Goal: Task Accomplishment & Management: Manage account settings

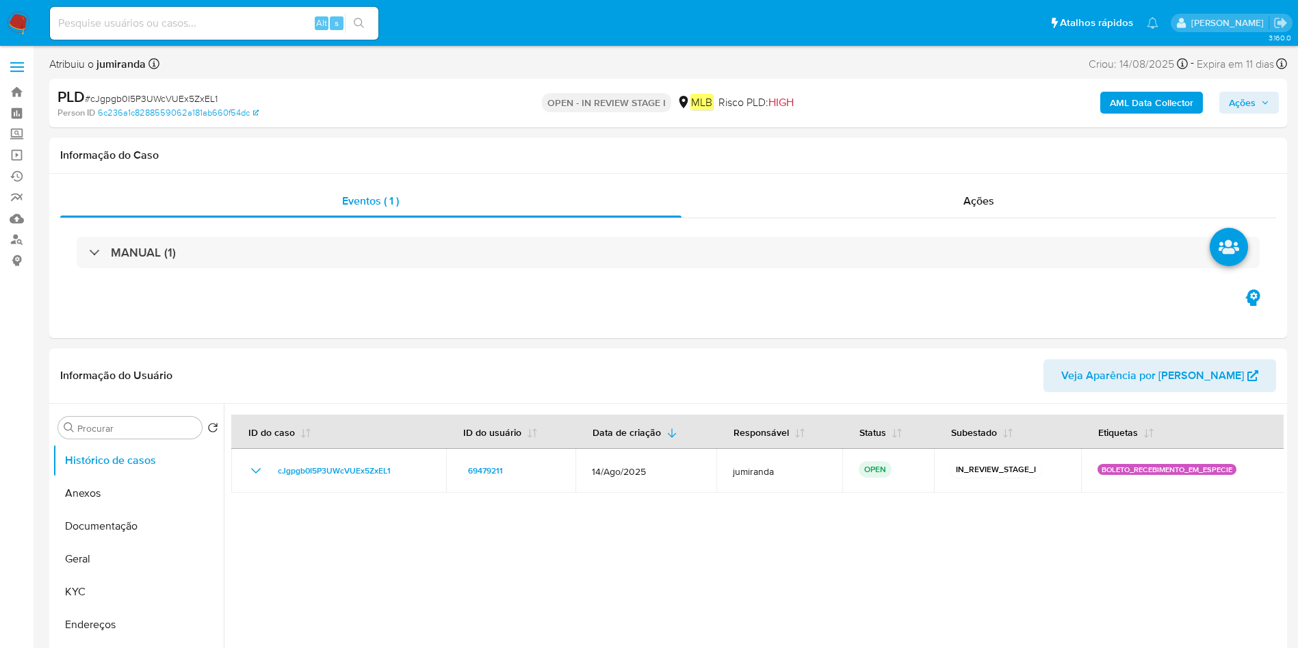
select select "10"
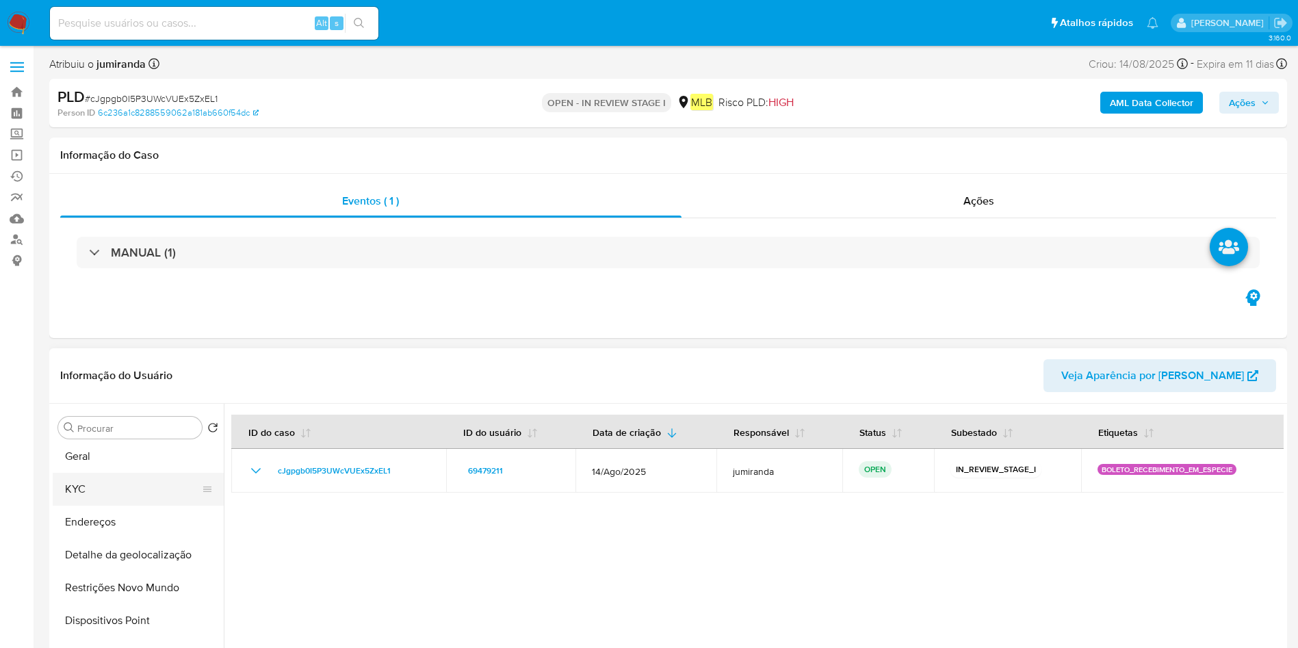
click at [103, 490] on button "KYC" at bounding box center [133, 489] width 160 height 33
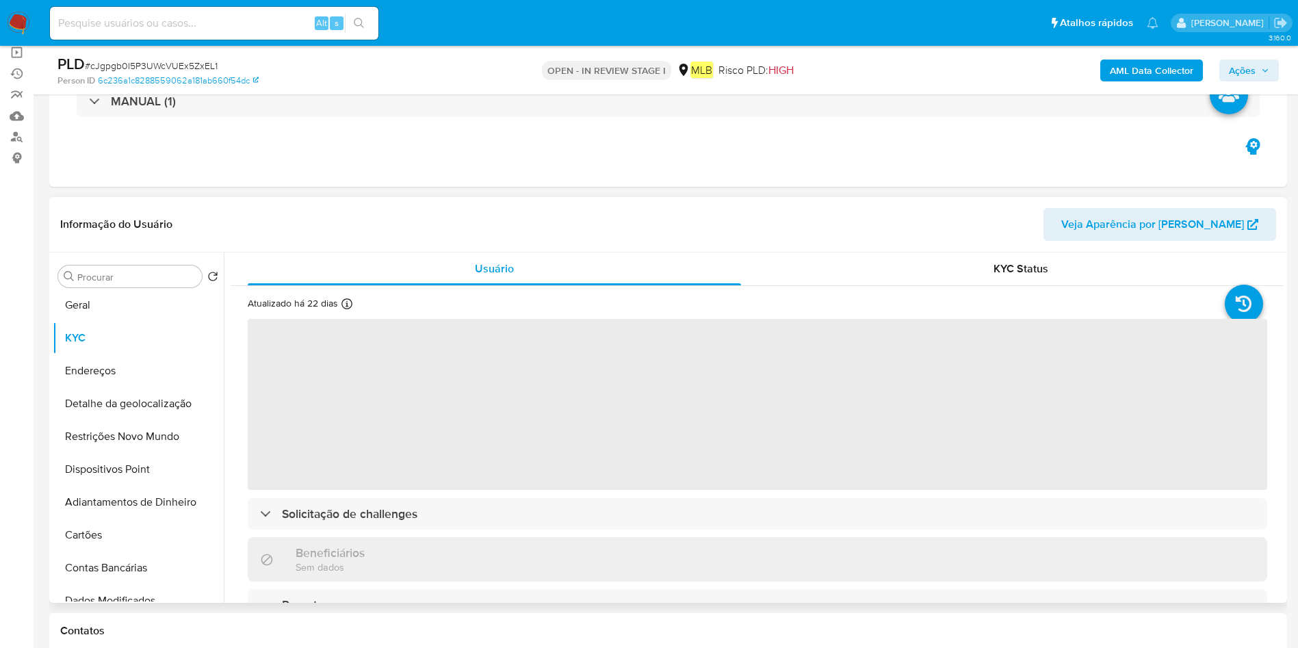
click at [602, 480] on span "‌" at bounding box center [758, 404] width 1020 height 171
click at [606, 482] on span "‌" at bounding box center [758, 404] width 1020 height 171
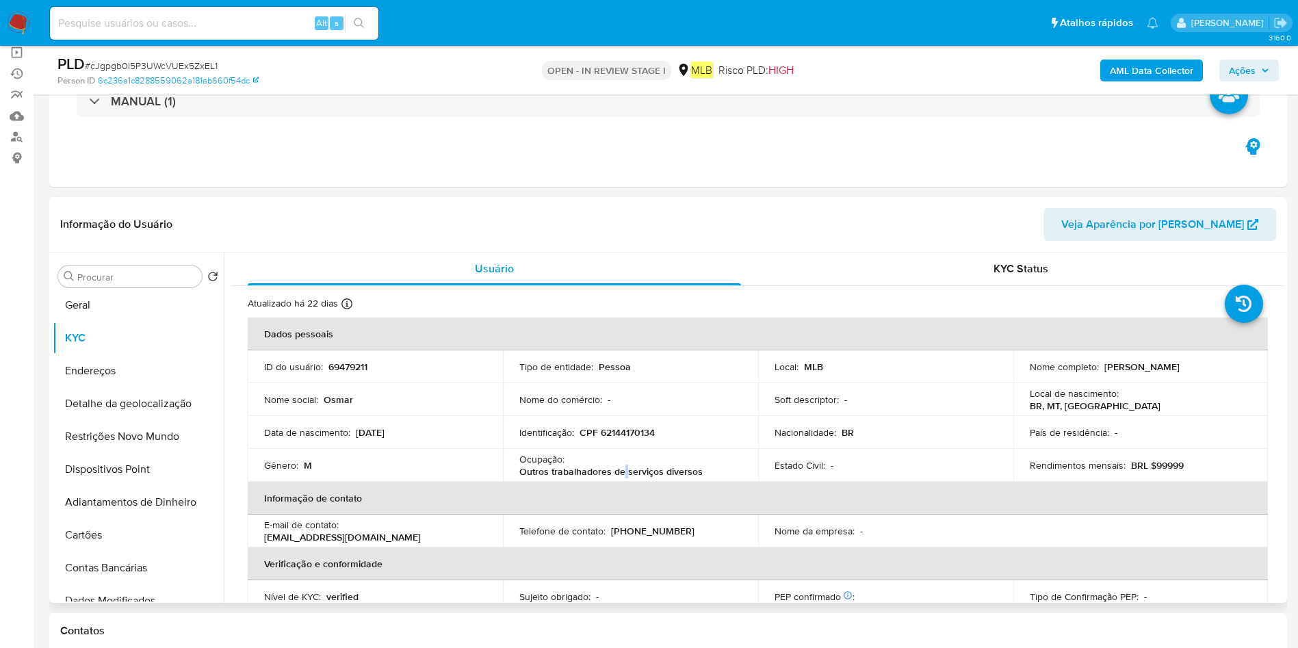
click at [621, 472] on p "Outros trabalhadores de serviços diversos" at bounding box center [610, 471] width 183 height 12
copy div "Ocupação : Outros trabalhadores de serviços diversos"
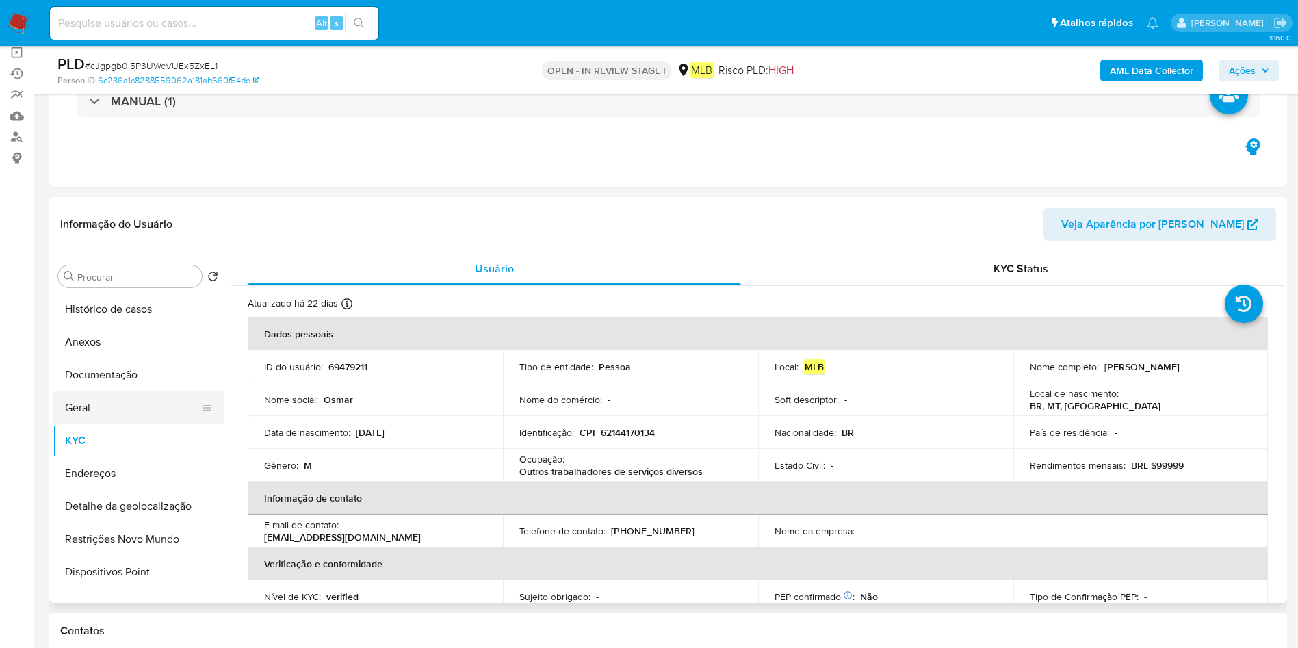
click at [141, 400] on button "Geral" at bounding box center [133, 407] width 160 height 33
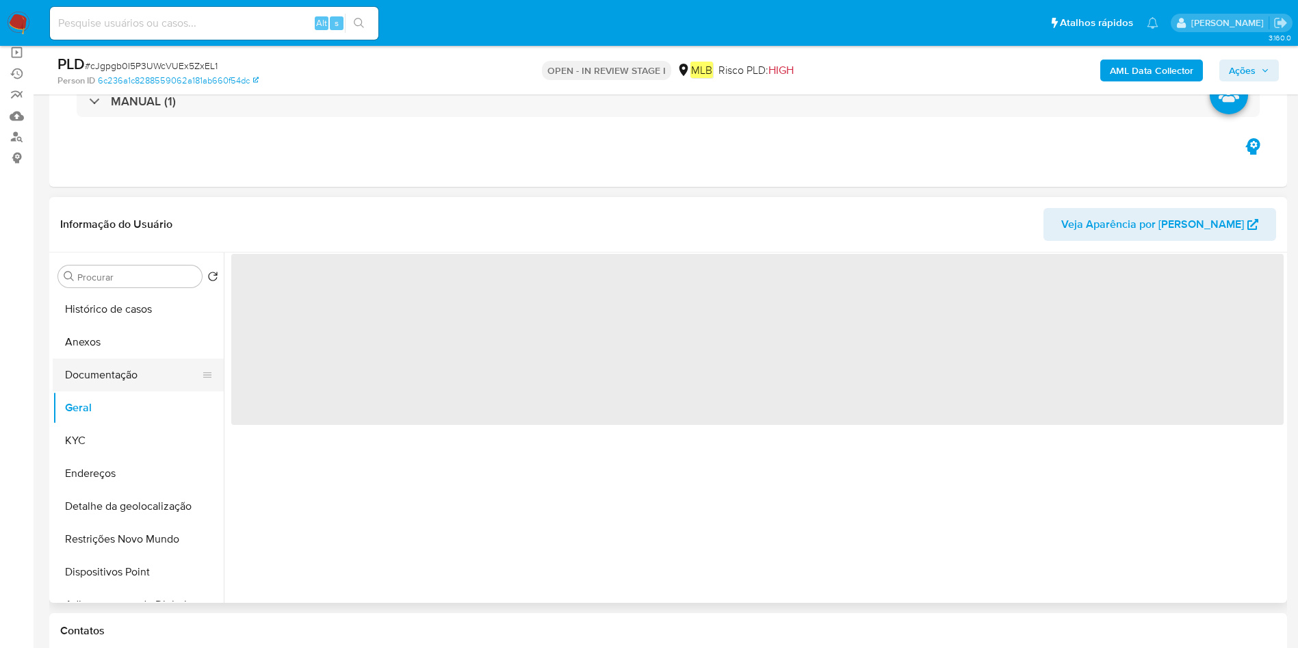
click at [148, 384] on button "Documentação" at bounding box center [133, 375] width 160 height 33
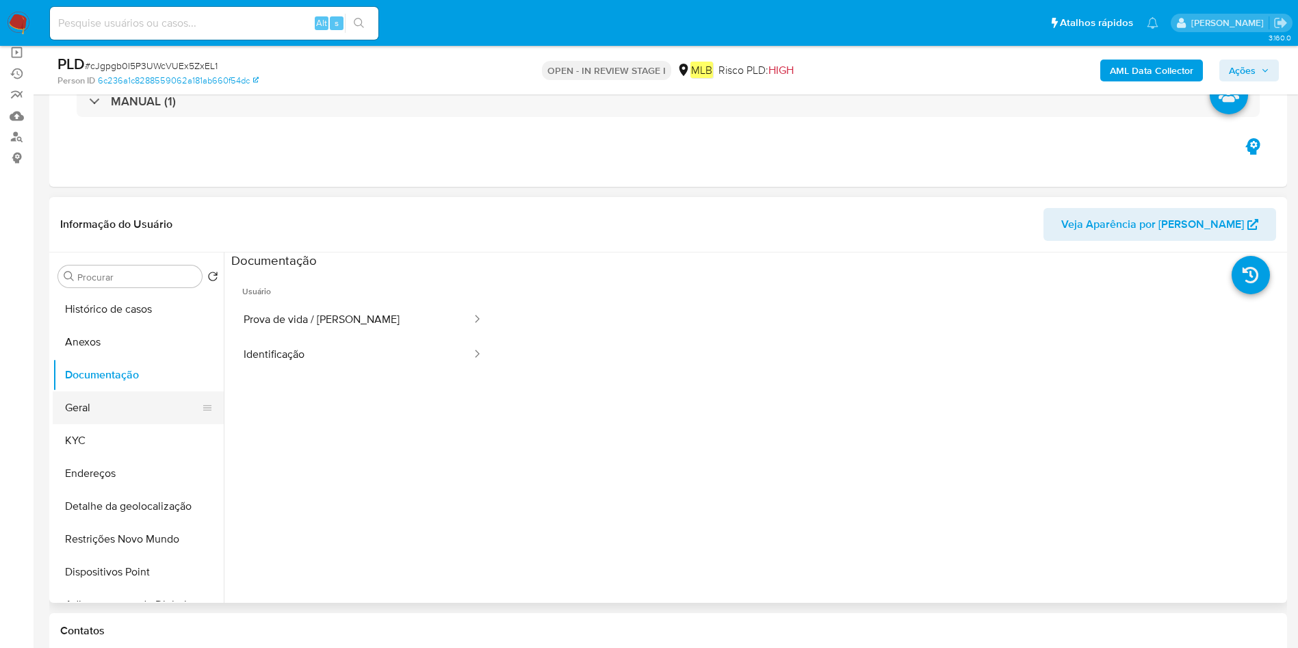
click at [107, 398] on button "Geral" at bounding box center [133, 407] width 160 height 33
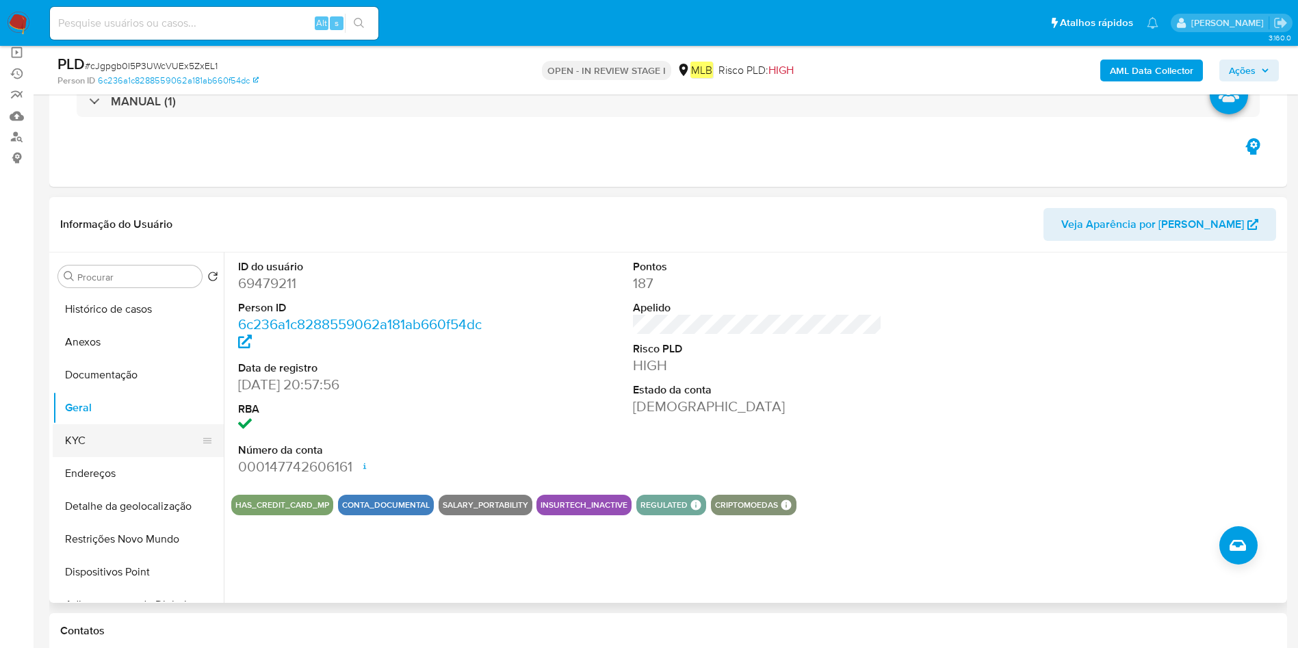
drag, startPoint x: 117, startPoint y: 450, endPoint x: 194, endPoint y: 450, distance: 77.3
click at [118, 450] on button "KYC" at bounding box center [133, 440] width 160 height 33
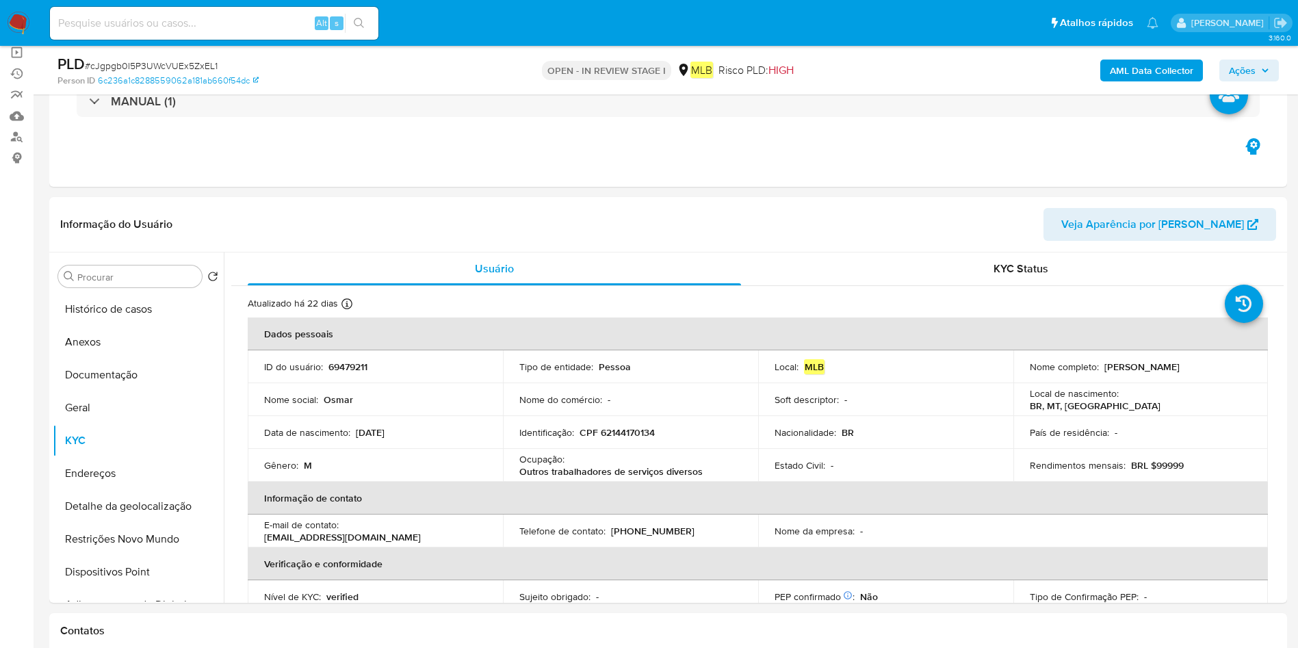
click at [144, 484] on button "Endereços" at bounding box center [138, 473] width 171 height 33
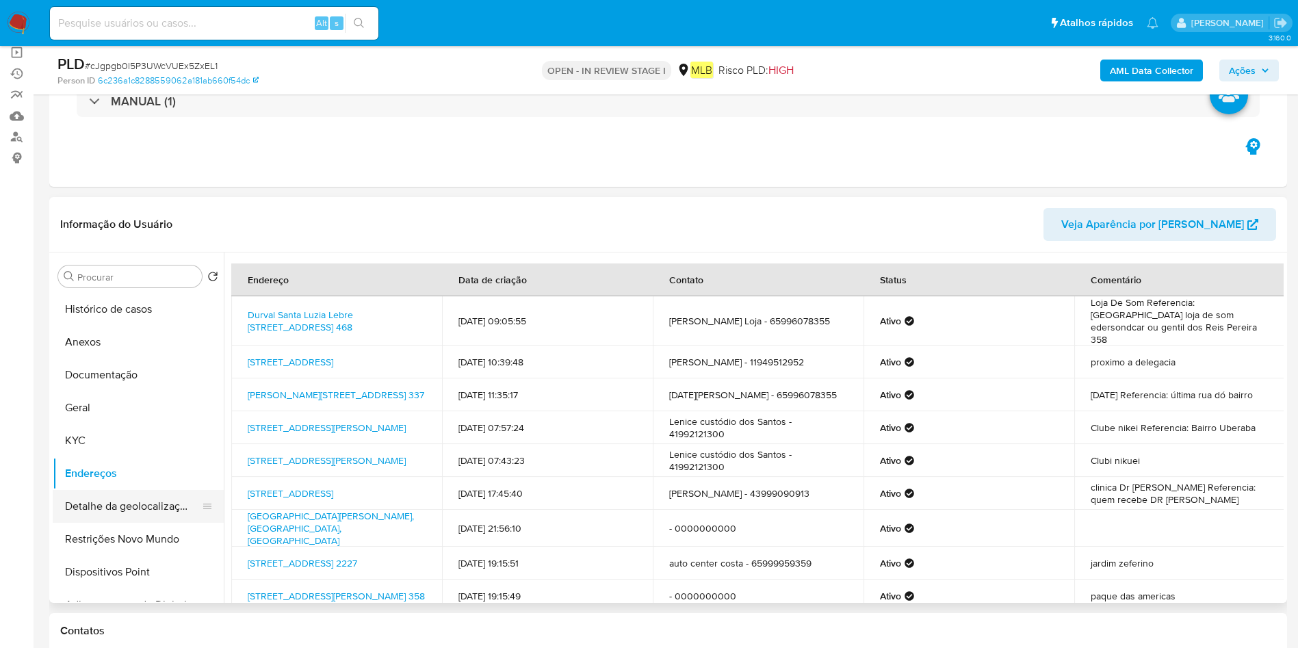
click at [83, 521] on button "Detalhe da geolocalização" at bounding box center [133, 506] width 160 height 33
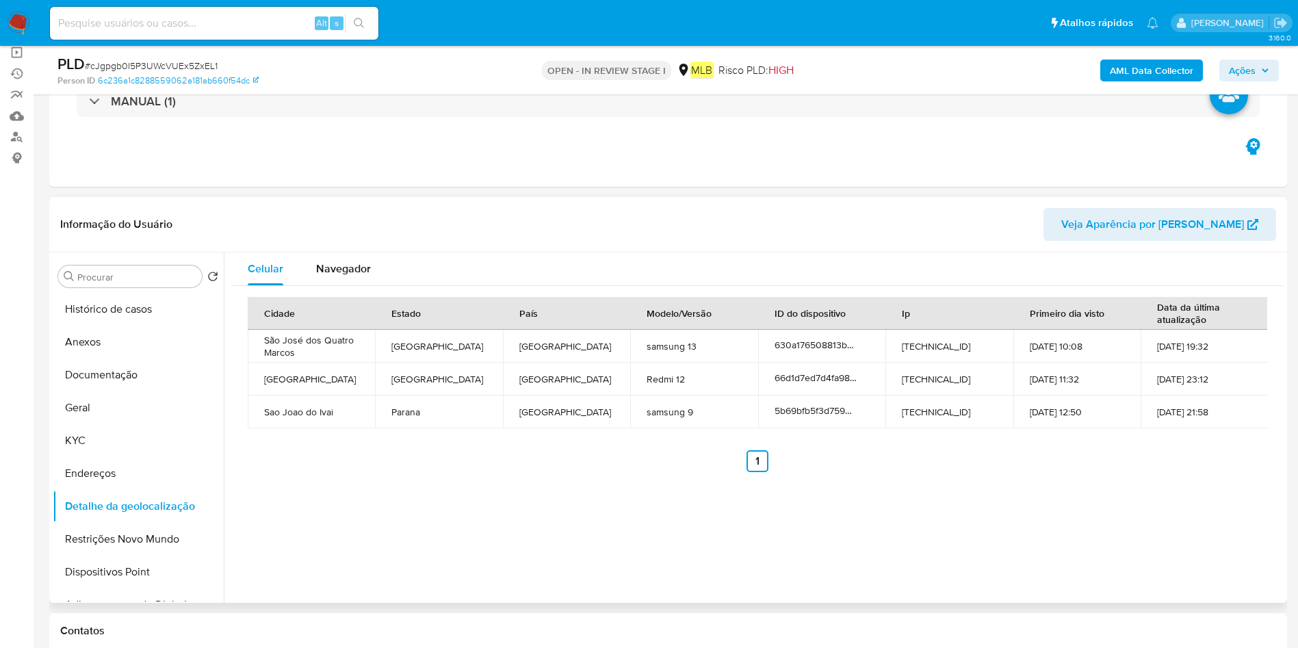
click at [99, 529] on button "Restrições Novo Mundo" at bounding box center [138, 539] width 171 height 33
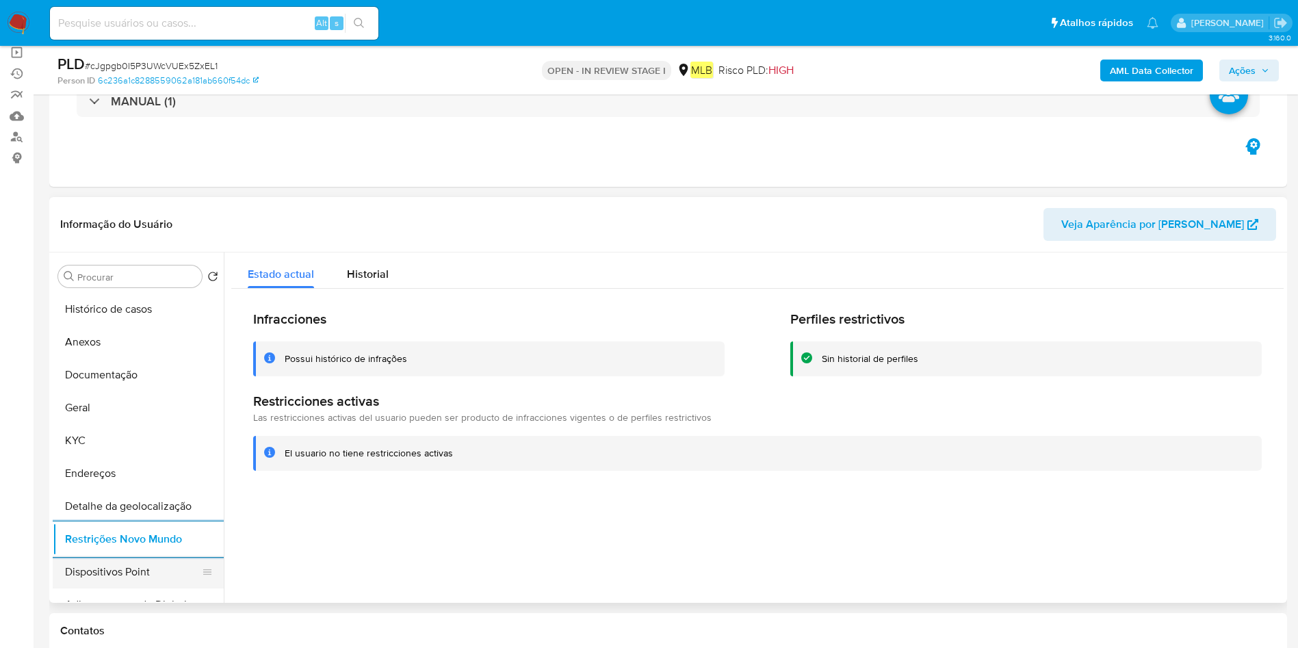
click at [153, 563] on button "Dispositivos Point" at bounding box center [133, 572] width 160 height 33
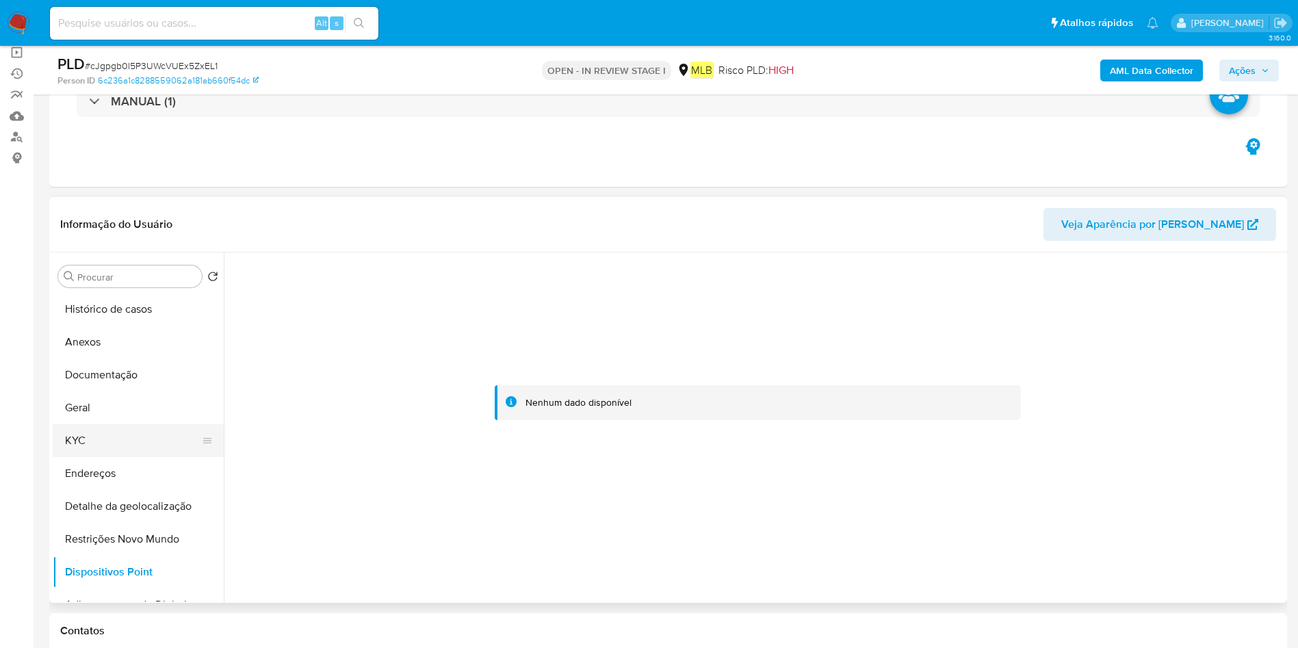
click at [105, 428] on button "KYC" at bounding box center [133, 440] width 160 height 33
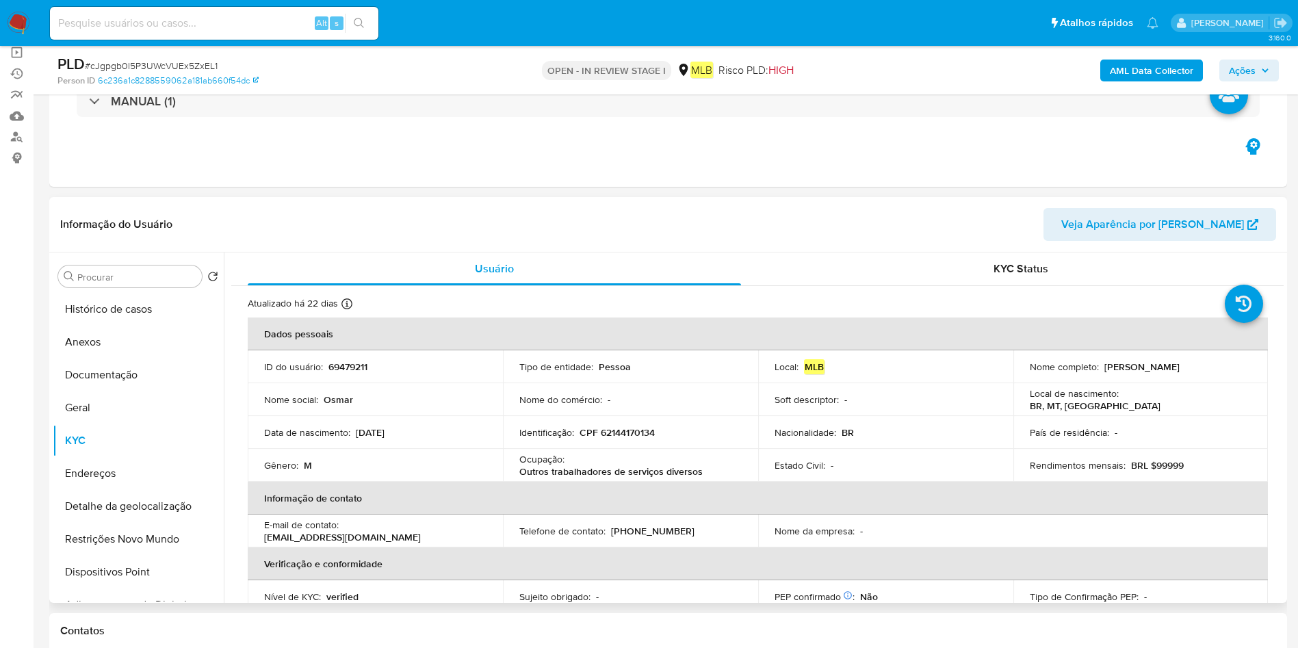
click at [569, 468] on p "Outros trabalhadores de serviços diversos" at bounding box center [610, 471] width 183 height 12
copy div "Ocupação : Outros trabalhadores de serviços diversos"
click at [144, 410] on button "Geral" at bounding box center [133, 407] width 160 height 33
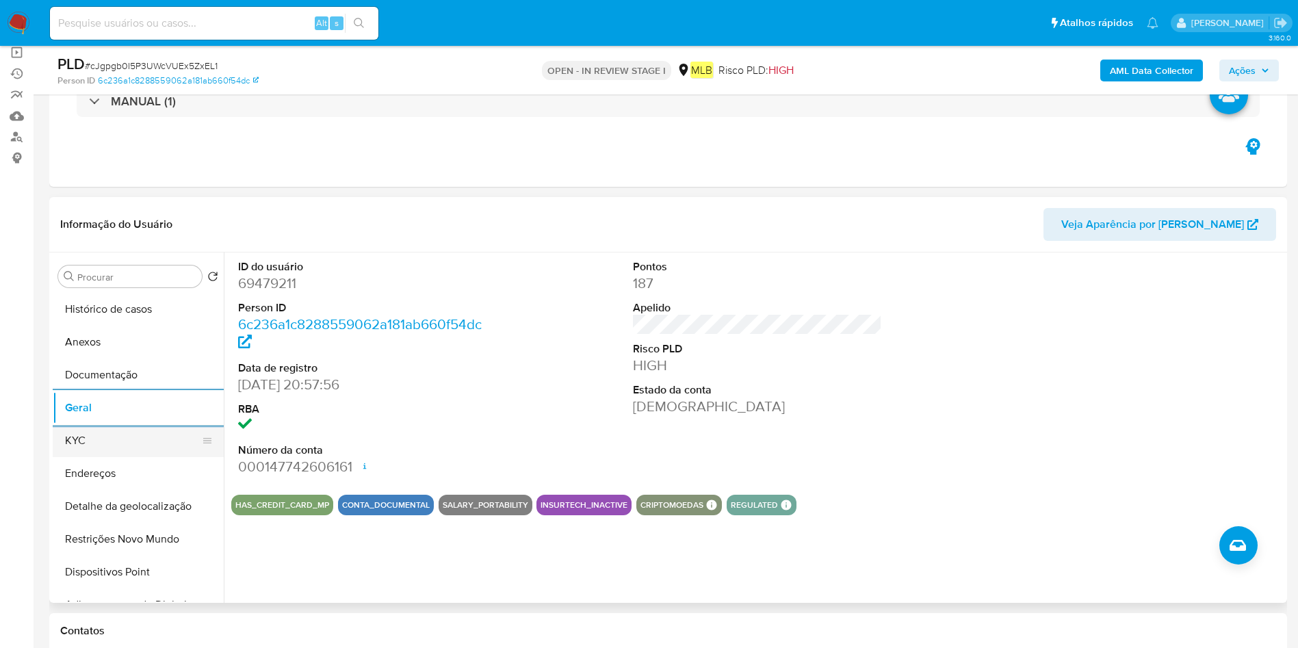
click at [89, 438] on button "KYC" at bounding box center [133, 440] width 160 height 33
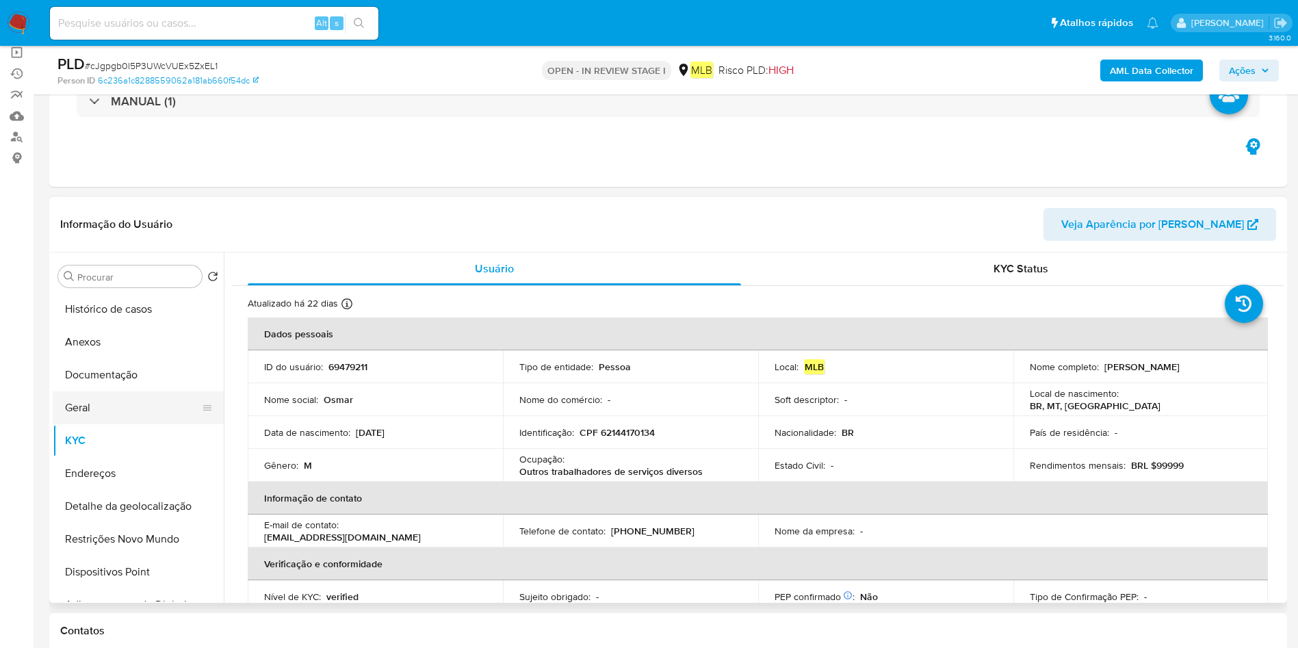
click at [136, 415] on button "Geral" at bounding box center [133, 407] width 160 height 33
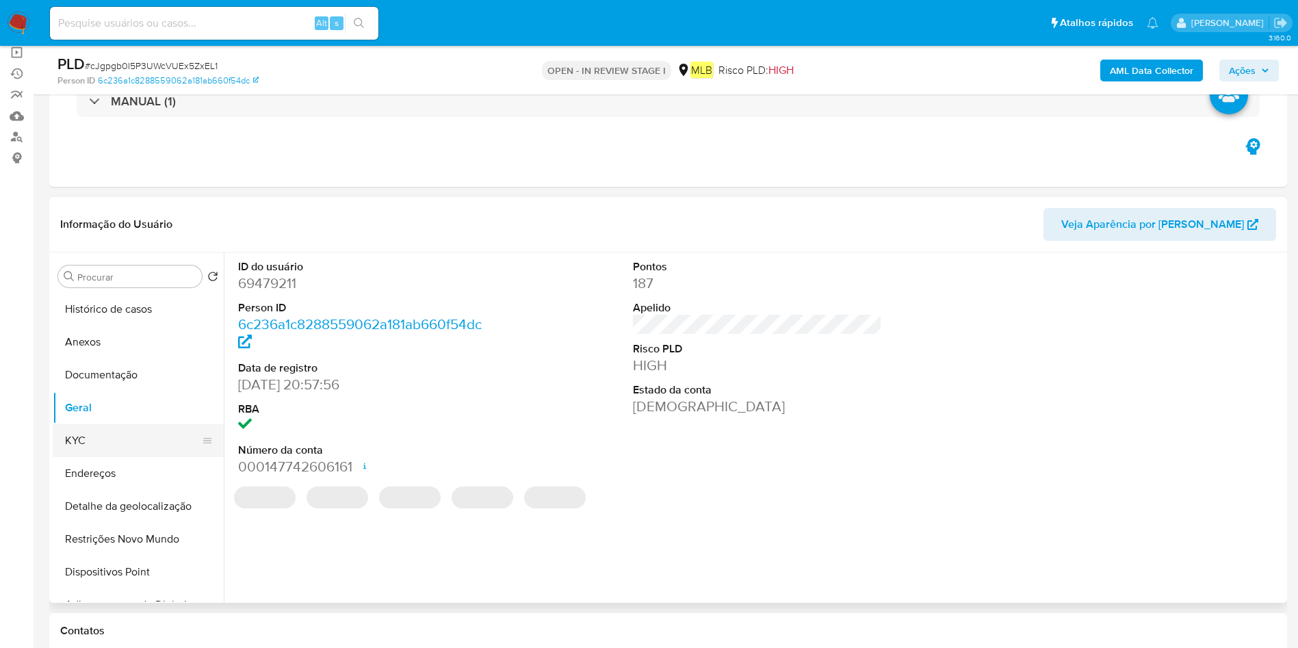
drag, startPoint x: 77, startPoint y: 448, endPoint x: 90, endPoint y: 441, distance: 14.1
click at [79, 447] on button "KYC" at bounding box center [133, 440] width 160 height 33
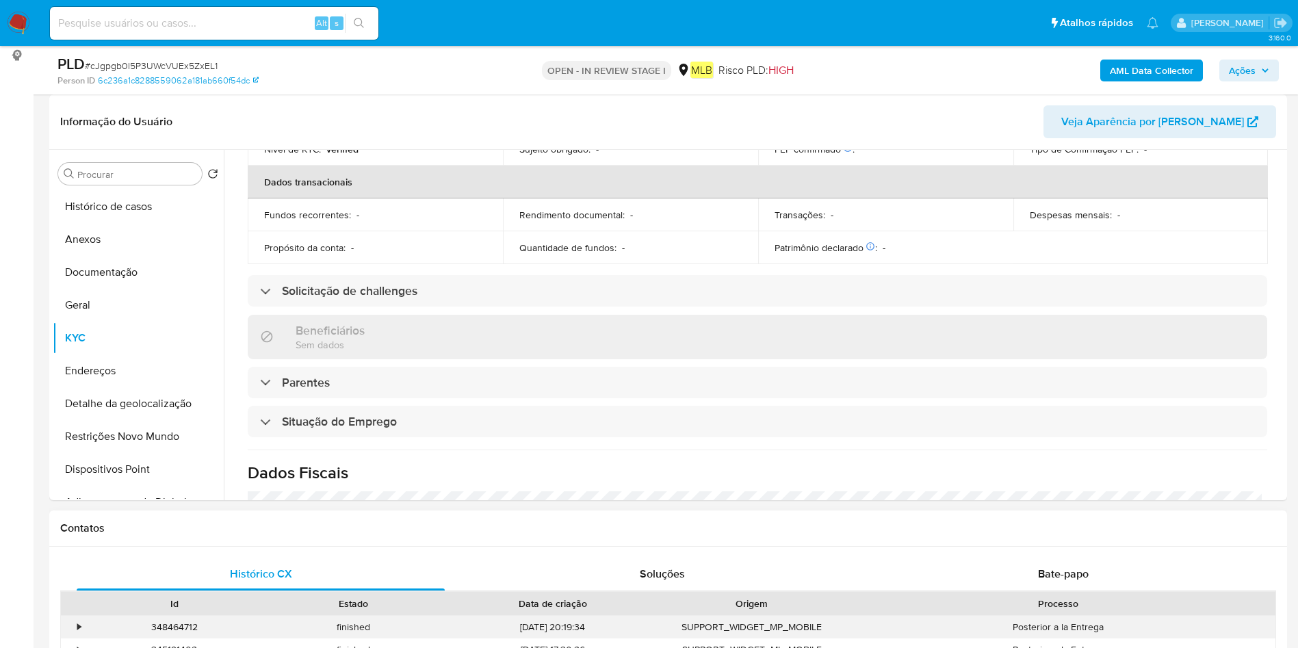
scroll to position [570, 0]
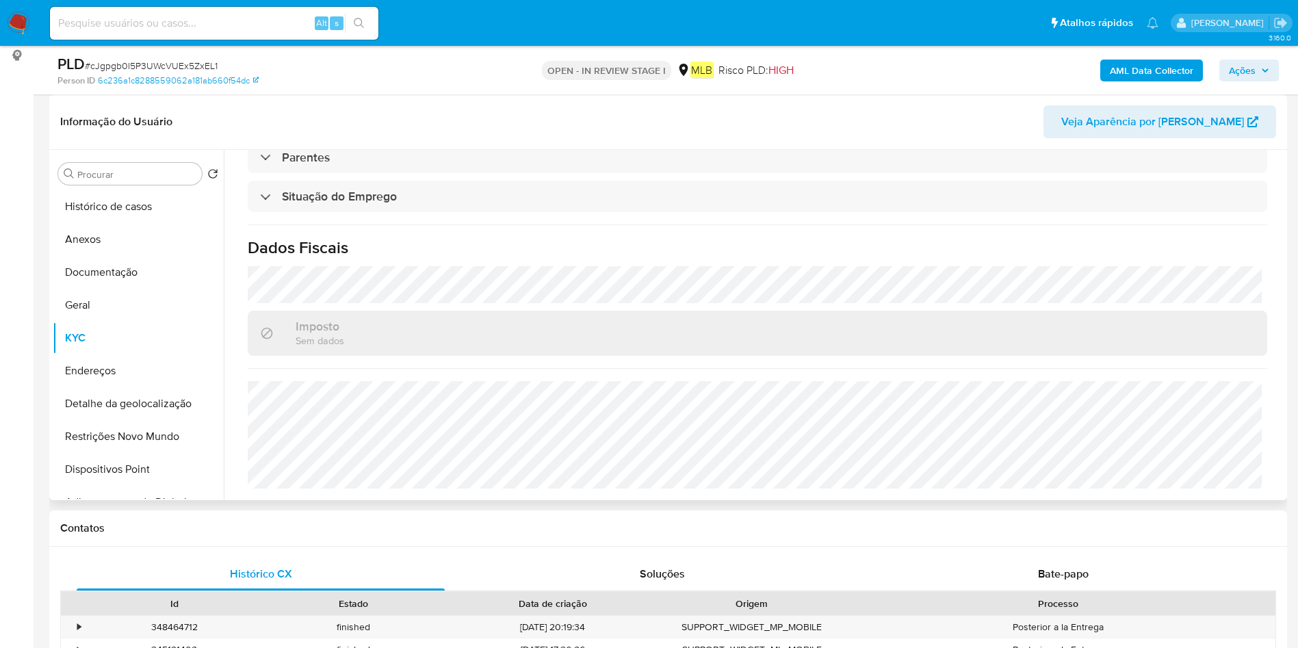
click at [138, 365] on button "Endereços" at bounding box center [138, 371] width 171 height 33
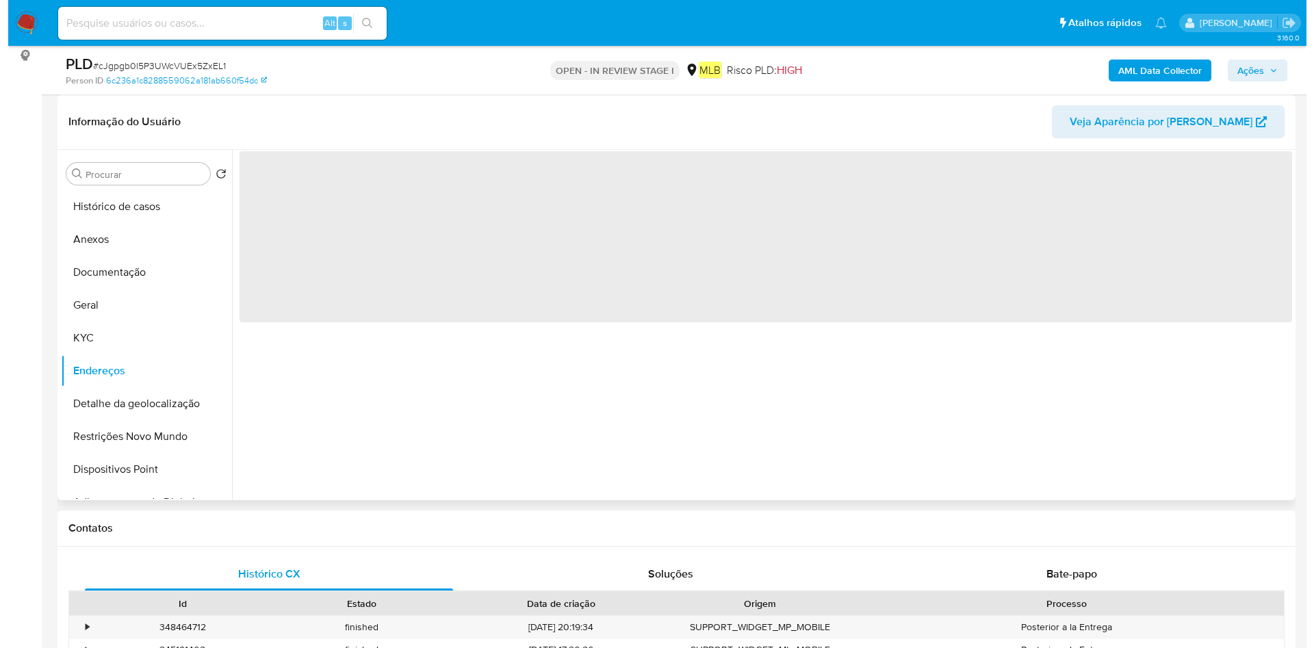
scroll to position [0, 0]
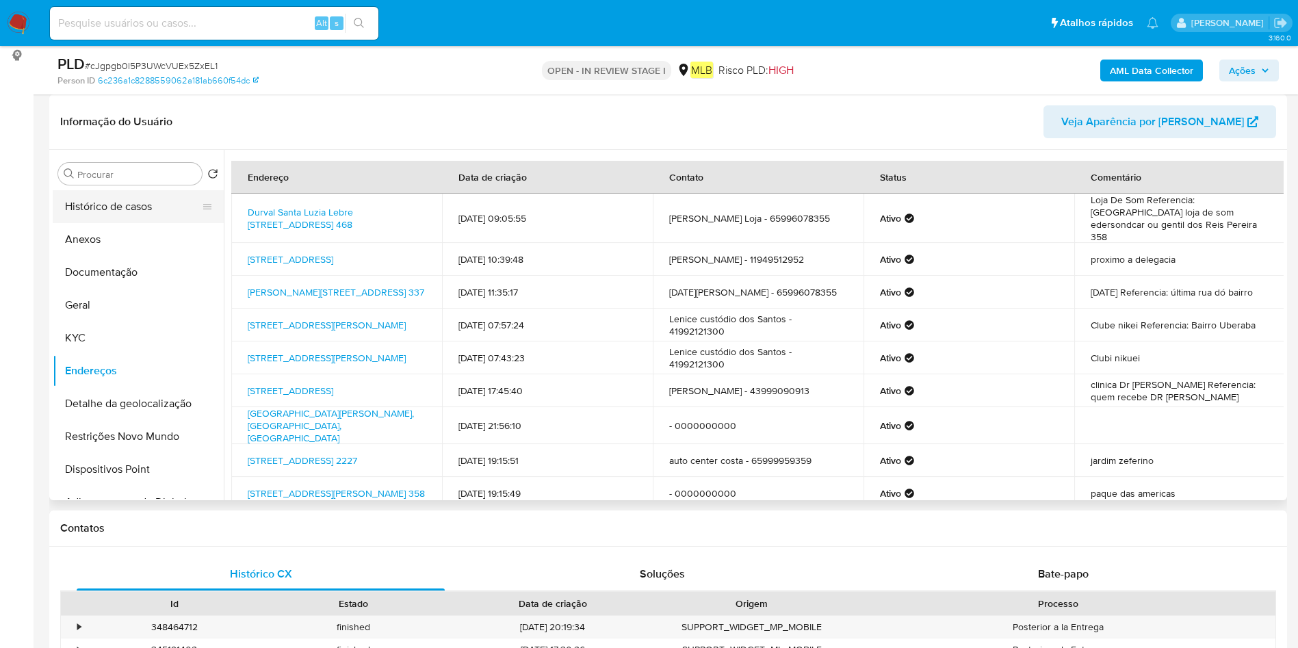
click at [118, 205] on button "Histórico de casos" at bounding box center [133, 206] width 160 height 33
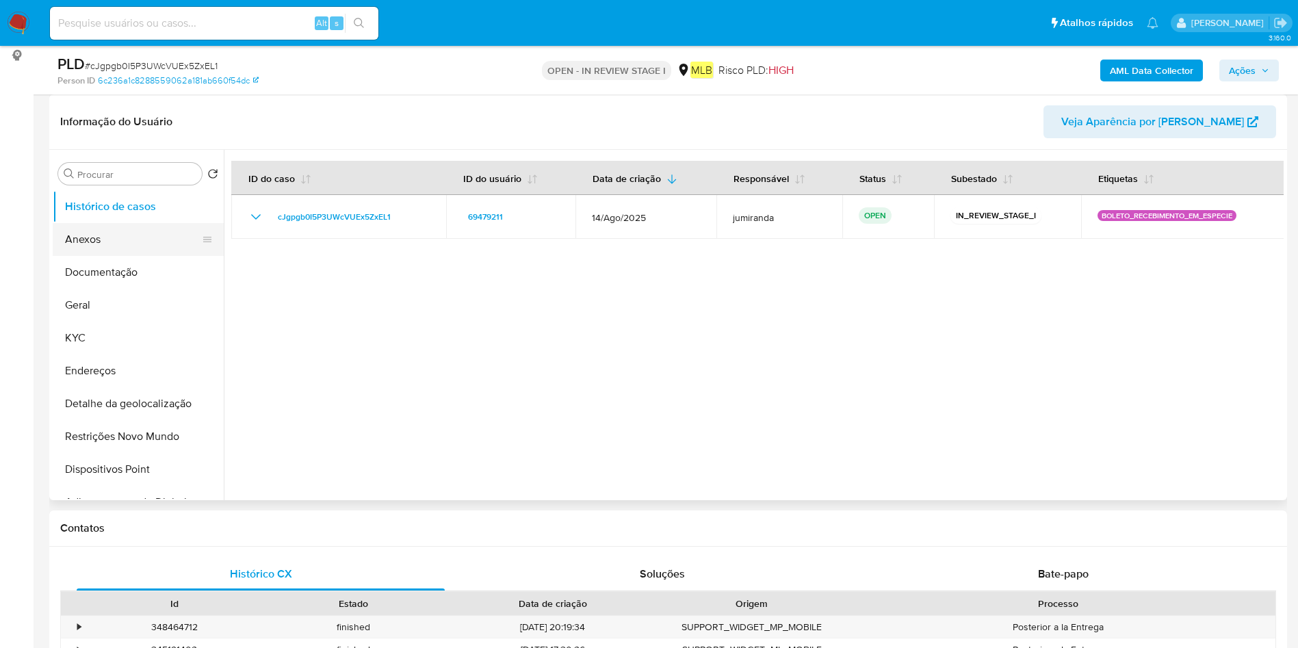
click at [116, 244] on button "Anexos" at bounding box center [133, 239] width 160 height 33
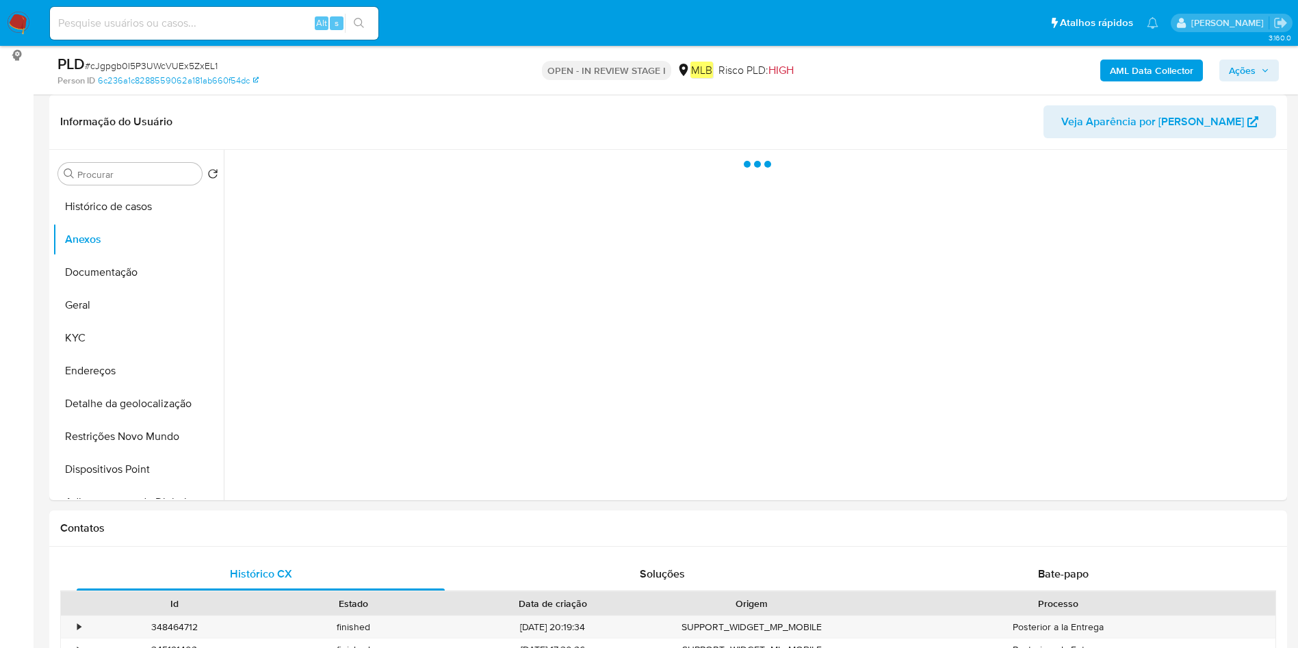
click at [1176, 70] on b "AML Data Collector" at bounding box center [1151, 71] width 83 height 22
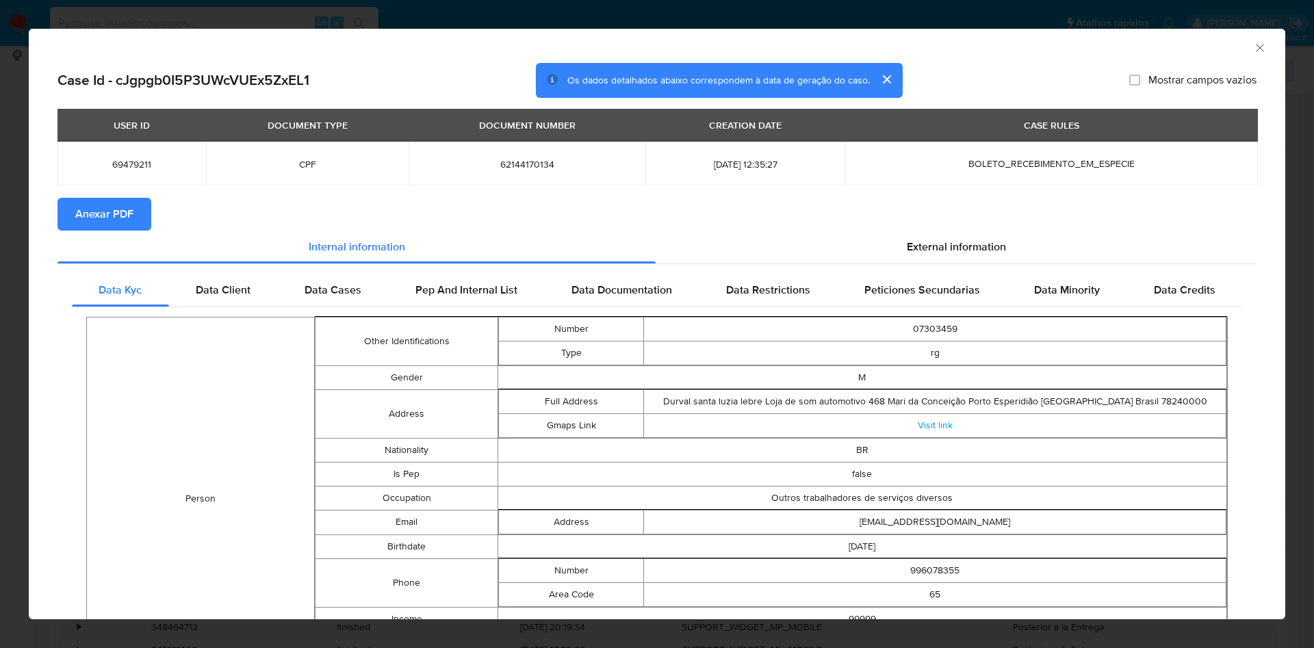
click at [101, 218] on span "Anexar PDF" at bounding box center [104, 214] width 58 height 30
click at [1253, 45] on icon "Fechar a janela" at bounding box center [1260, 48] width 14 height 14
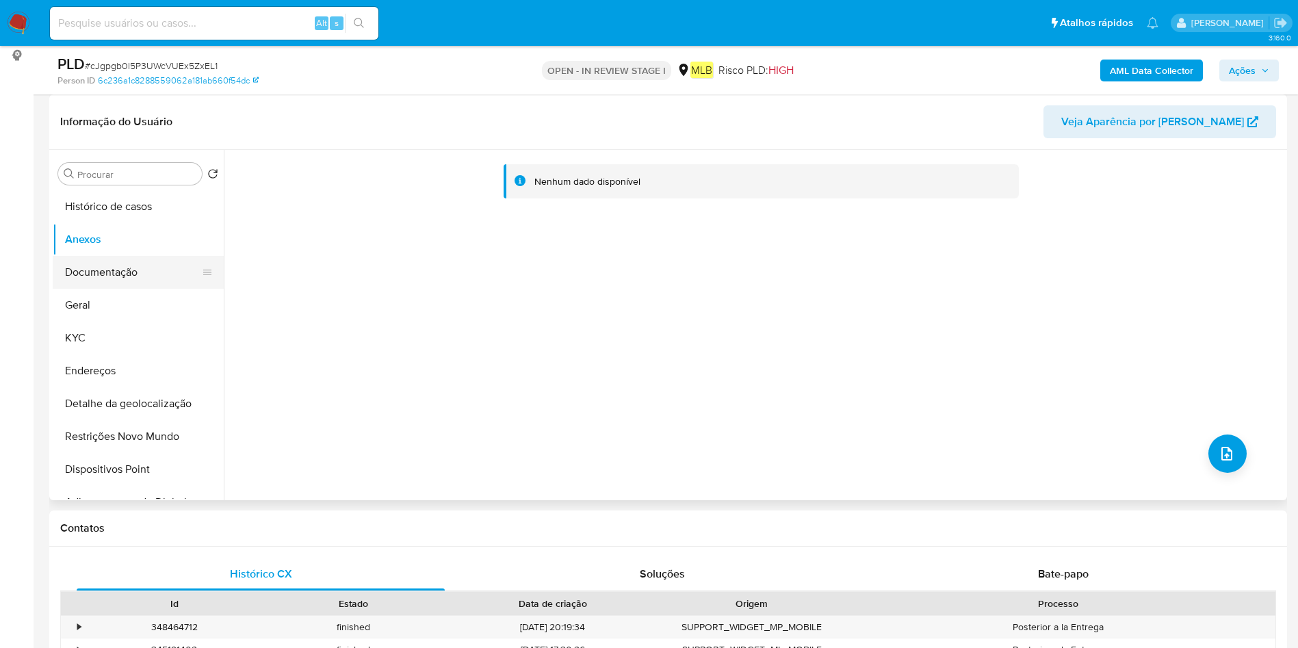
click at [114, 258] on button "Documentação" at bounding box center [133, 272] width 160 height 33
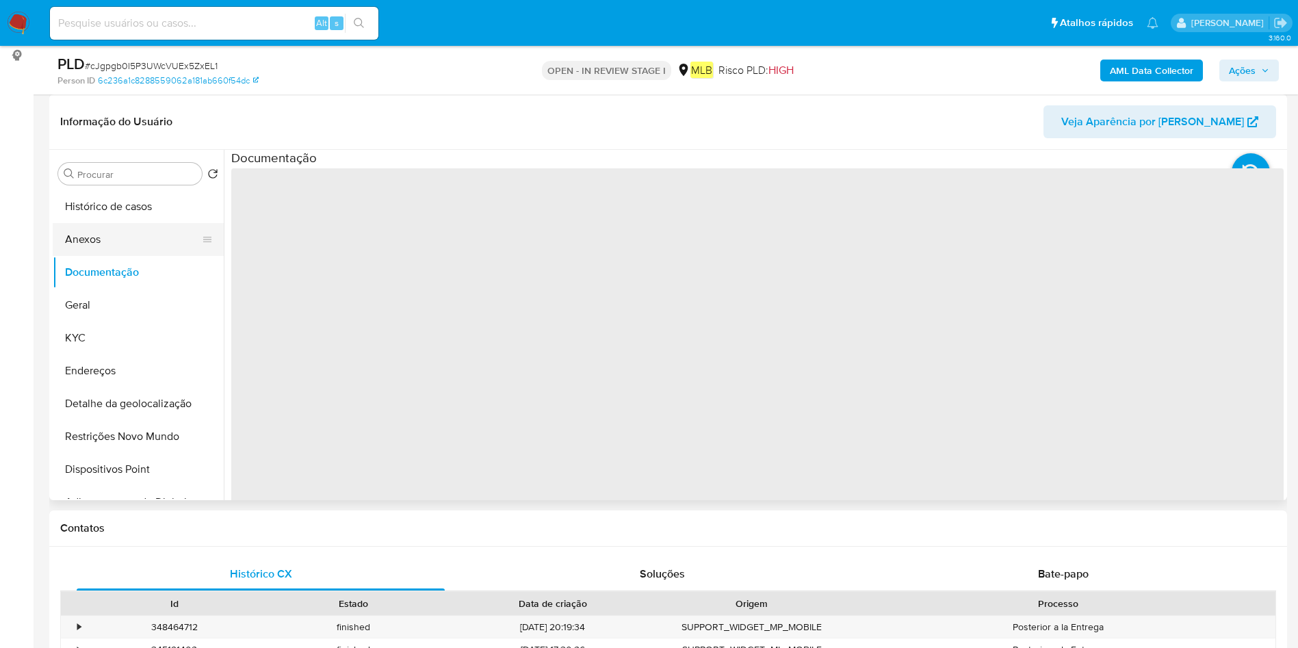
click at [140, 242] on button "Anexos" at bounding box center [133, 239] width 160 height 33
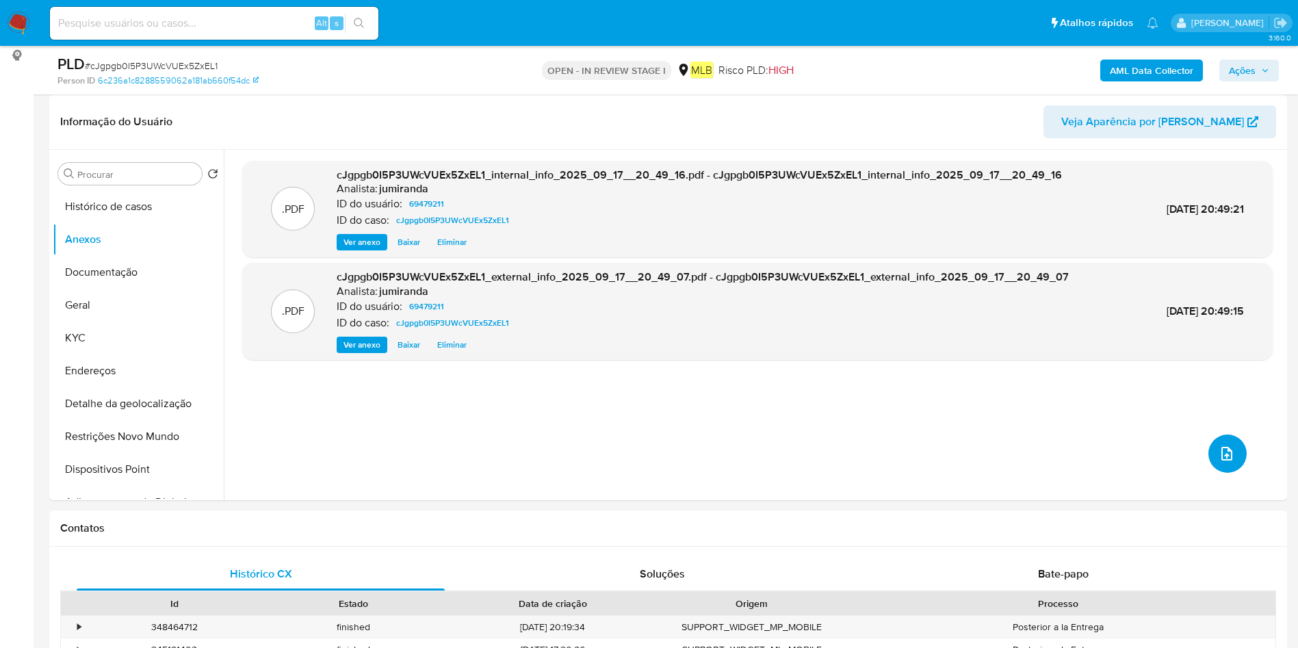
click at [1219, 457] on icon "upload-file" at bounding box center [1227, 454] width 16 height 16
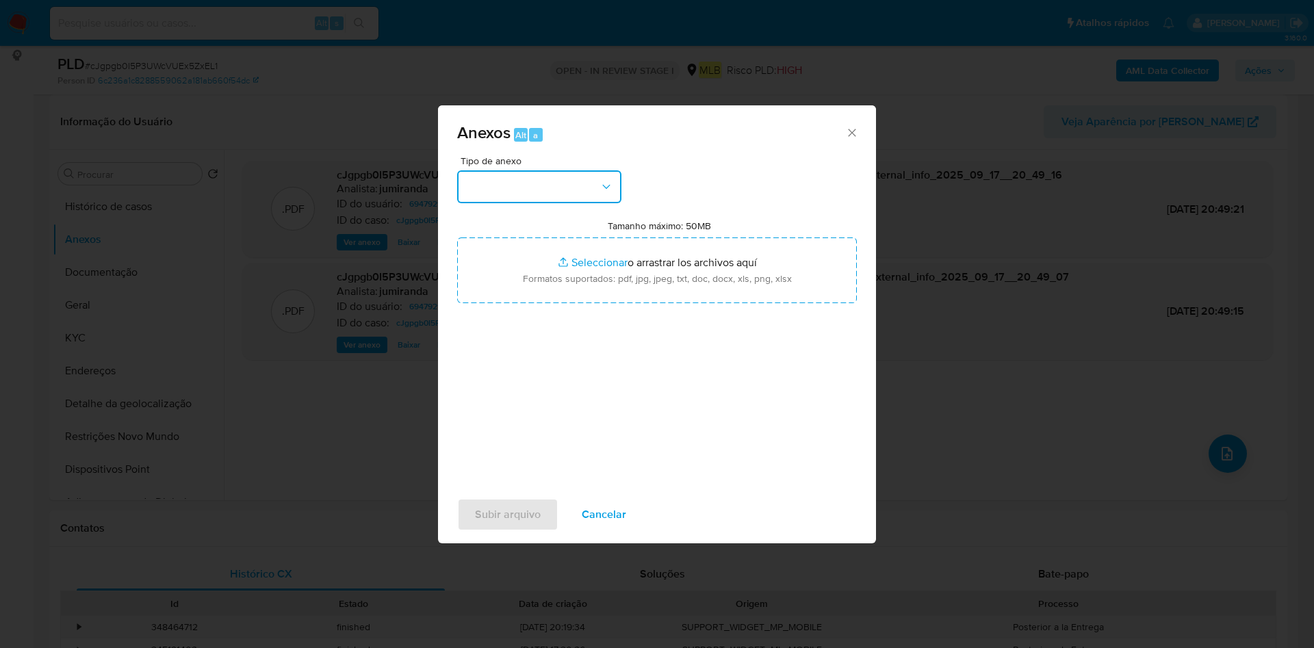
click at [503, 192] on button "button" at bounding box center [539, 186] width 164 height 33
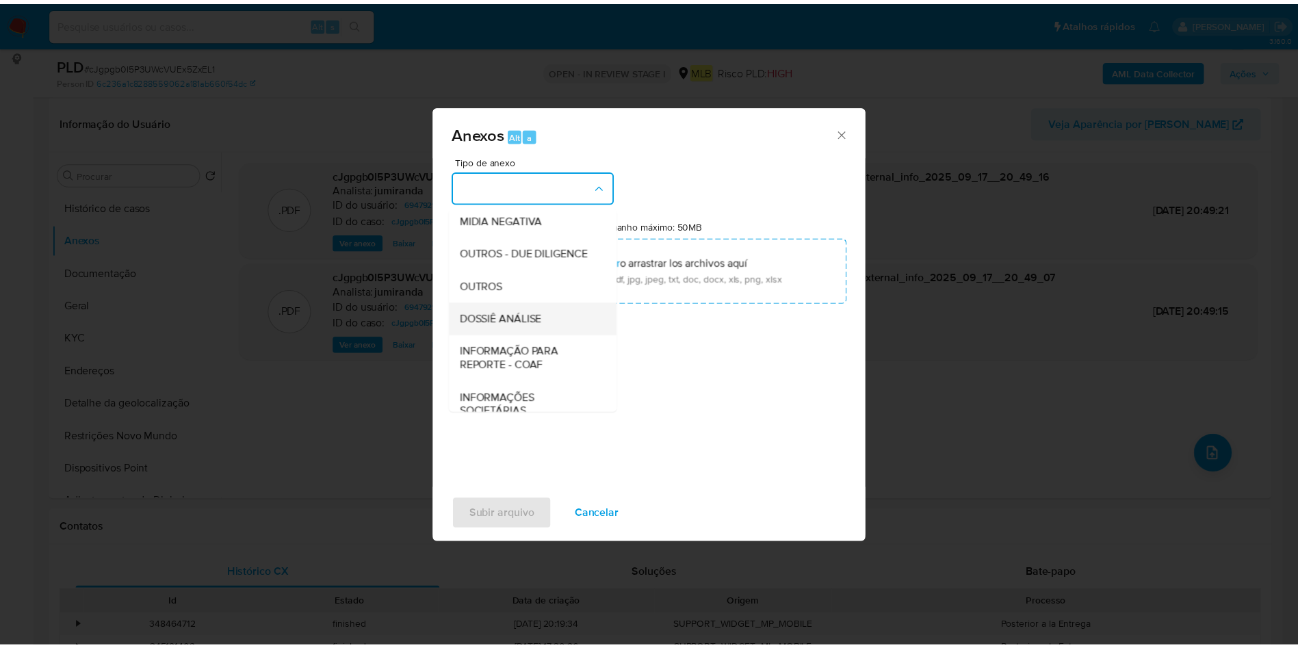
scroll to position [211, 0]
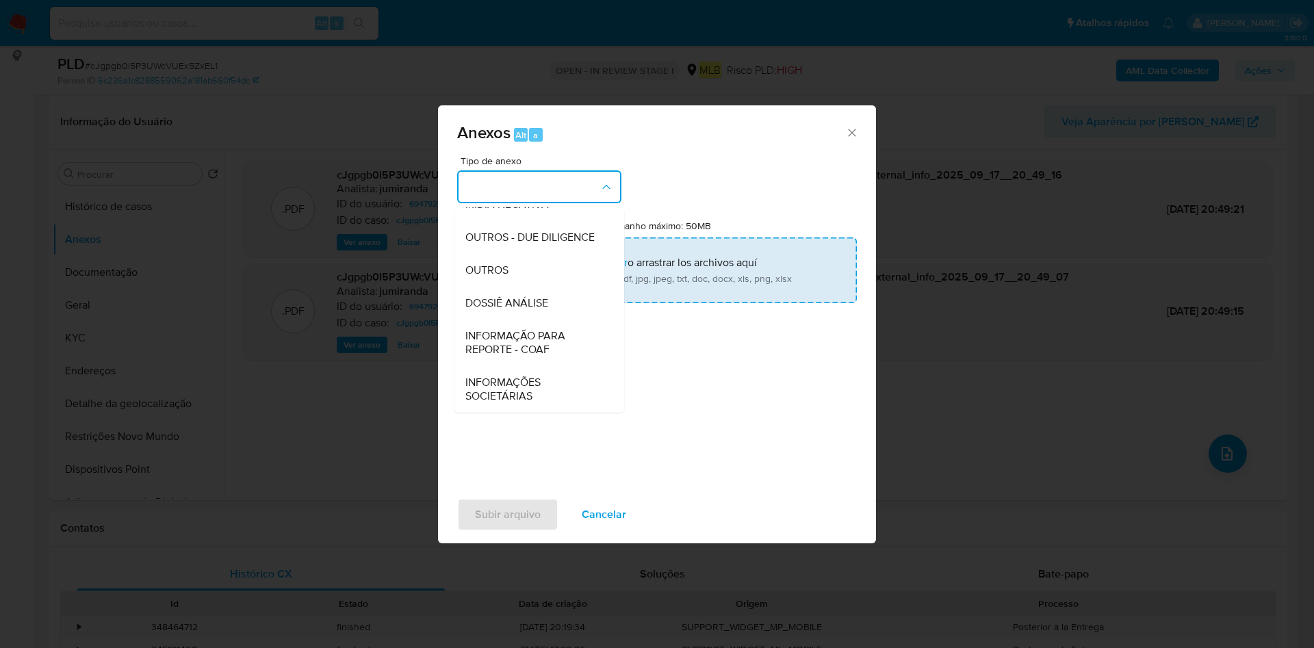
click at [515, 274] on div "OUTROS" at bounding box center [535, 270] width 140 height 33
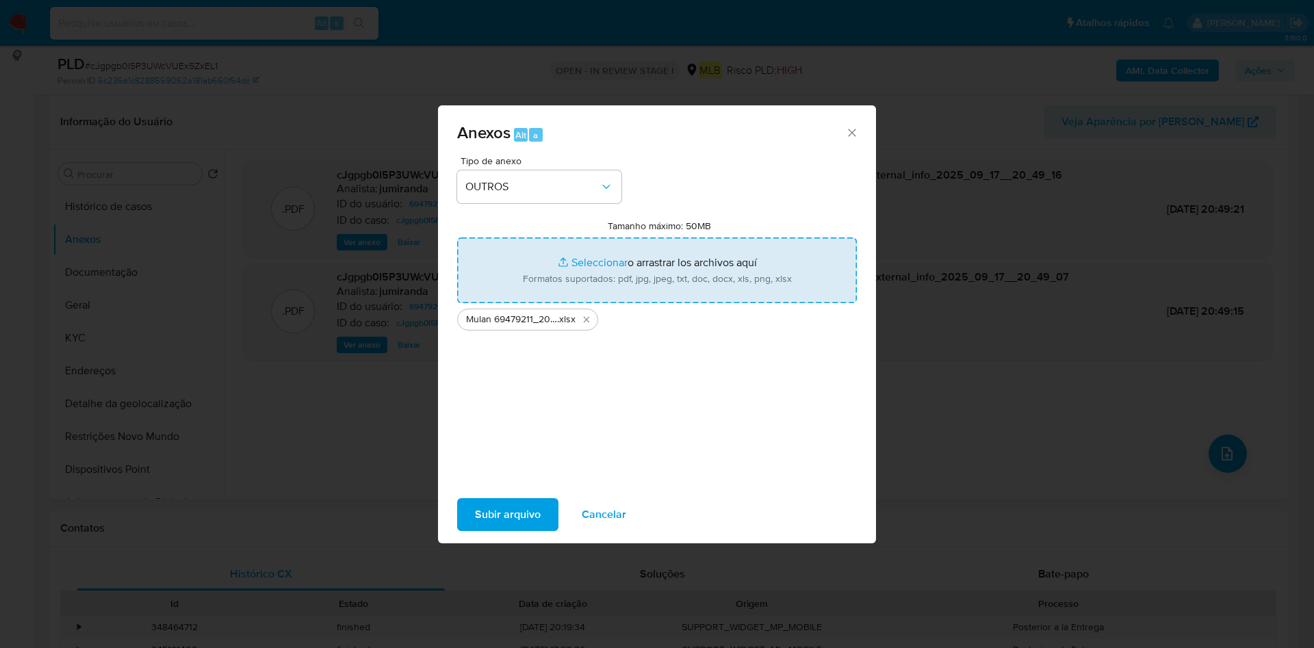
type input "C:\fakepath\SAR - XXXX - CPF 62144170134 - OSMAR DOS REIS PEREIRA.pdf"
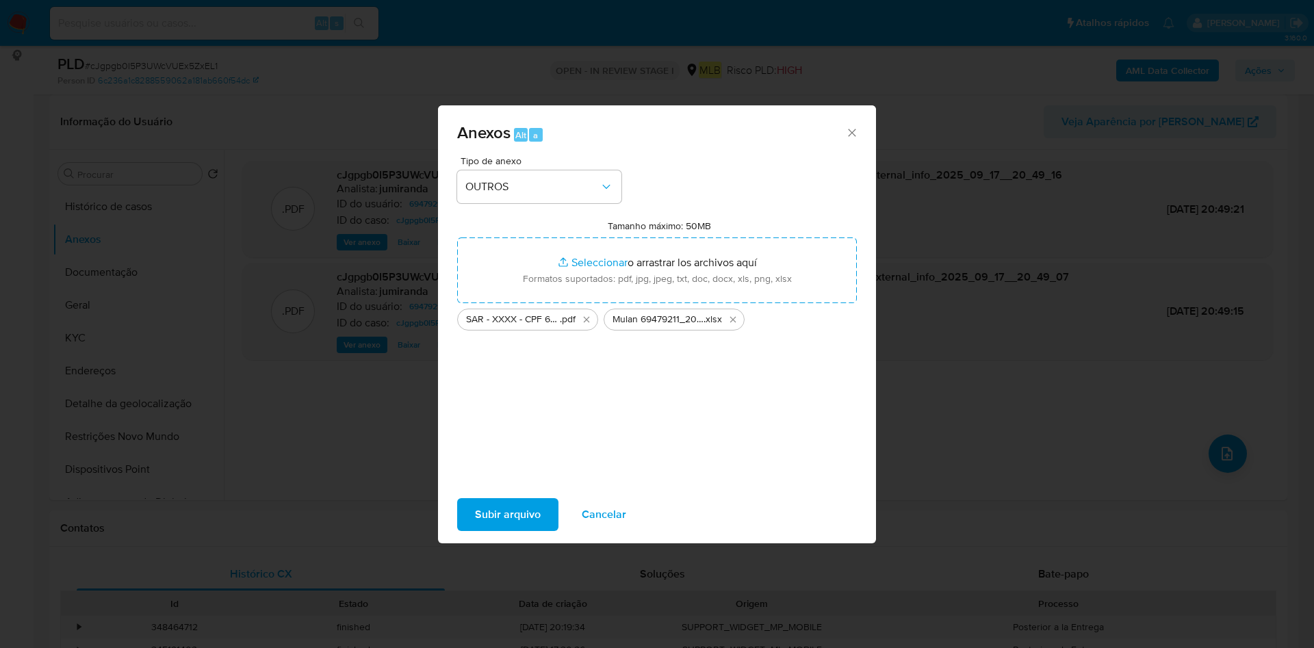
click at [545, 510] on button "Subir arquivo" at bounding box center [507, 514] width 101 height 33
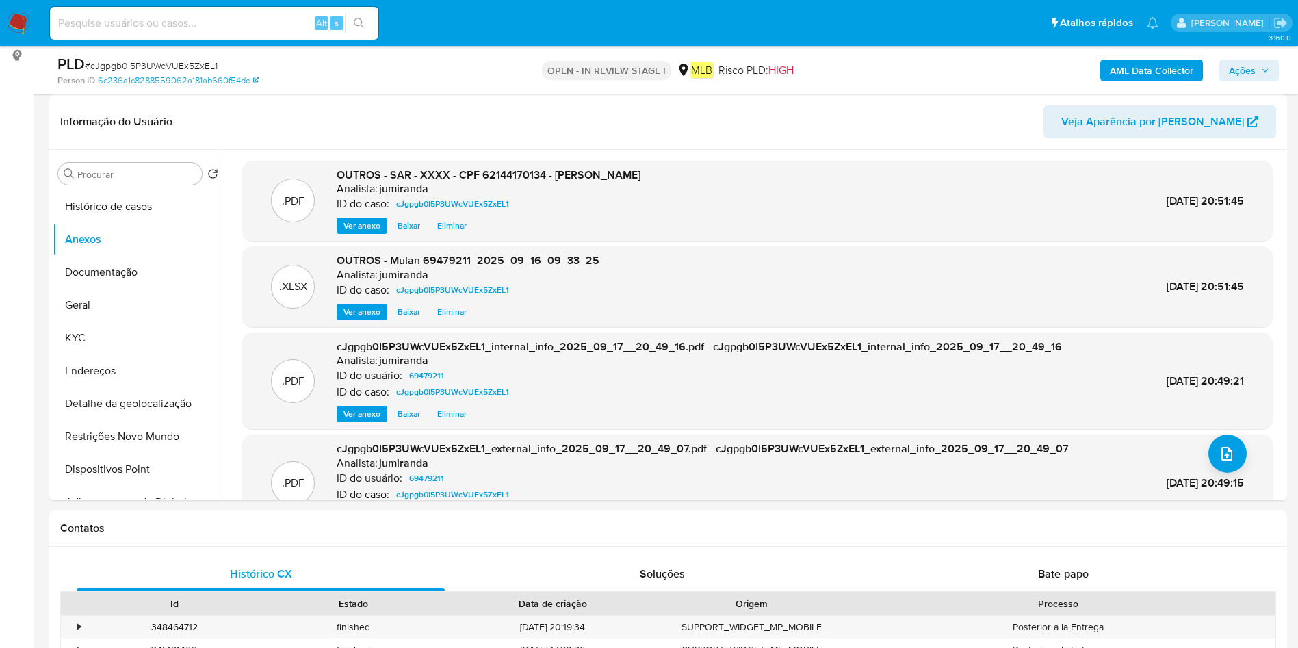
click at [1256, 68] on span "Ações" at bounding box center [1249, 70] width 40 height 19
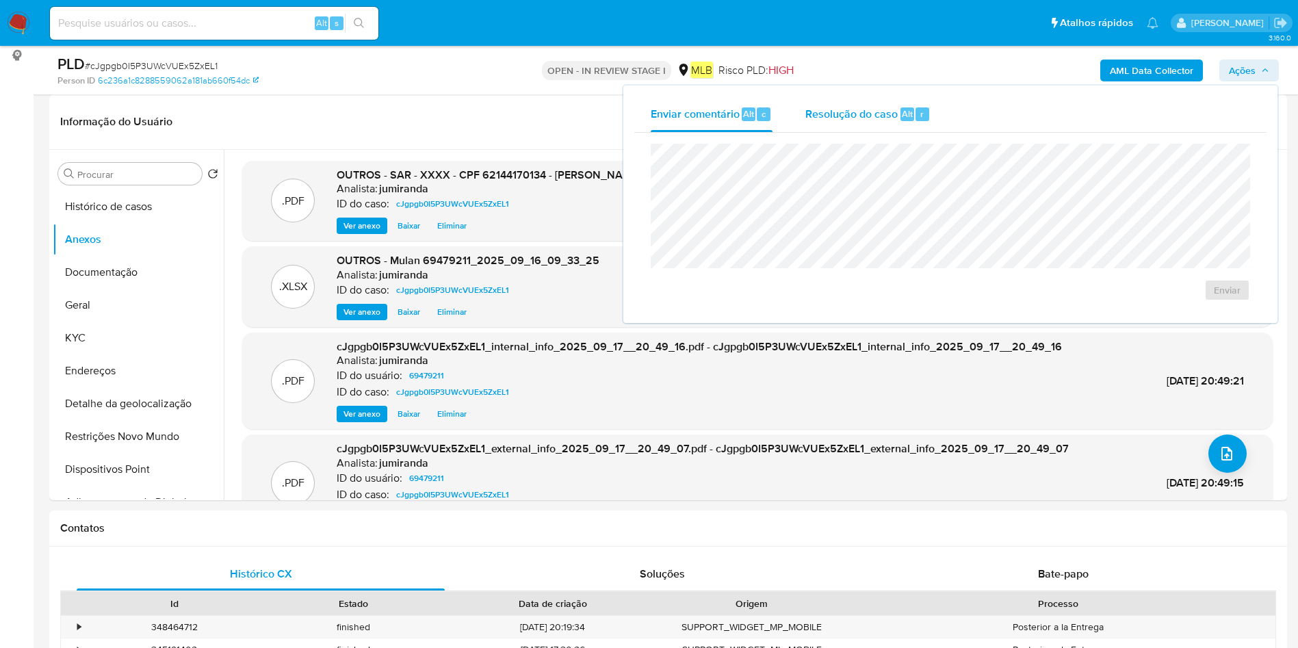
click at [864, 119] on span "Resolução do caso" at bounding box center [852, 113] width 92 height 16
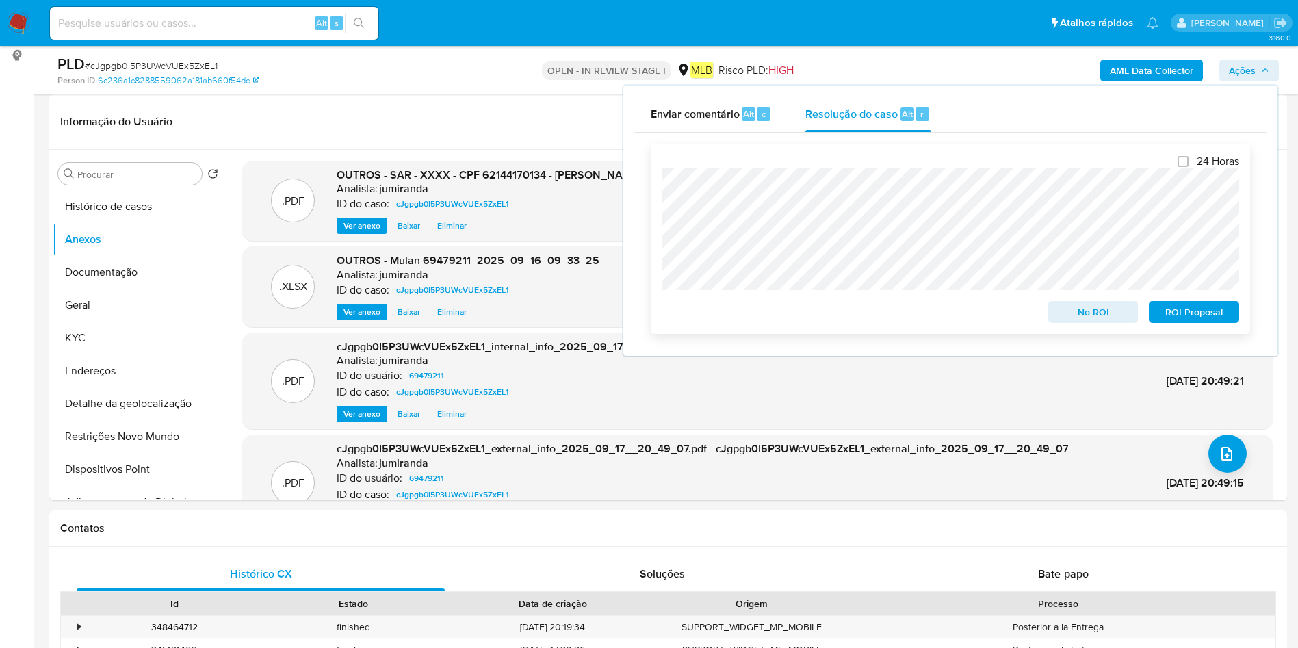
click at [1174, 309] on span "ROI Proposal" at bounding box center [1194, 311] width 71 height 19
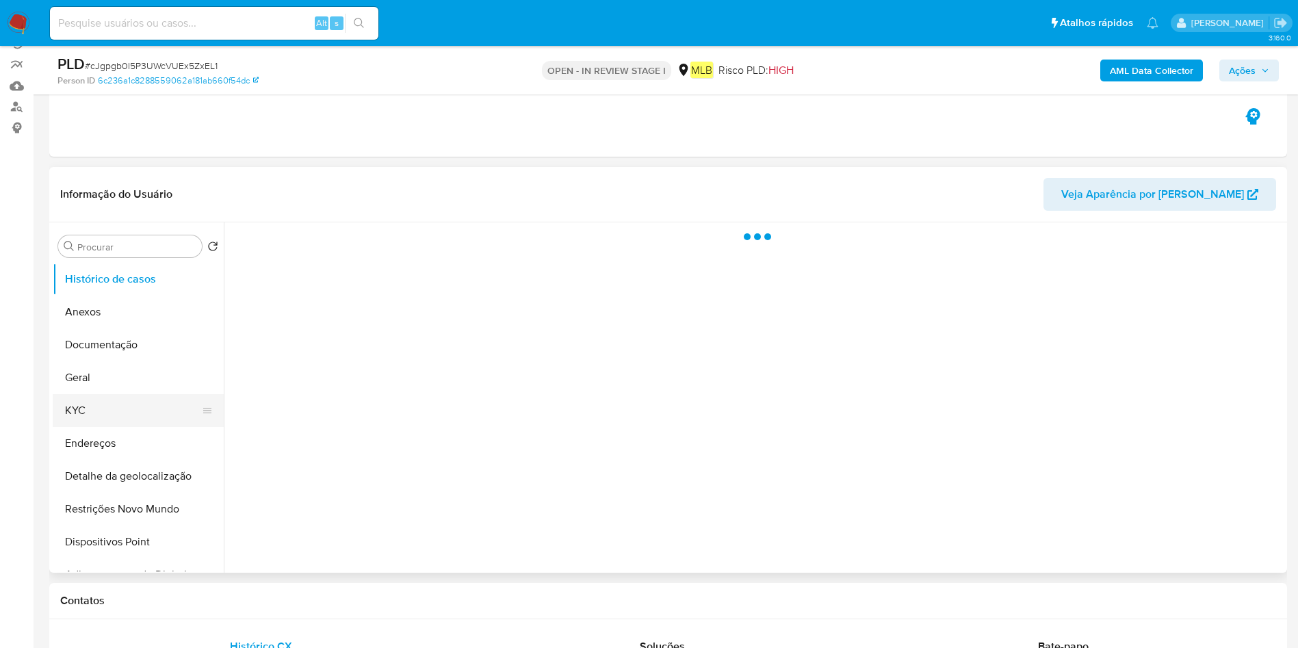
scroll to position [205, 0]
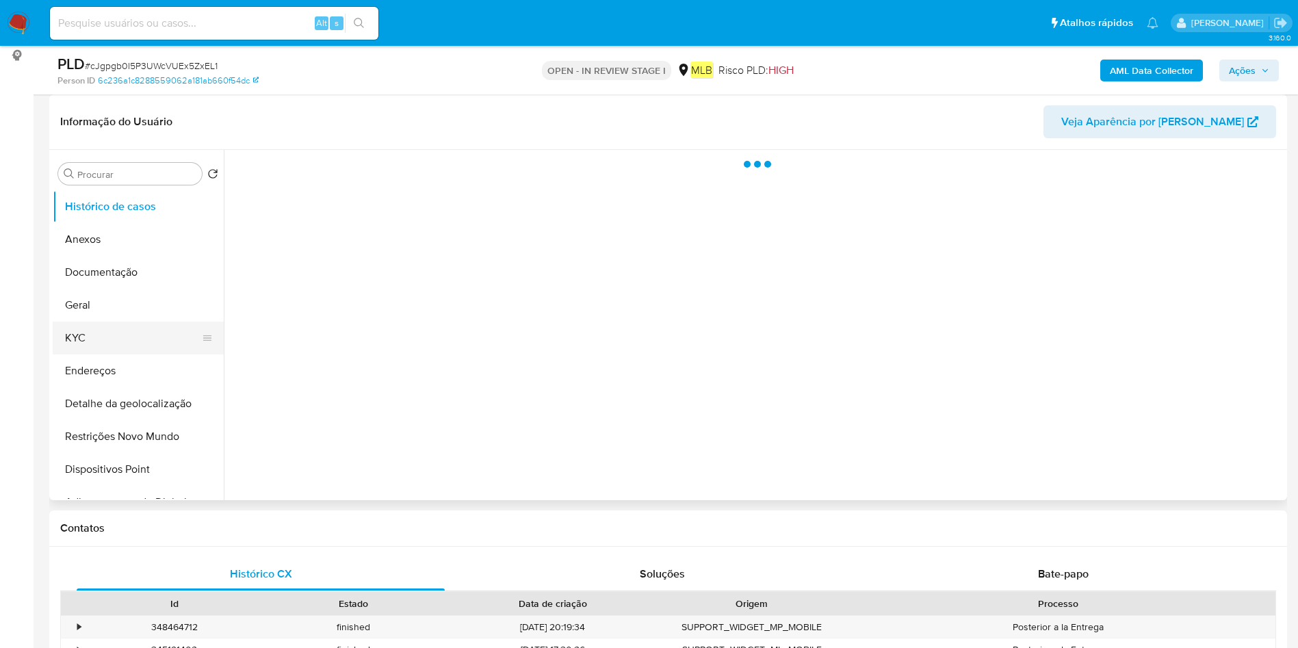
select select "10"
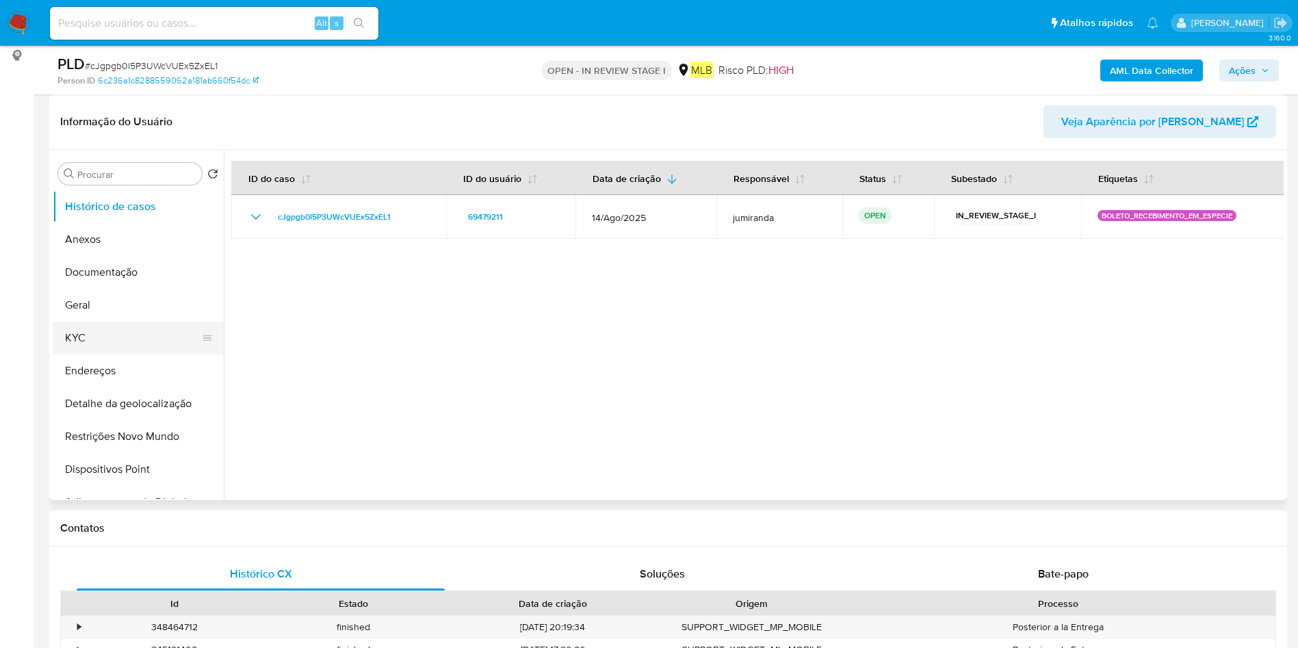
scroll to position [0, 0]
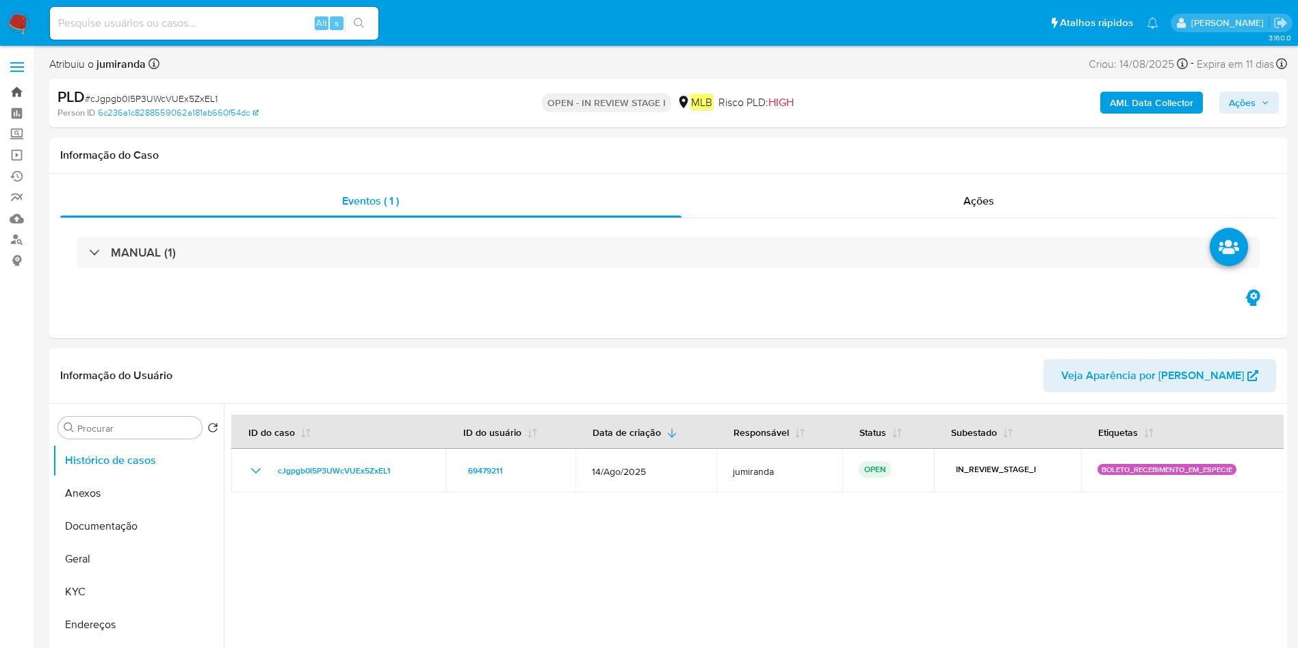
click at [21, 92] on link "Bandeja" at bounding box center [81, 91] width 163 height 21
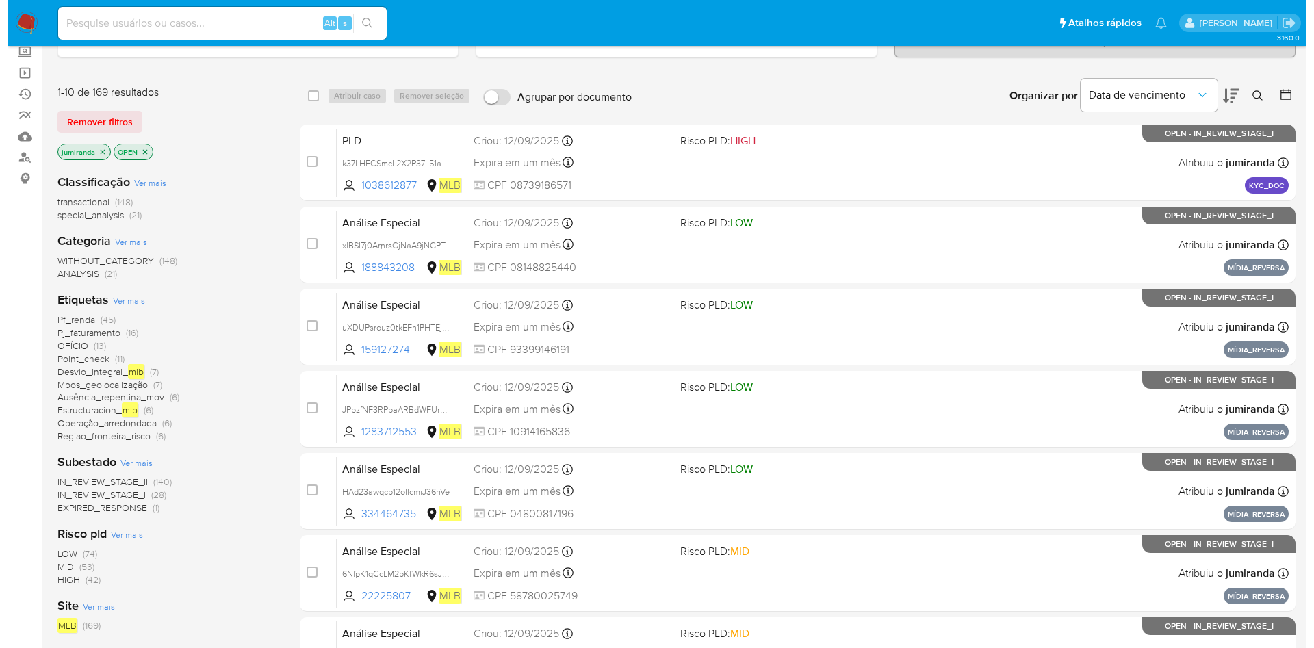
scroll to position [103, 0]
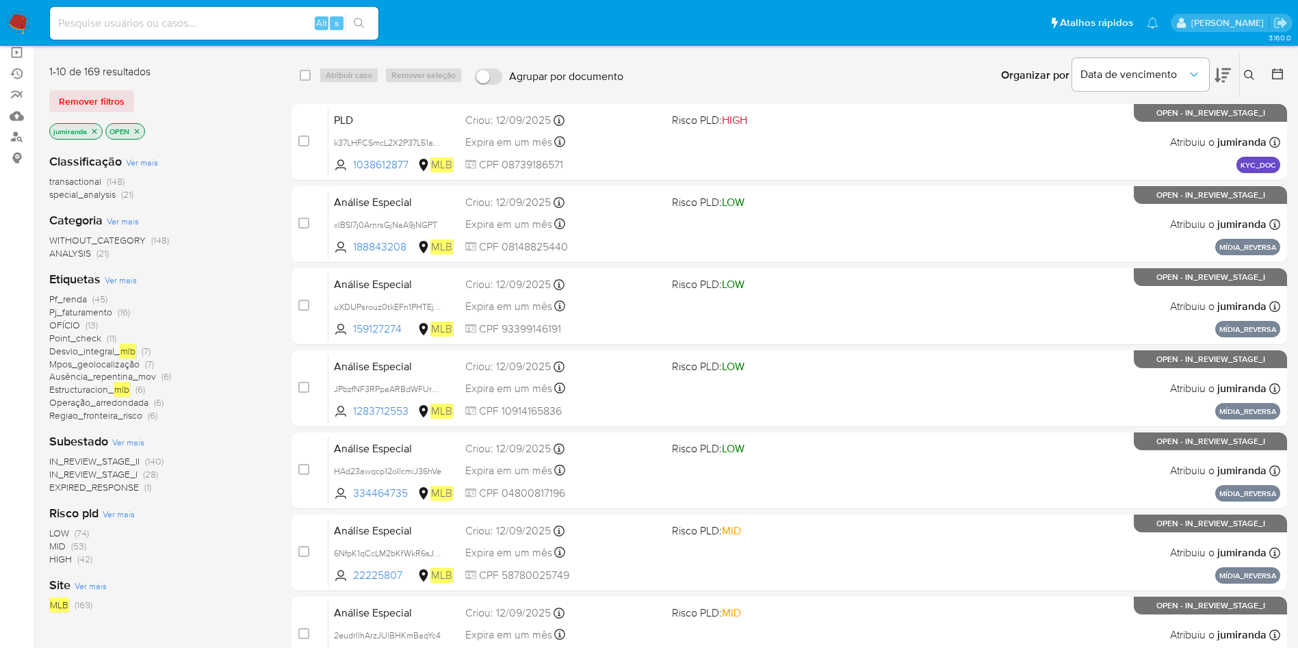
click at [97, 129] on icon "close-filter" at bounding box center [94, 131] width 8 height 8
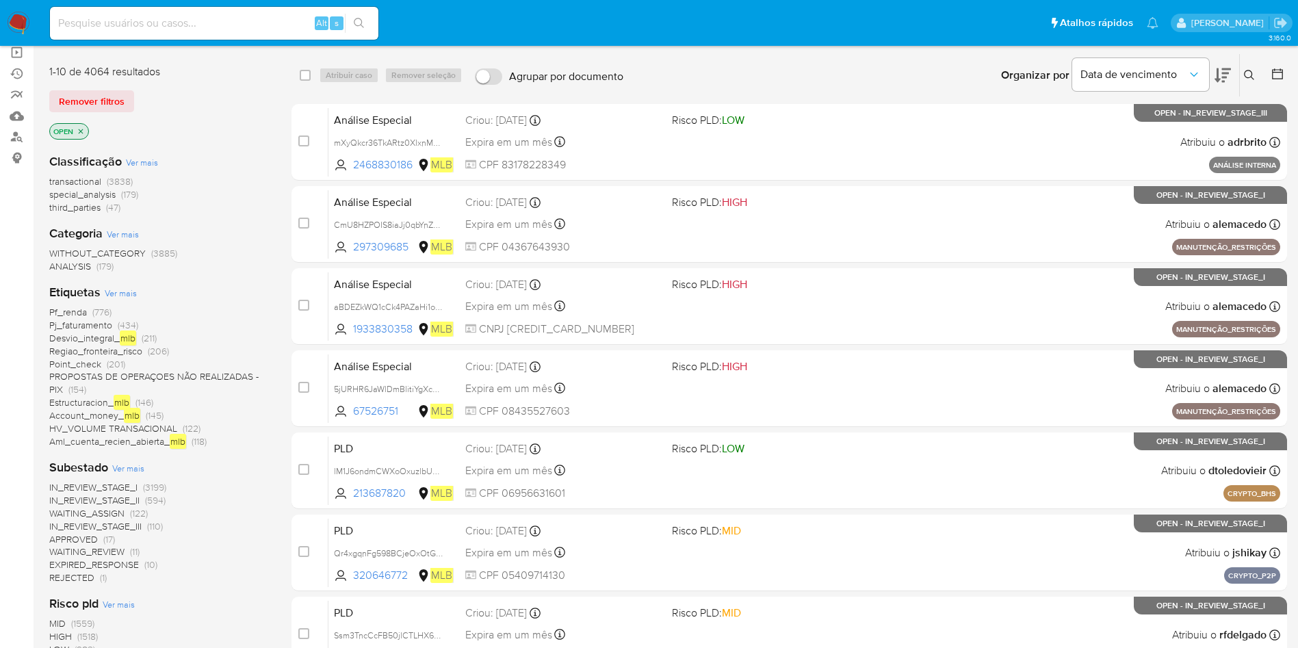
click at [83, 129] on icon "close-filter" at bounding box center [81, 131] width 8 height 8
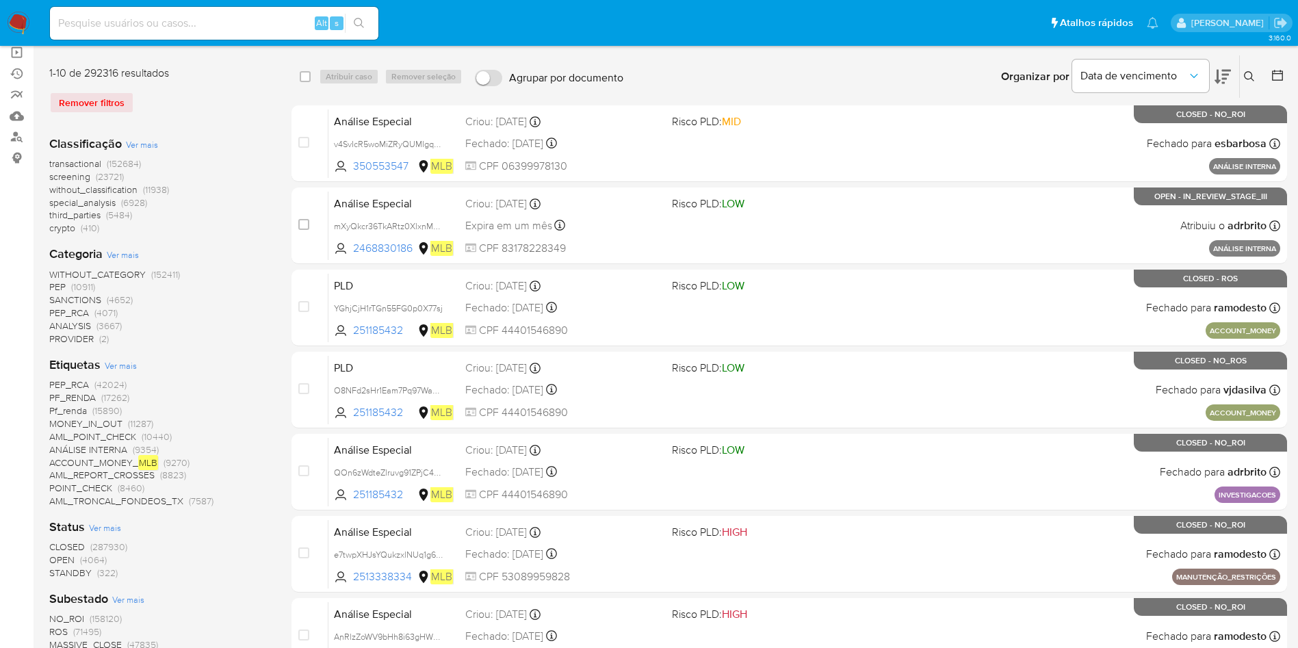
click at [125, 366] on span "Ver mais" at bounding box center [121, 365] width 32 height 12
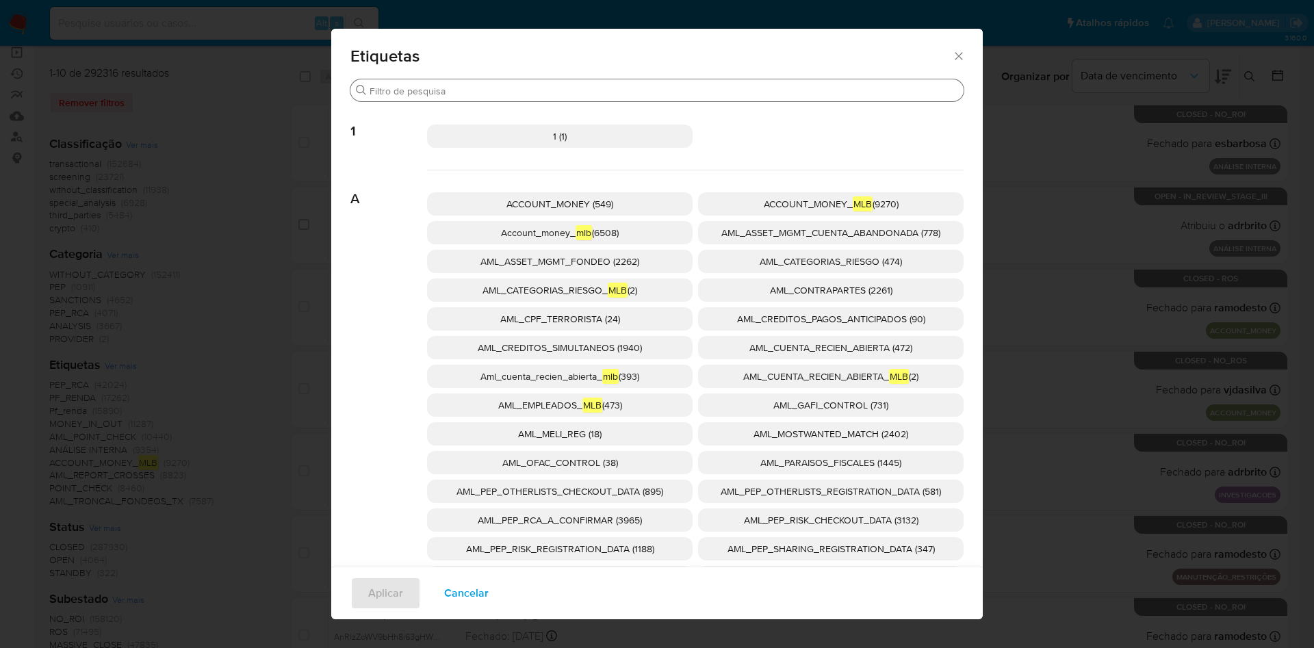
click at [558, 88] on input "Buscar" at bounding box center [664, 91] width 589 height 12
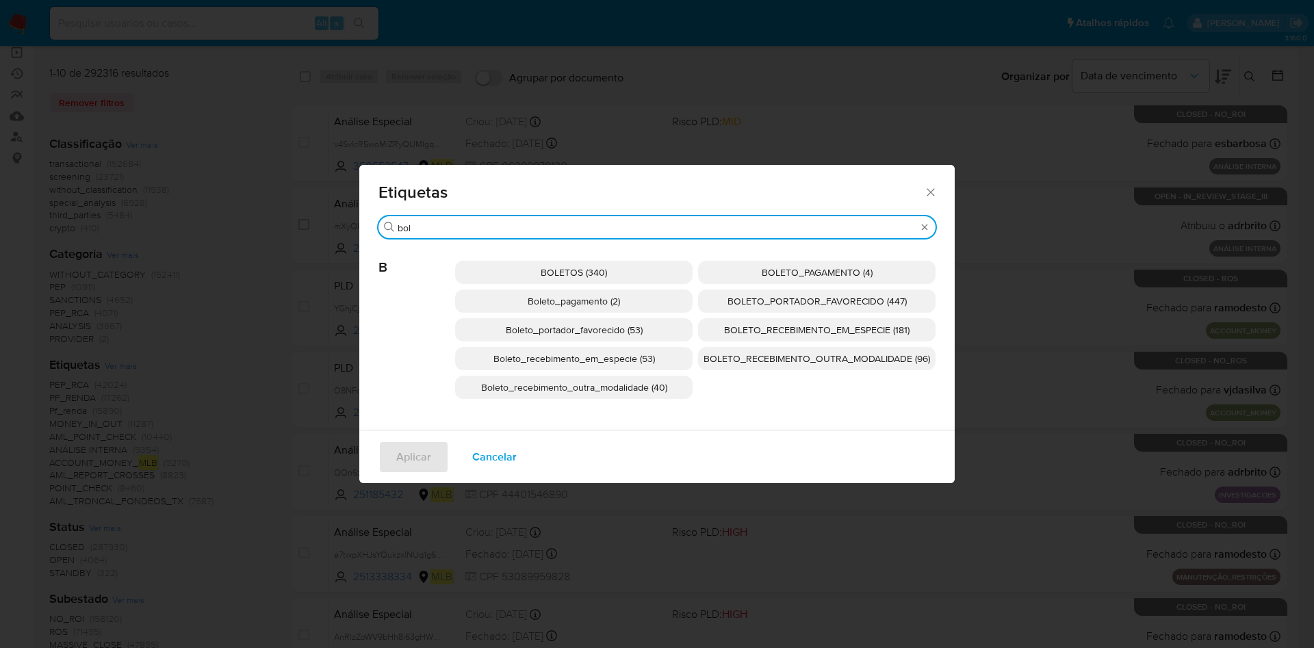
type input "bol"
click at [822, 324] on span "BOLETO_RECEBIMENTO_EM_ESPECIE (181)" at bounding box center [816, 330] width 185 height 14
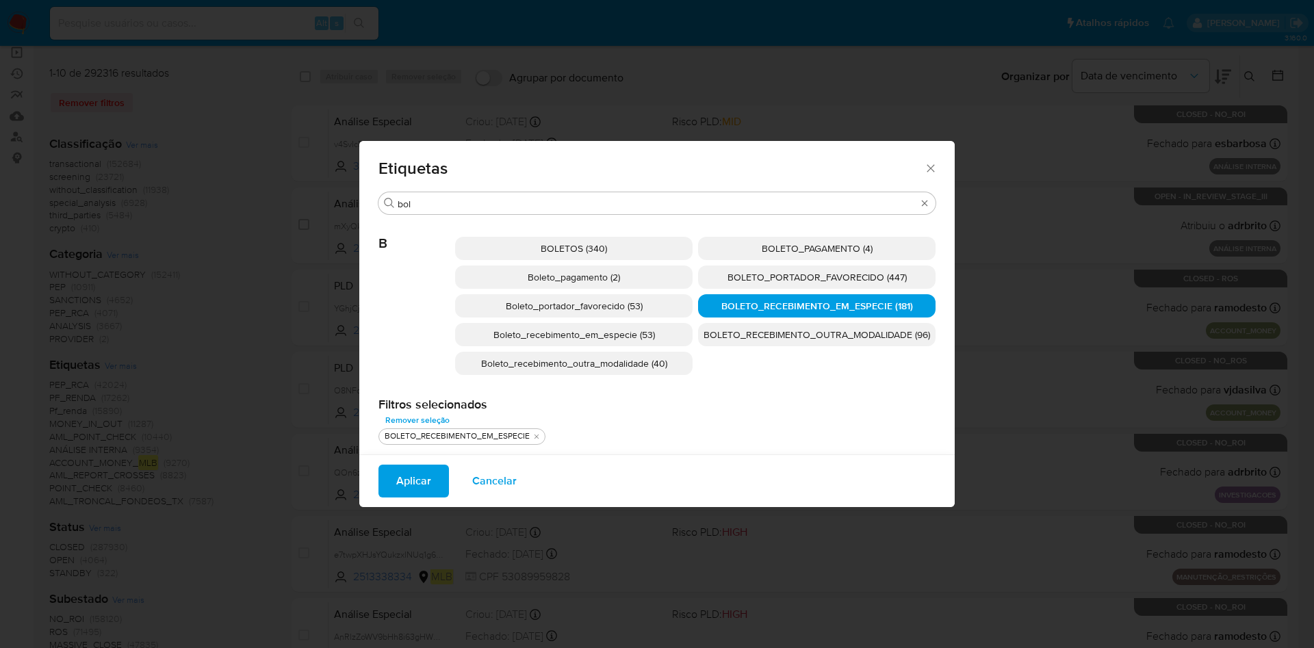
click at [412, 484] on span "Aplicar" at bounding box center [413, 481] width 35 height 30
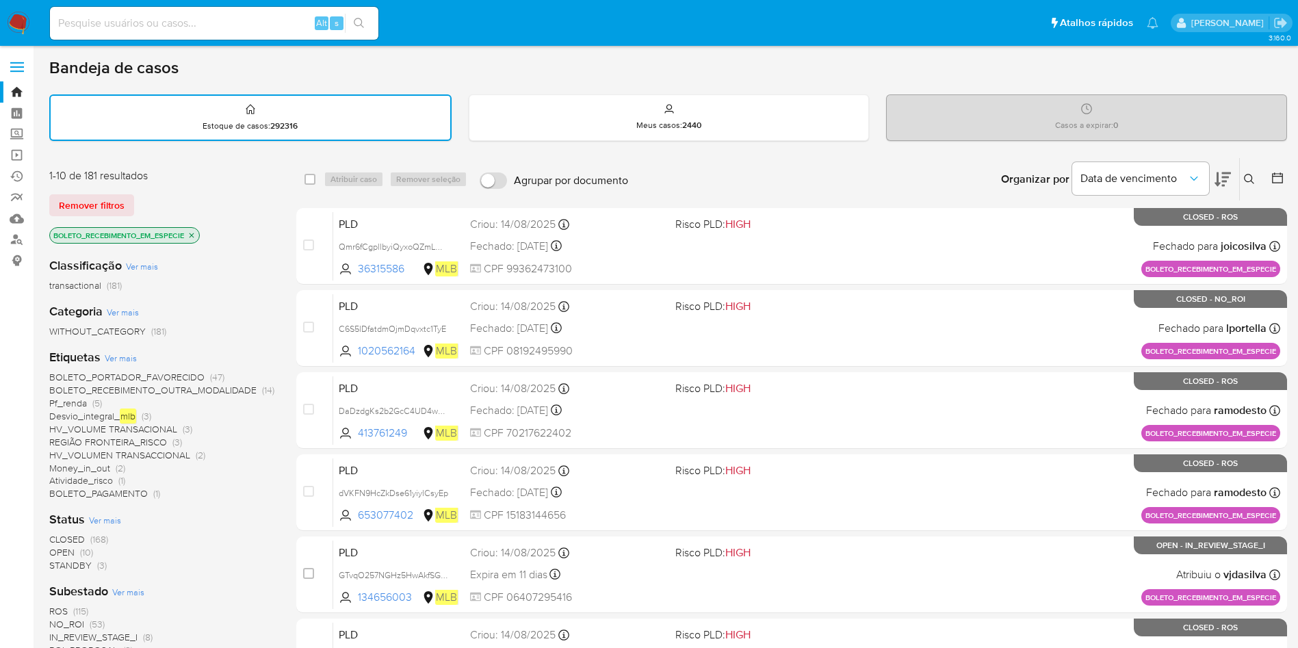
click at [70, 540] on span "CLOSED" at bounding box center [67, 539] width 36 height 14
click at [65, 539] on span "ROS" at bounding box center [58, 539] width 18 height 14
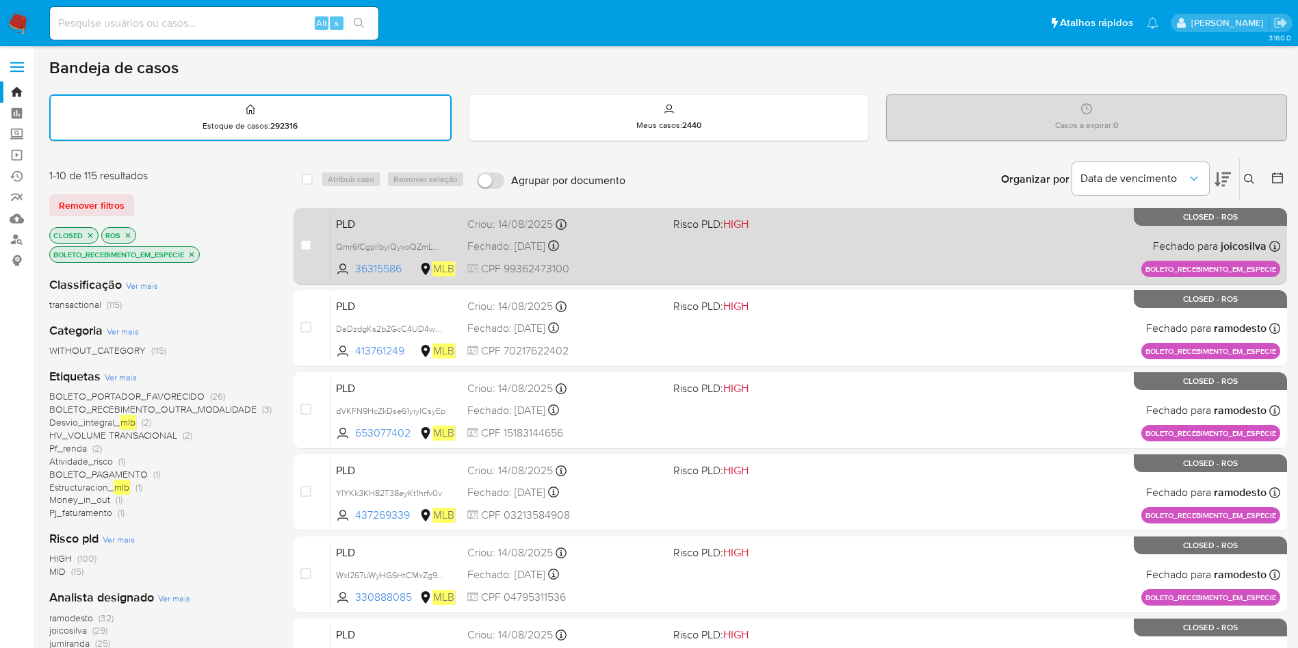
click at [741, 257] on div "PLD Qmr6fCgpllbyiQyxoQZmLMRK 36315586 MLB Risco PLD: HIGH Criou: 14/08/2025 Cri…" at bounding box center [806, 245] width 950 height 69
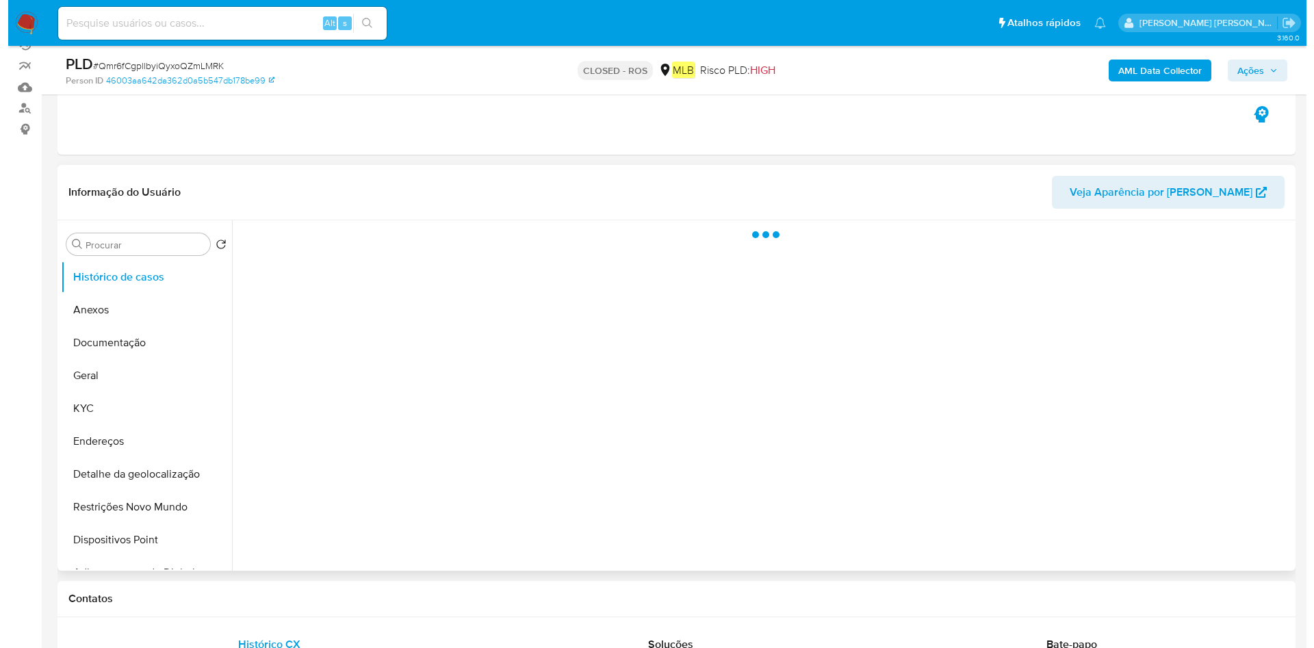
scroll to position [205, 0]
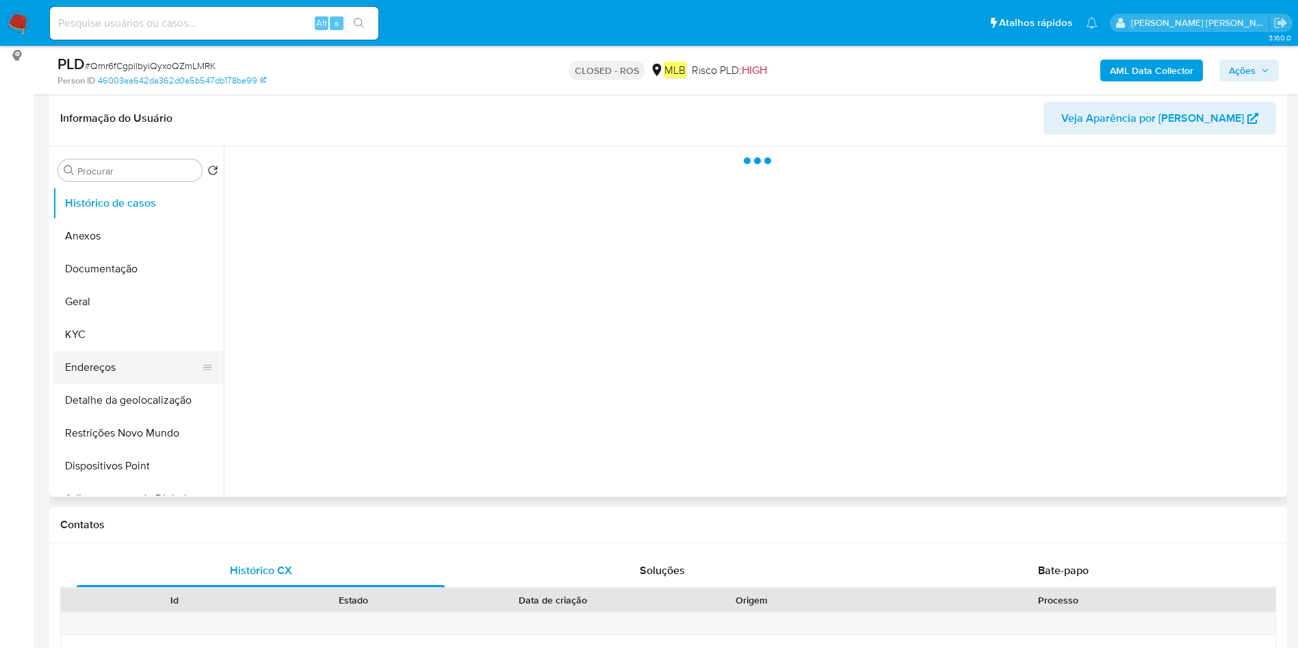
select select "10"
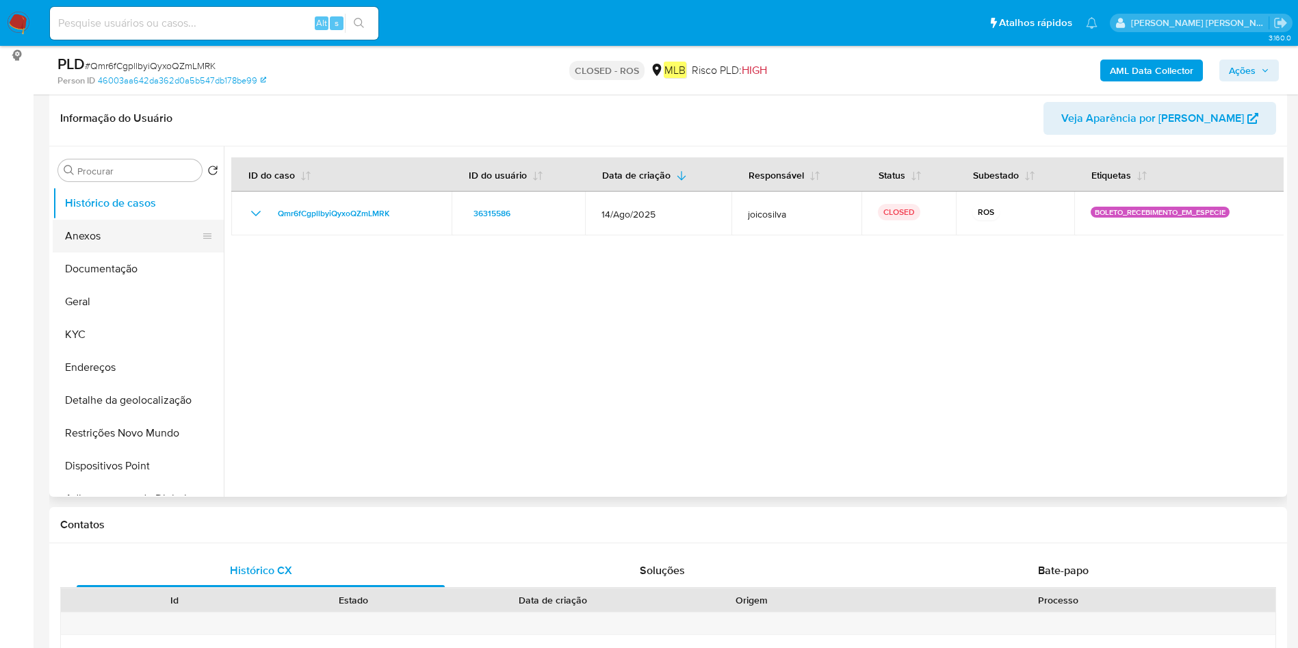
click at [137, 242] on button "Anexos" at bounding box center [133, 236] width 160 height 33
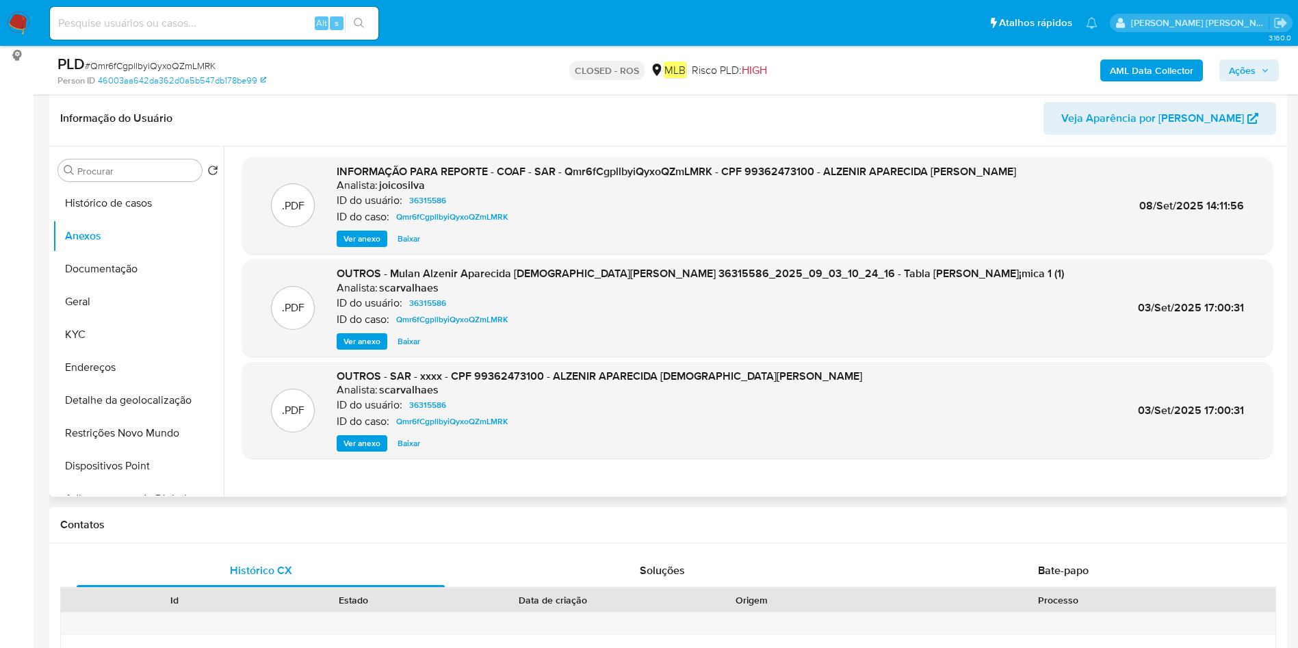
click at [364, 239] on span "Ver anexo" at bounding box center [362, 239] width 37 height 14
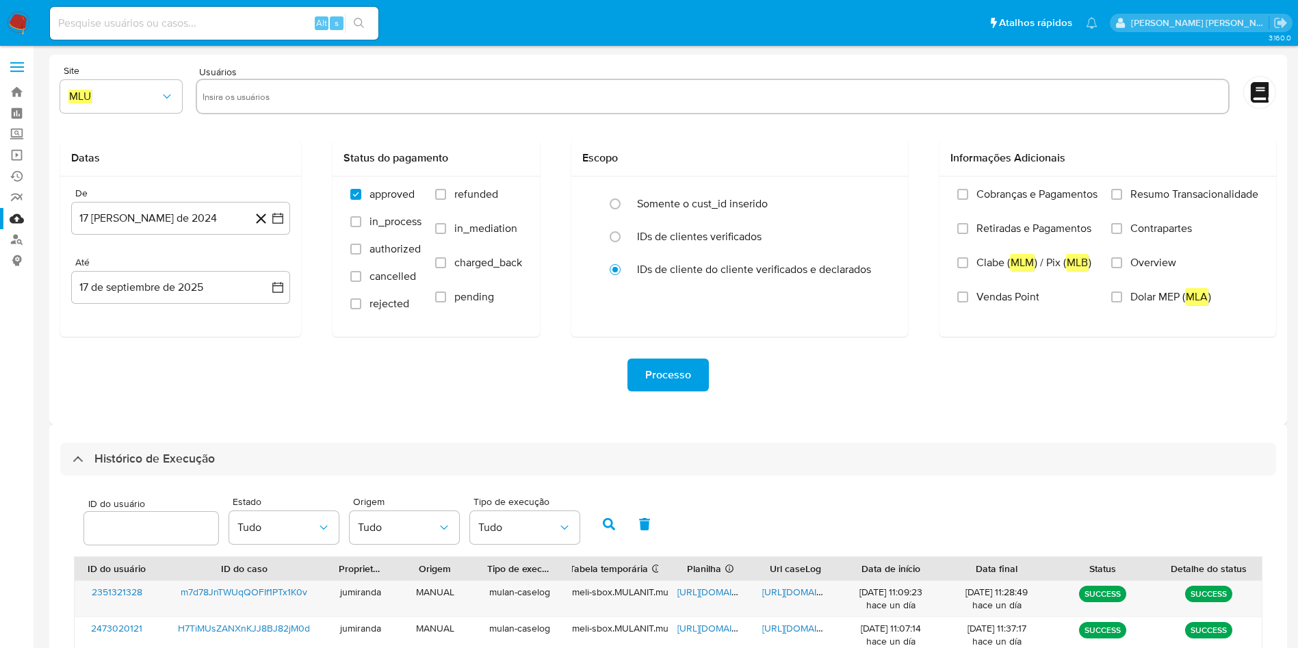
select select "10"
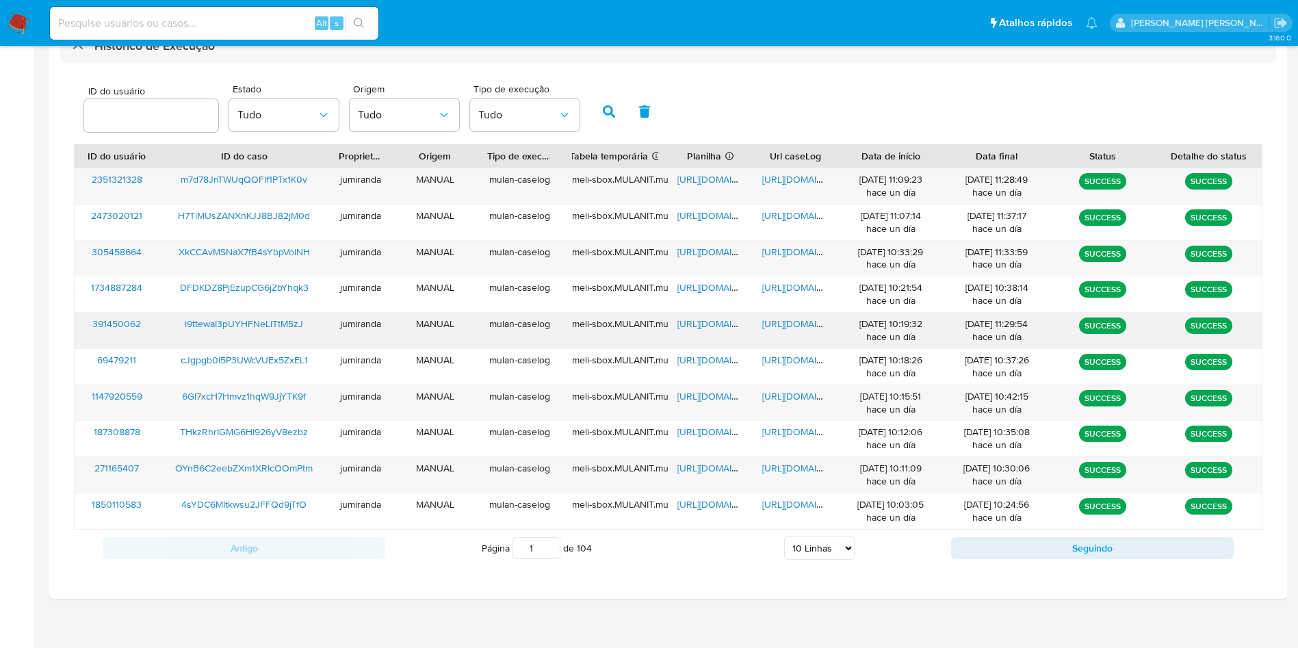
click at [691, 319] on span "[URL][DOMAIN_NAME]" at bounding box center [725, 324] width 94 height 14
click at [798, 324] on span "[URL][DOMAIN_NAME]" at bounding box center [809, 324] width 94 height 14
click at [237, 329] on span "i9ttewaI3pUYHFNeLITtM5zJ" at bounding box center [244, 324] width 118 height 14
click at [240, 324] on span "i9ttewaI3pUYHFNeLITtM5zJ" at bounding box center [244, 324] width 118 height 14
click at [721, 327] on span "[URL][DOMAIN_NAME]" at bounding box center [725, 324] width 94 height 14
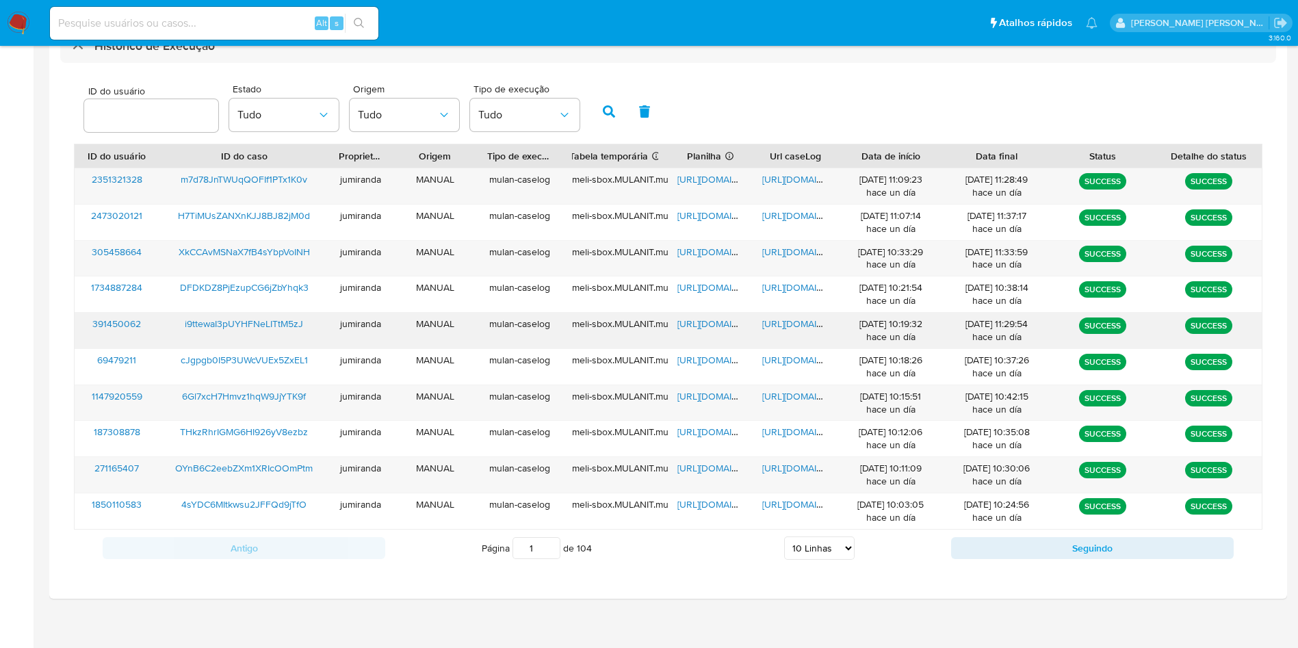
click at [791, 322] on span "[URL][DOMAIN_NAME]" at bounding box center [809, 324] width 94 height 14
click at [242, 326] on span "i9ttewaI3pUYHFNeLITtM5zJ" at bounding box center [244, 324] width 118 height 14
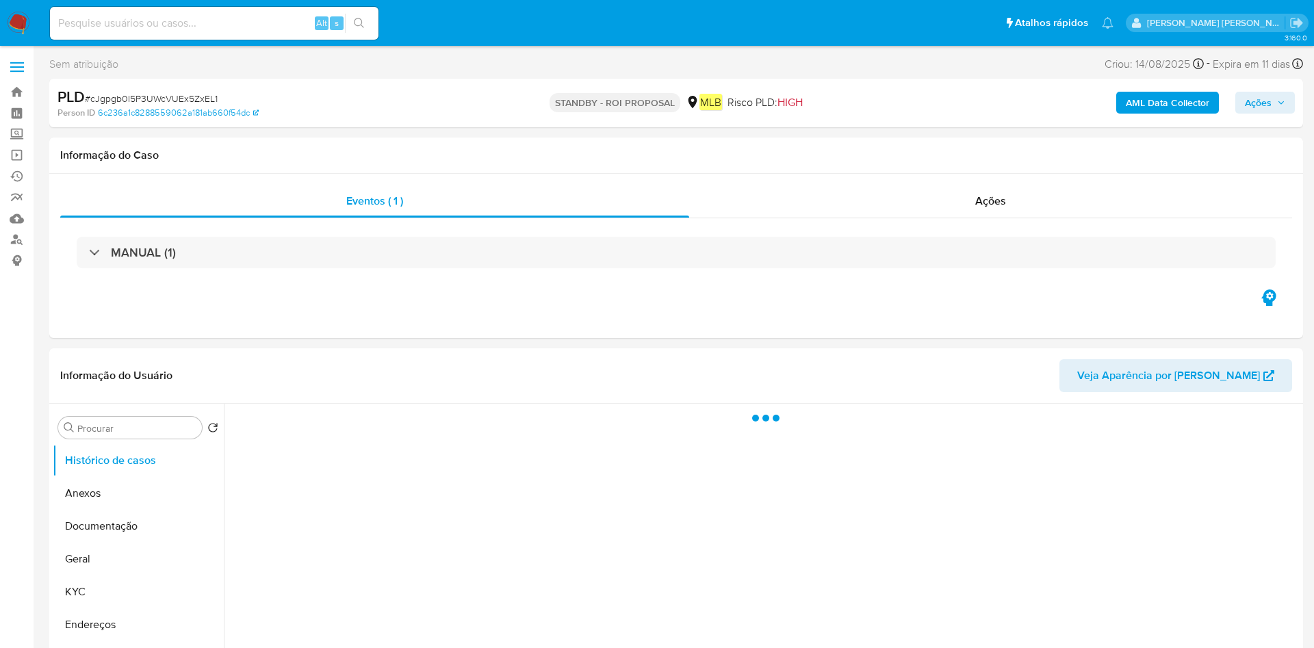
select select "10"
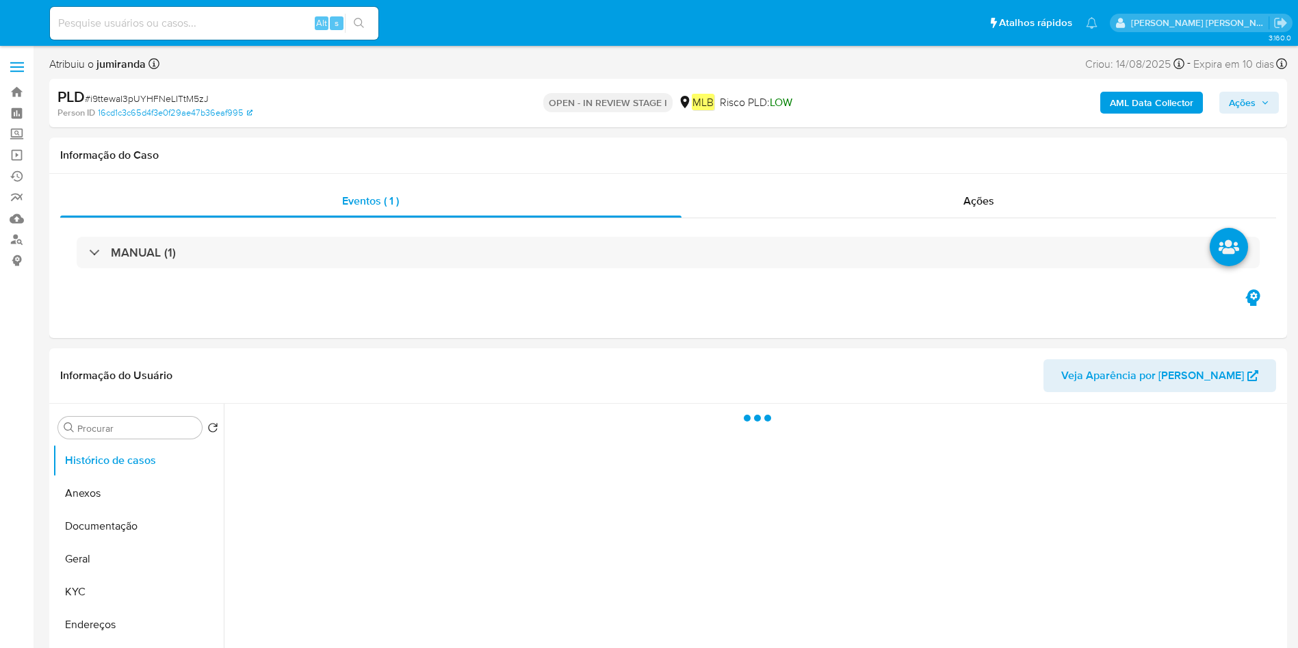
select select "10"
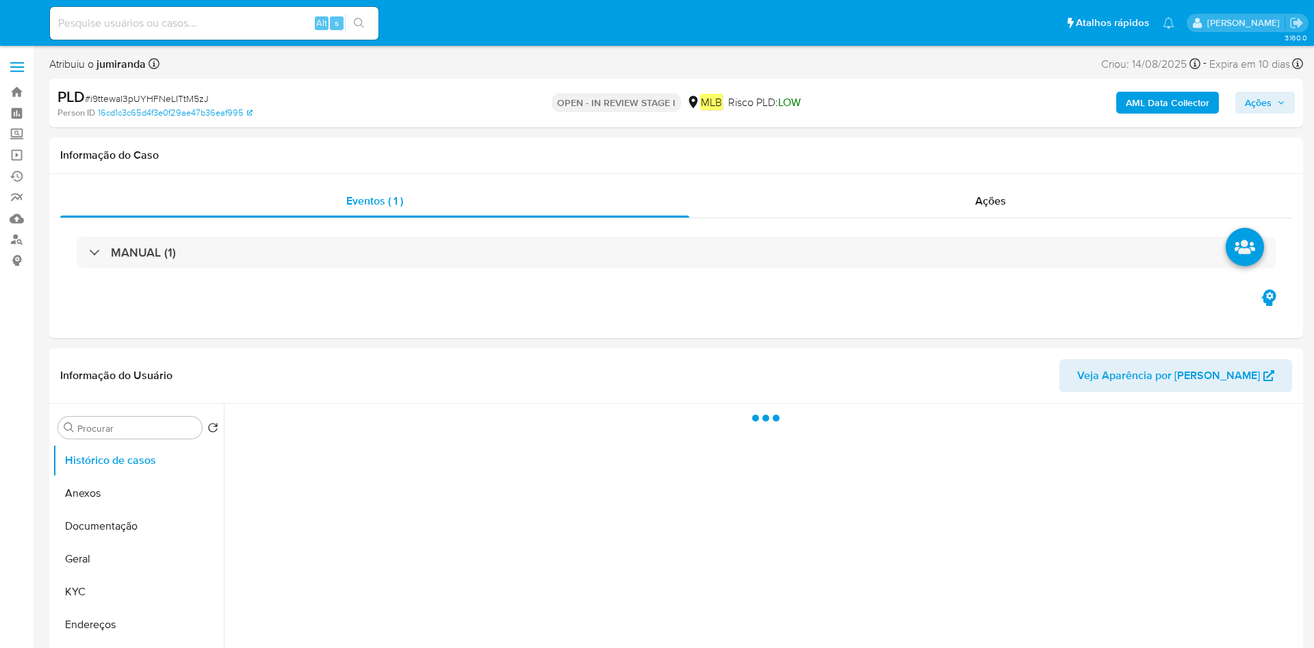
select select "10"
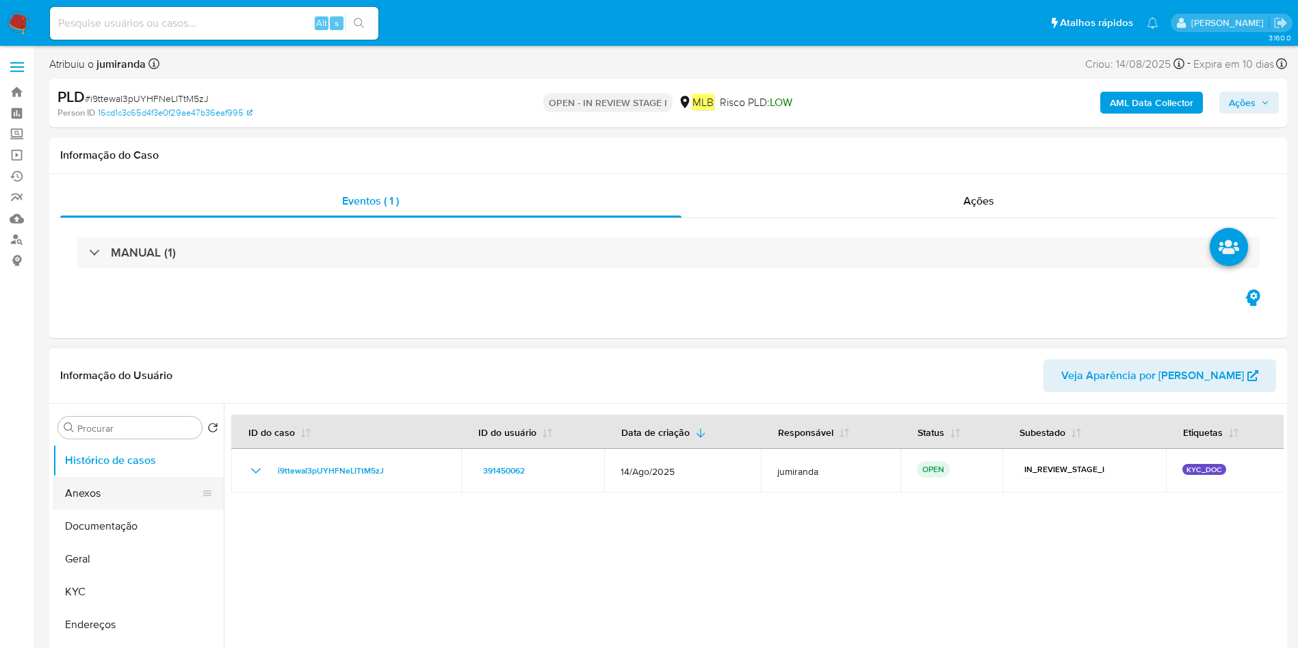
click at [120, 491] on button "Anexos" at bounding box center [133, 493] width 160 height 33
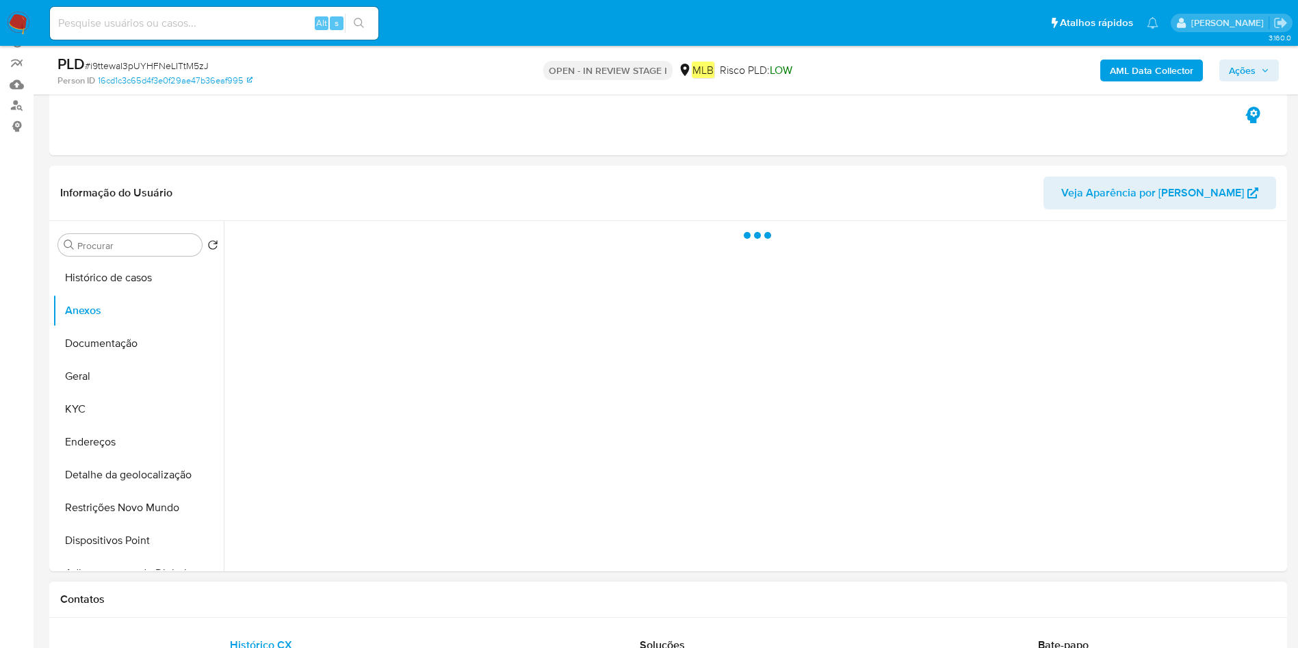
scroll to position [205, 0]
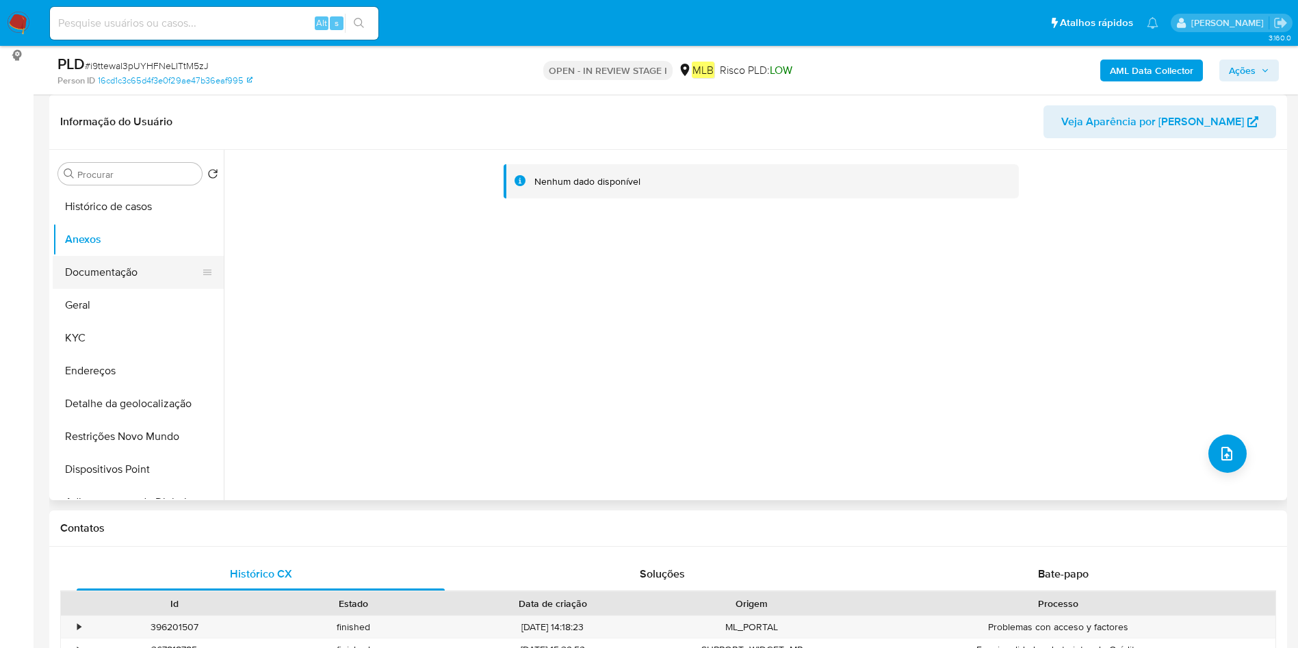
click at [81, 277] on button "Documentação" at bounding box center [133, 272] width 160 height 33
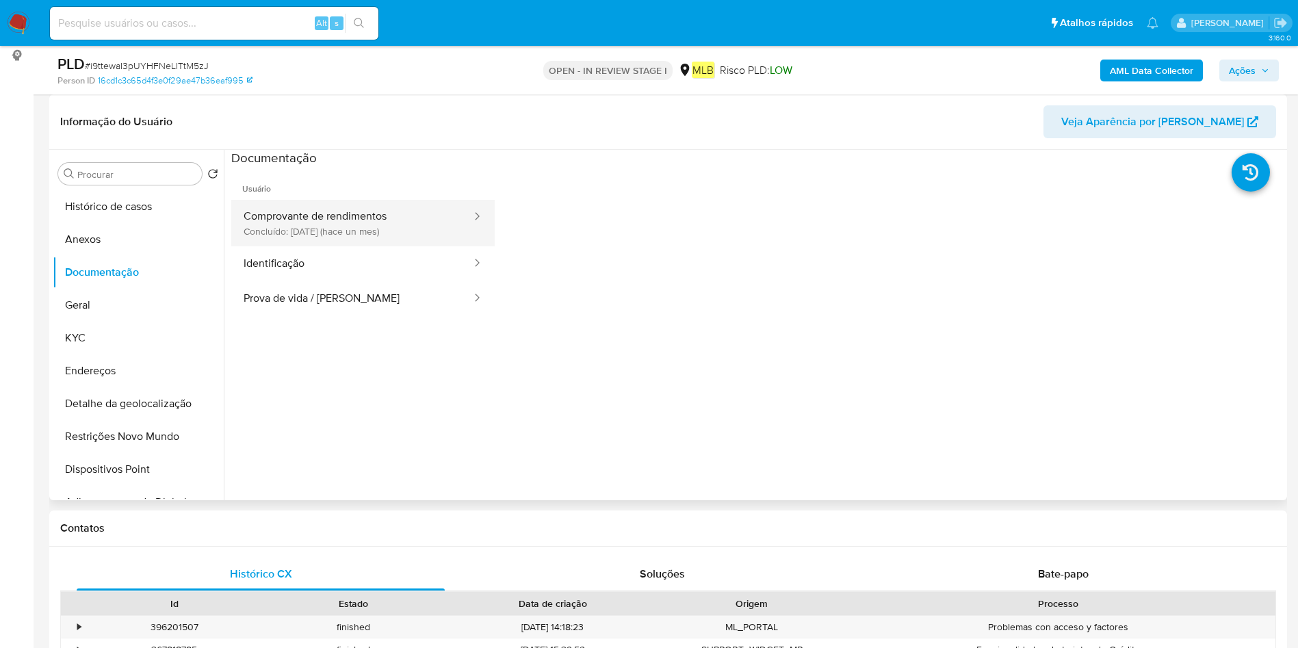
click at [364, 227] on button "Comprovante de rendimentos Concluído: 19/08/2025 (hace un mes)" at bounding box center [352, 223] width 242 height 47
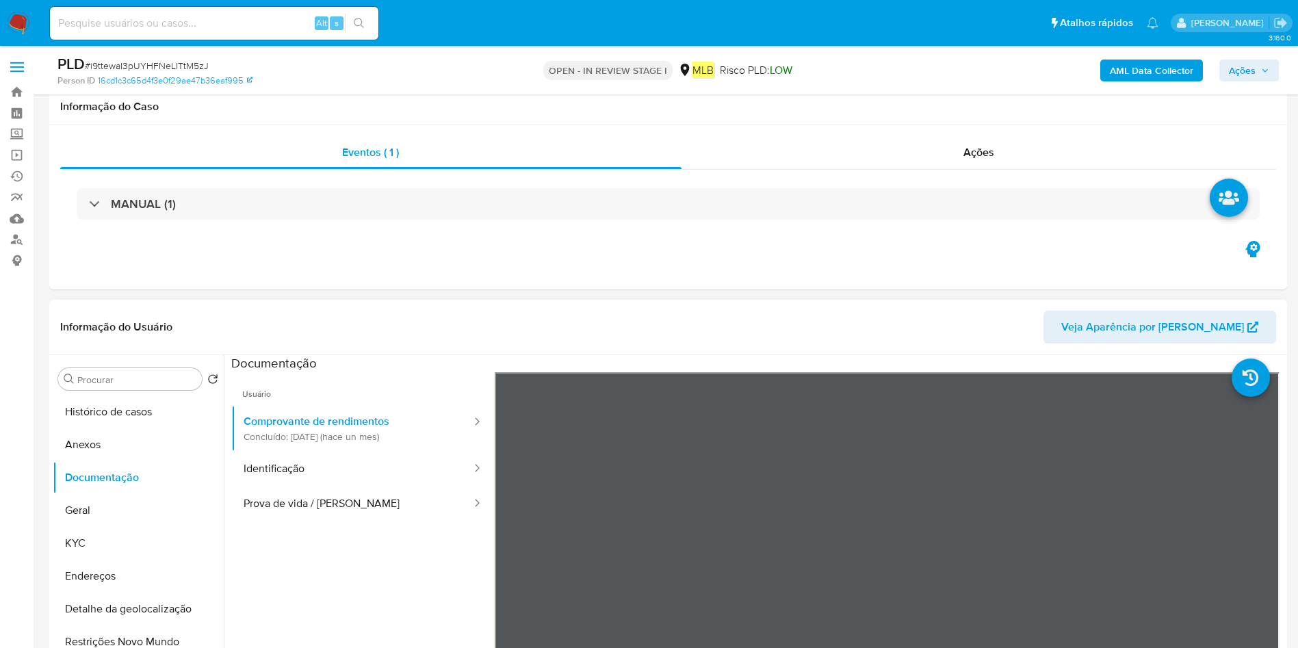
scroll to position [103, 0]
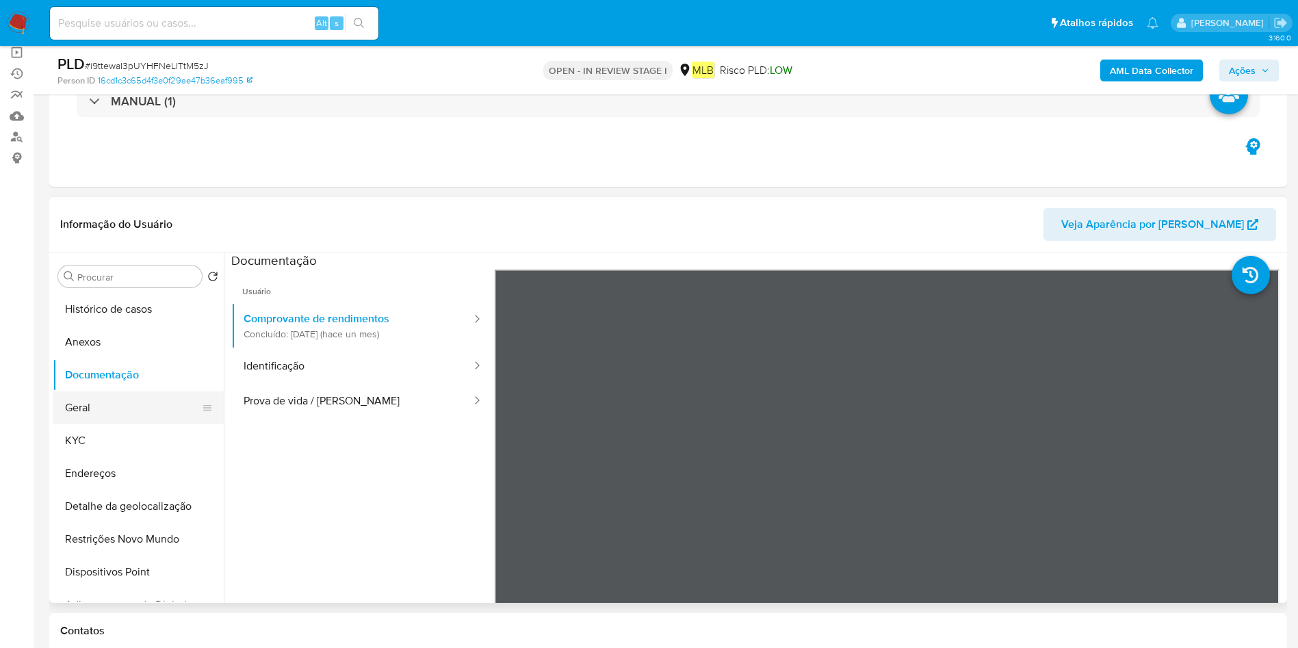
click at [119, 415] on button "Geral" at bounding box center [133, 407] width 160 height 33
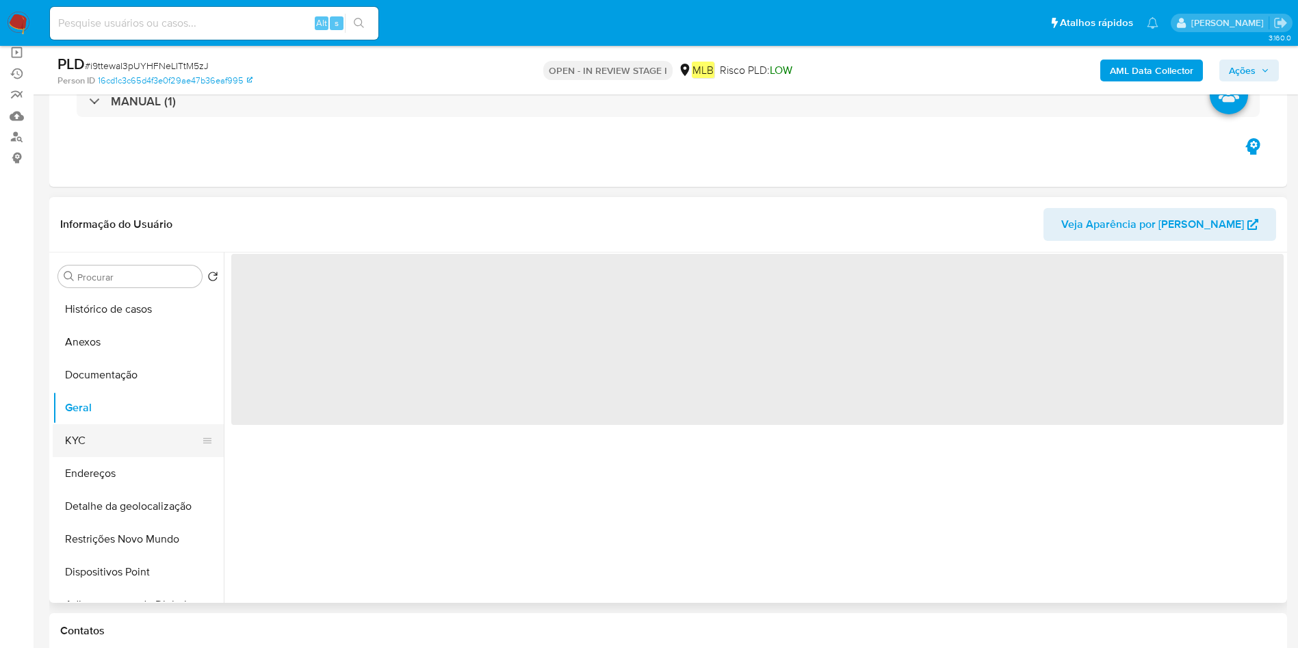
click at [123, 441] on button "KYC" at bounding box center [133, 440] width 160 height 33
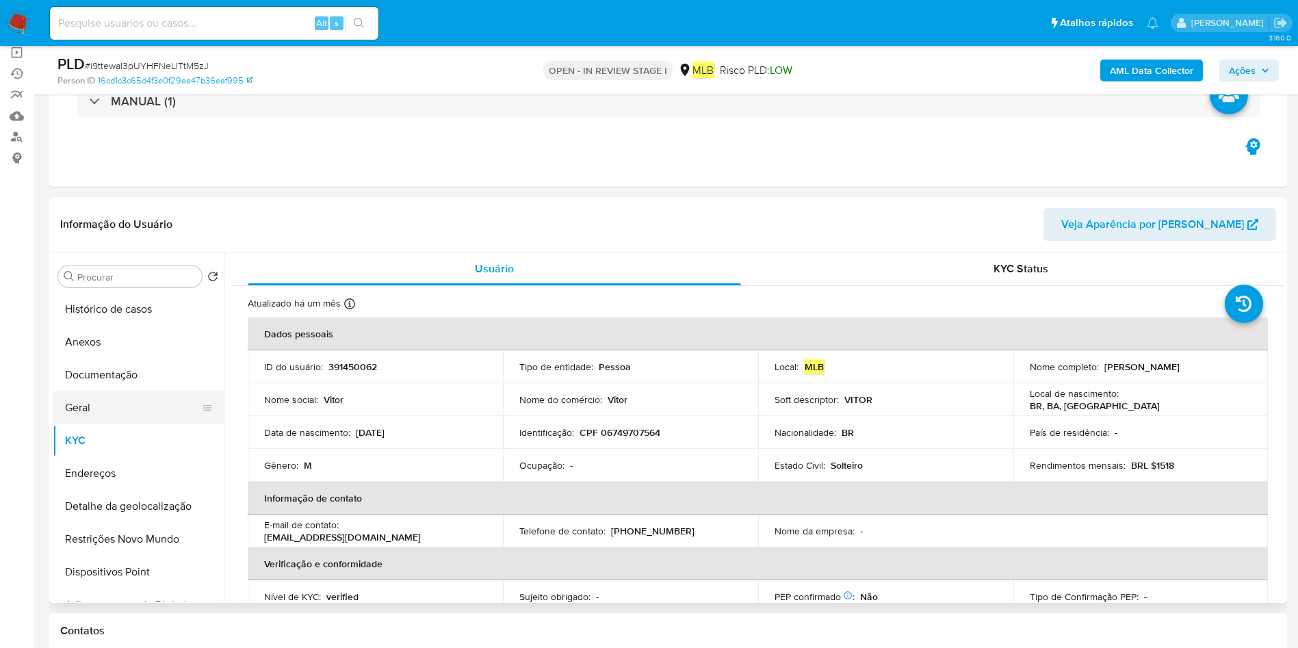
click at [108, 405] on button "Geral" at bounding box center [133, 407] width 160 height 33
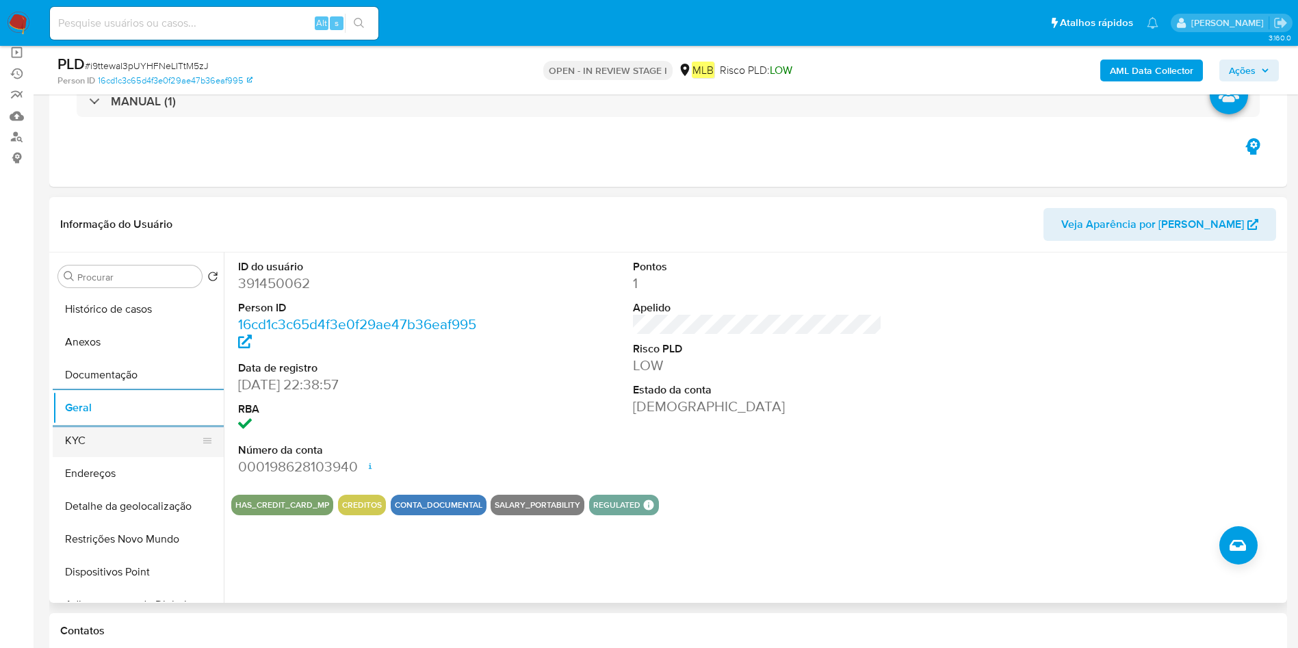
click at [94, 454] on button "KYC" at bounding box center [133, 440] width 160 height 33
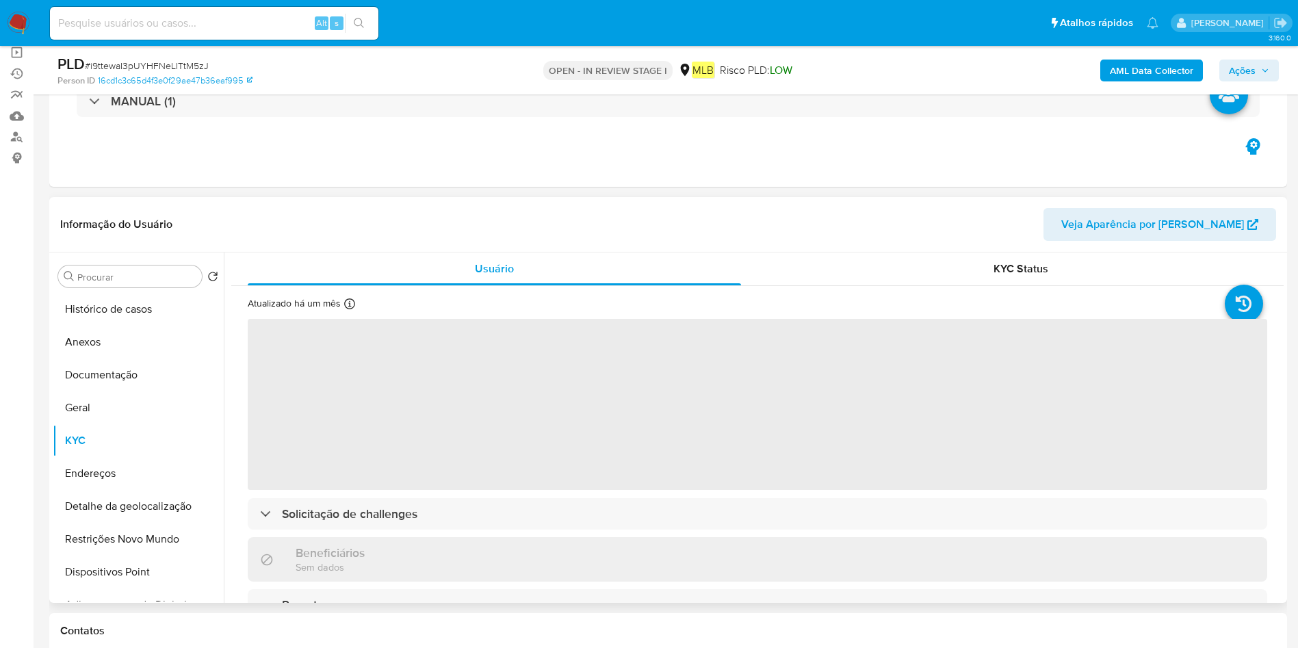
click at [615, 465] on span "‌" at bounding box center [758, 404] width 1020 height 171
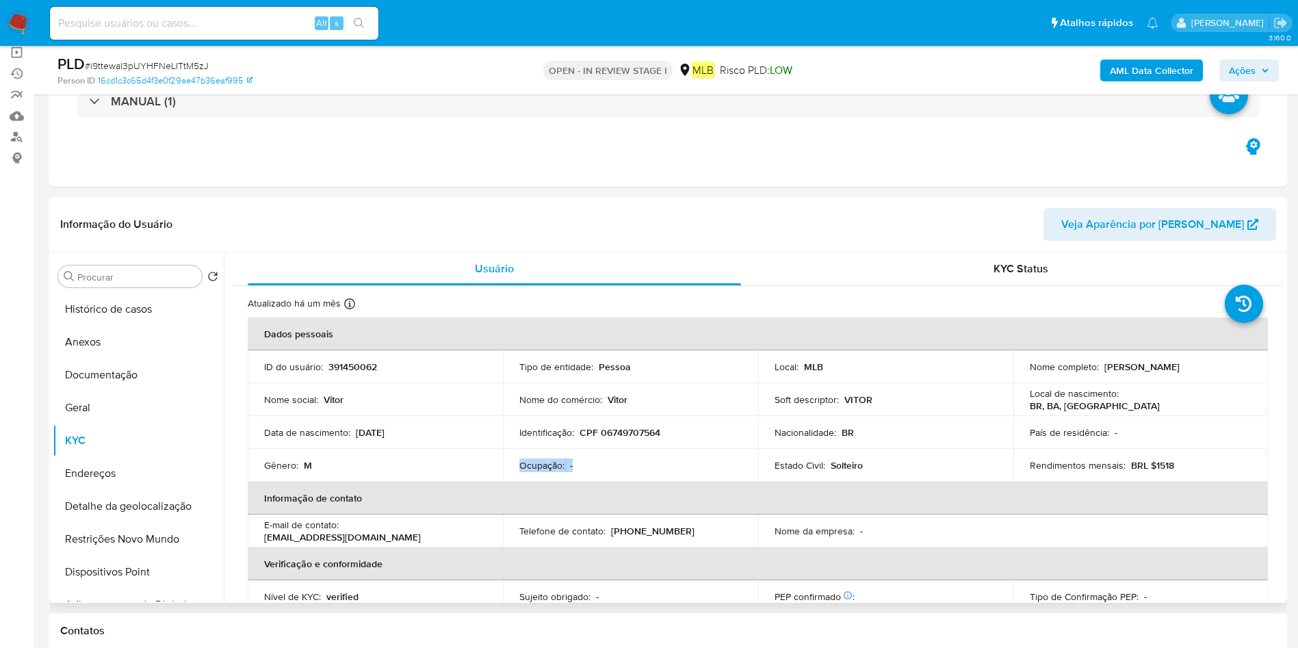
click at [615, 465] on div "Ocupação : -" at bounding box center [630, 465] width 222 height 12
click at [578, 480] on td "Ocupação : -" at bounding box center [630, 465] width 255 height 33
click at [78, 403] on button "Geral" at bounding box center [133, 407] width 160 height 33
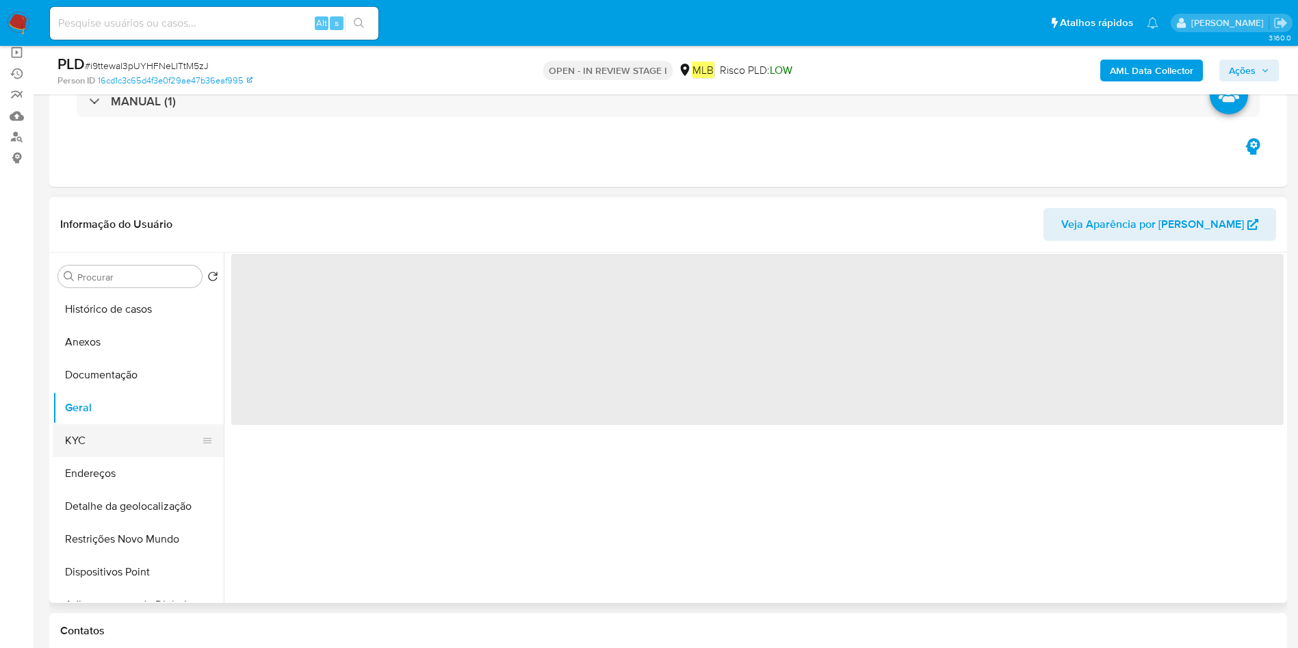
click at [91, 446] on button "KYC" at bounding box center [133, 440] width 160 height 33
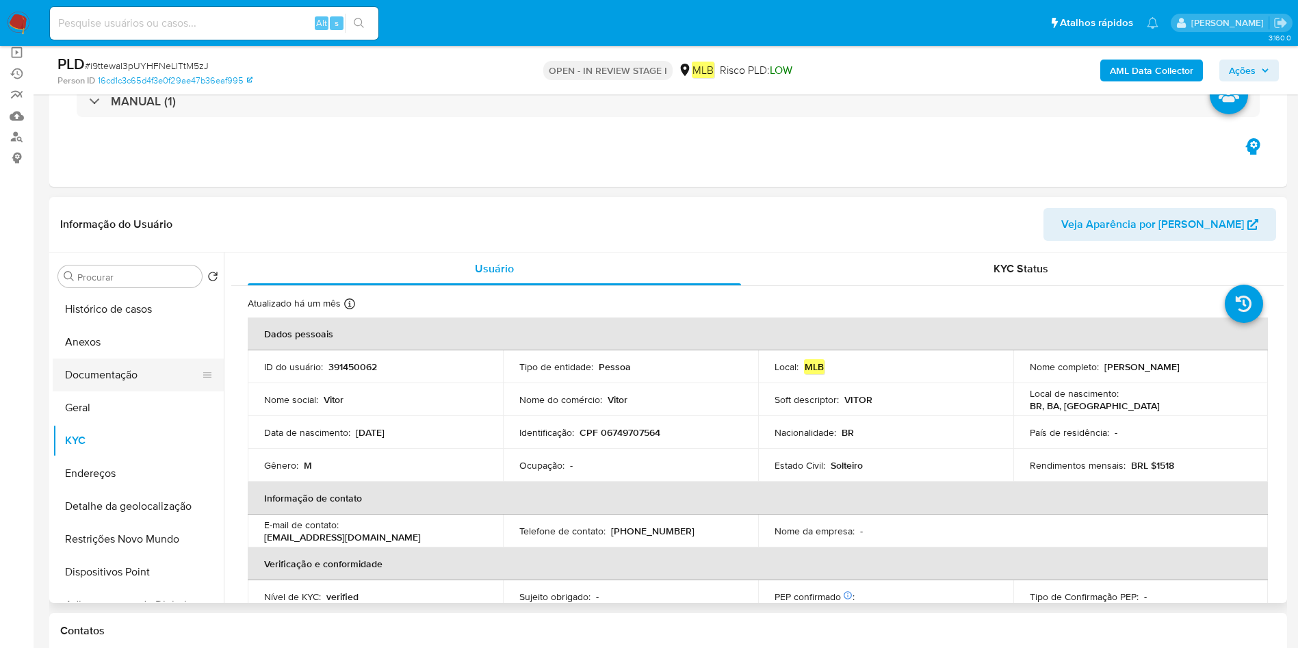
click at [132, 385] on button "Documentação" at bounding box center [133, 375] width 160 height 33
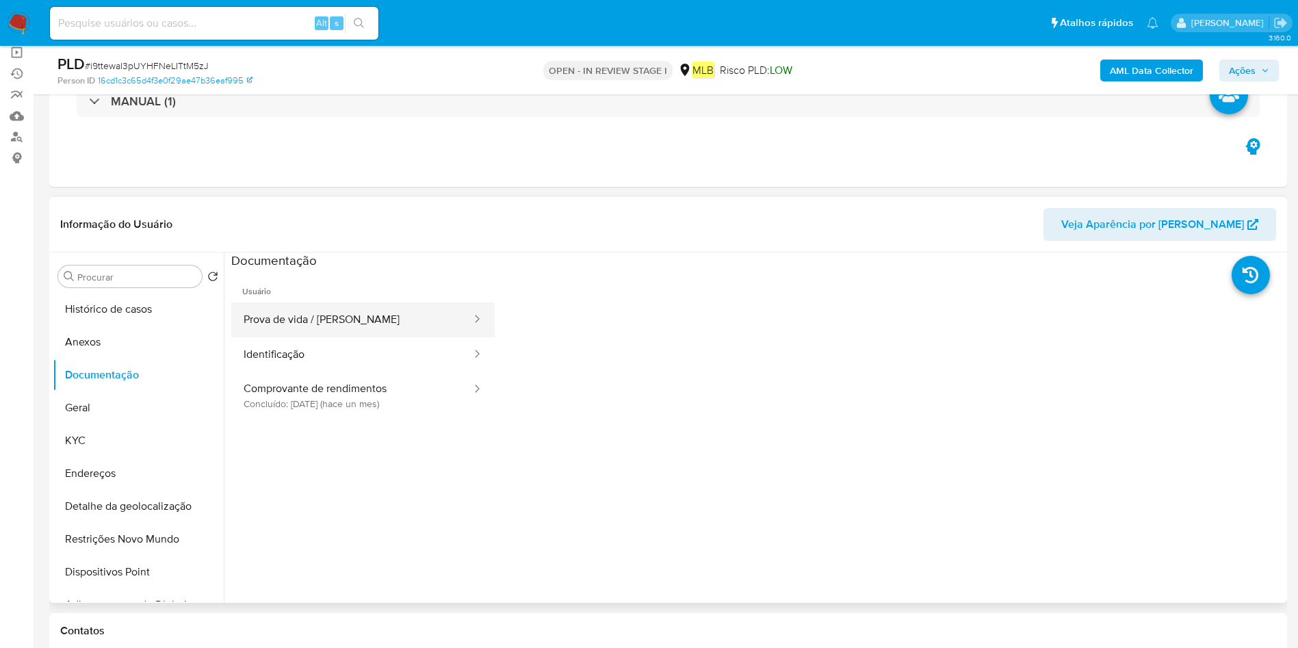
click at [321, 332] on button "Prova de vida / Selfie" at bounding box center [352, 319] width 242 height 35
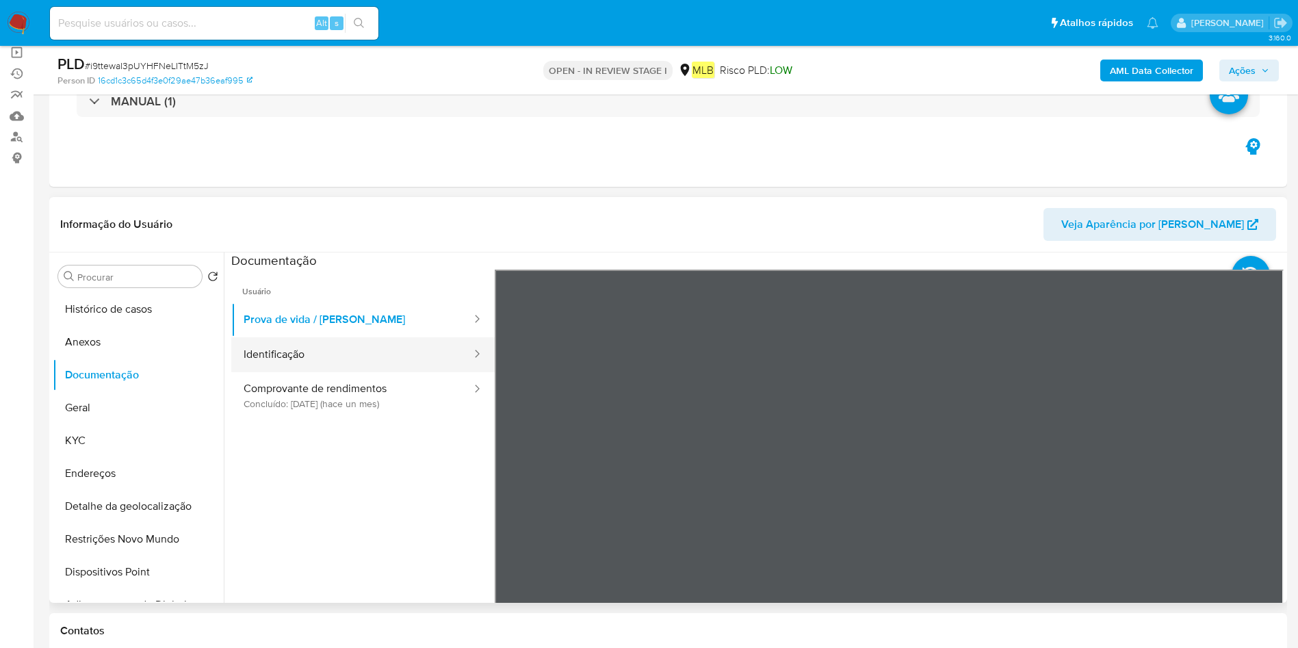
click at [342, 356] on button "Identificação" at bounding box center [352, 354] width 242 height 35
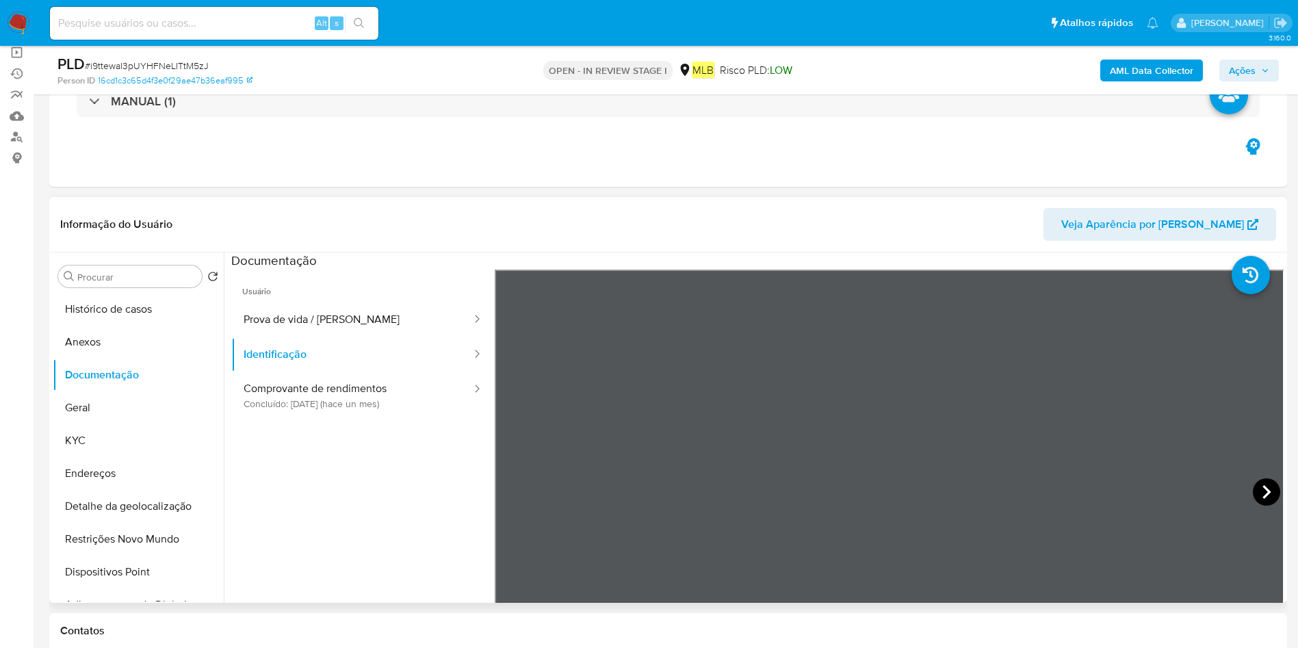
click at [1255, 491] on icon at bounding box center [1266, 491] width 27 height 27
click at [120, 415] on button "Geral" at bounding box center [133, 407] width 160 height 33
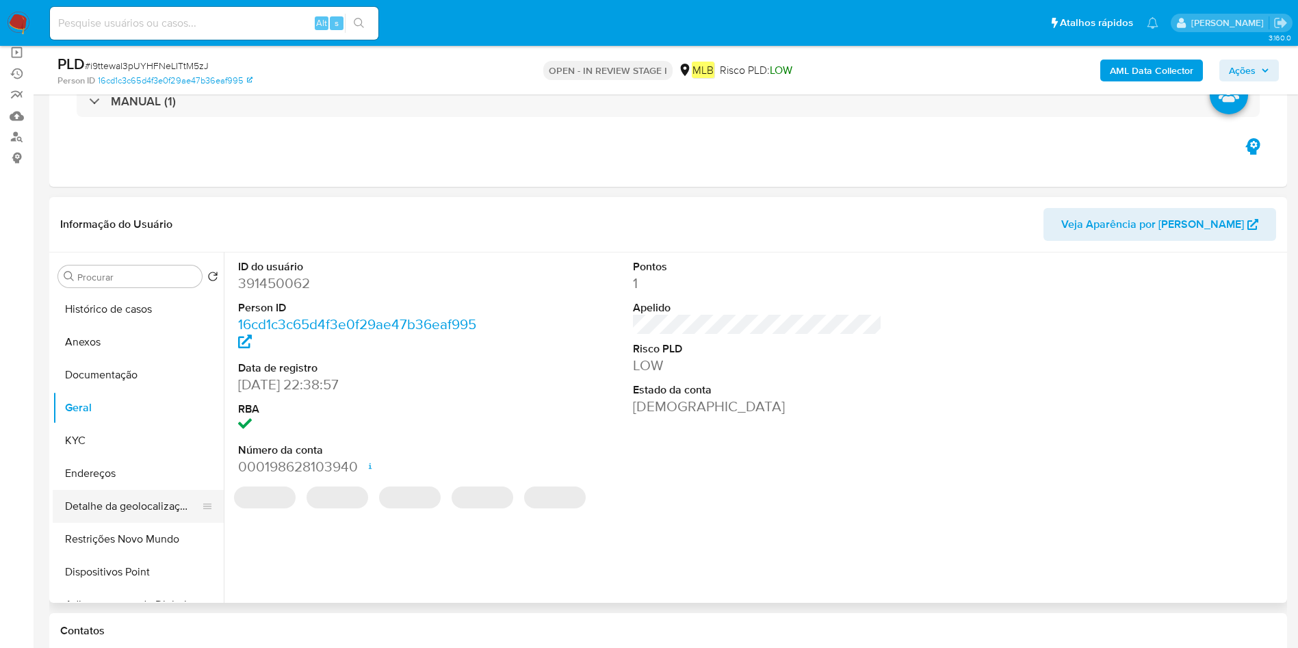
drag, startPoint x: 138, startPoint y: 499, endPoint x: 174, endPoint y: 504, distance: 35.9
click at [138, 500] on button "Detalhe da geolocalização" at bounding box center [133, 506] width 160 height 33
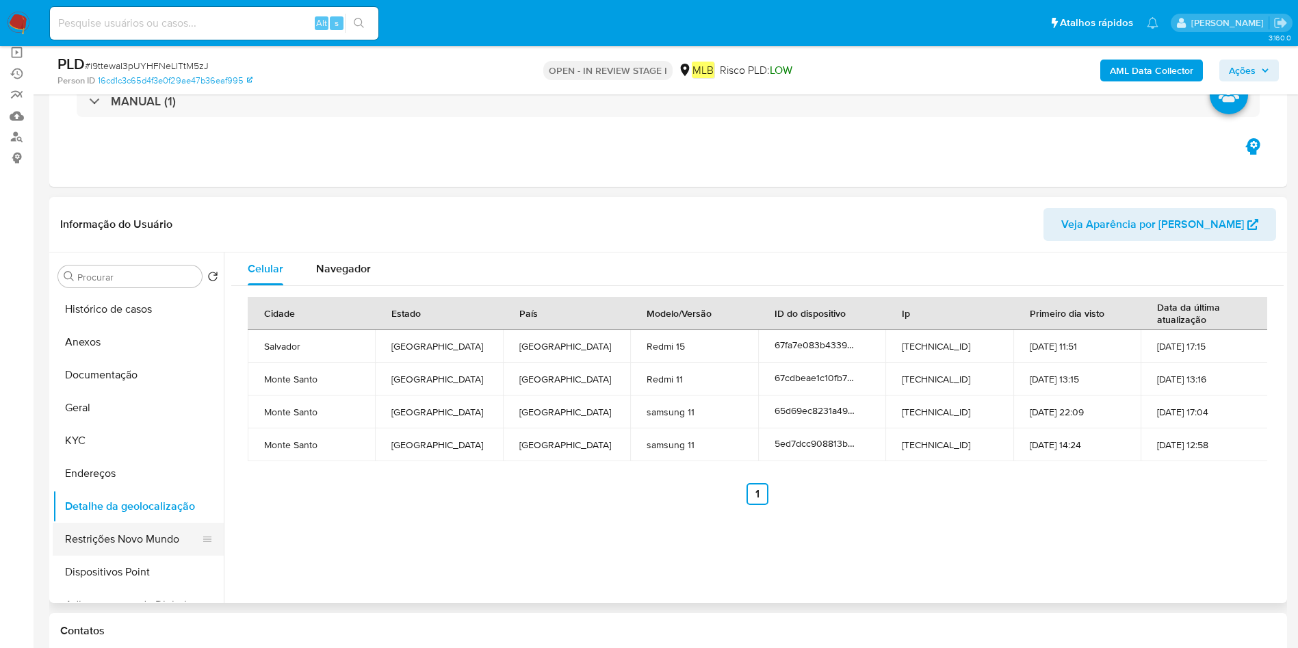
click at [150, 541] on button "Restrições Novo Mundo" at bounding box center [133, 539] width 160 height 33
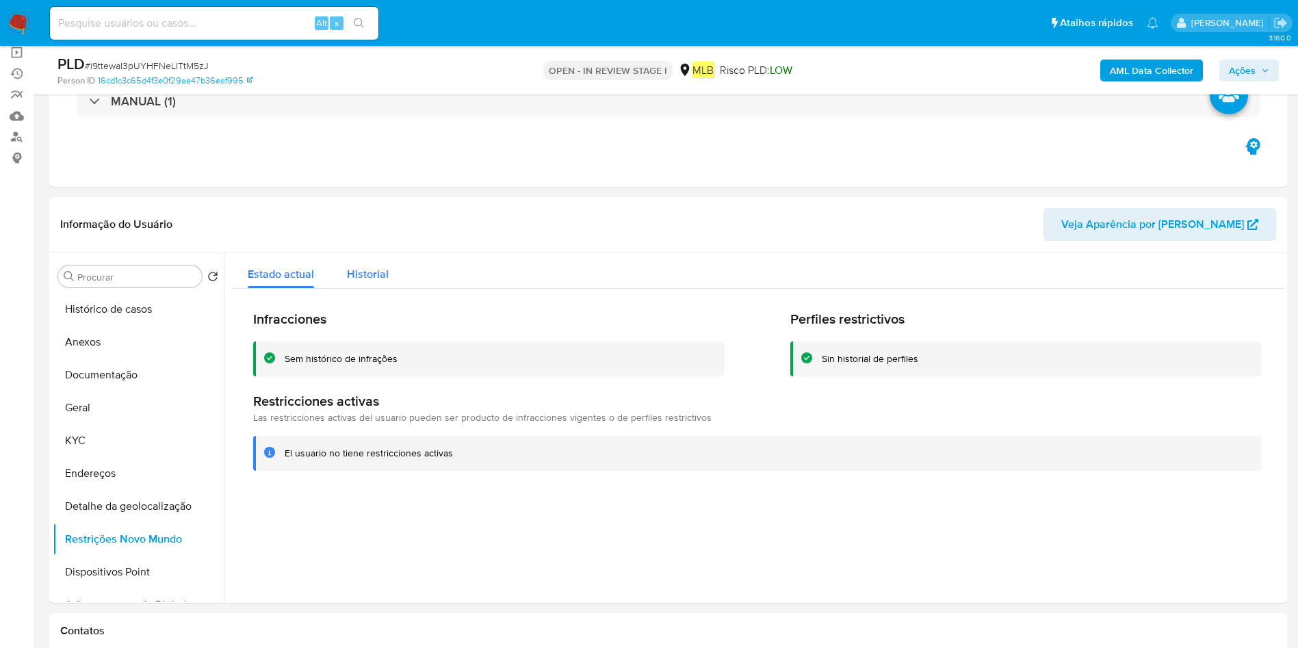
click at [368, 266] on span "Historial" at bounding box center [368, 274] width 42 height 16
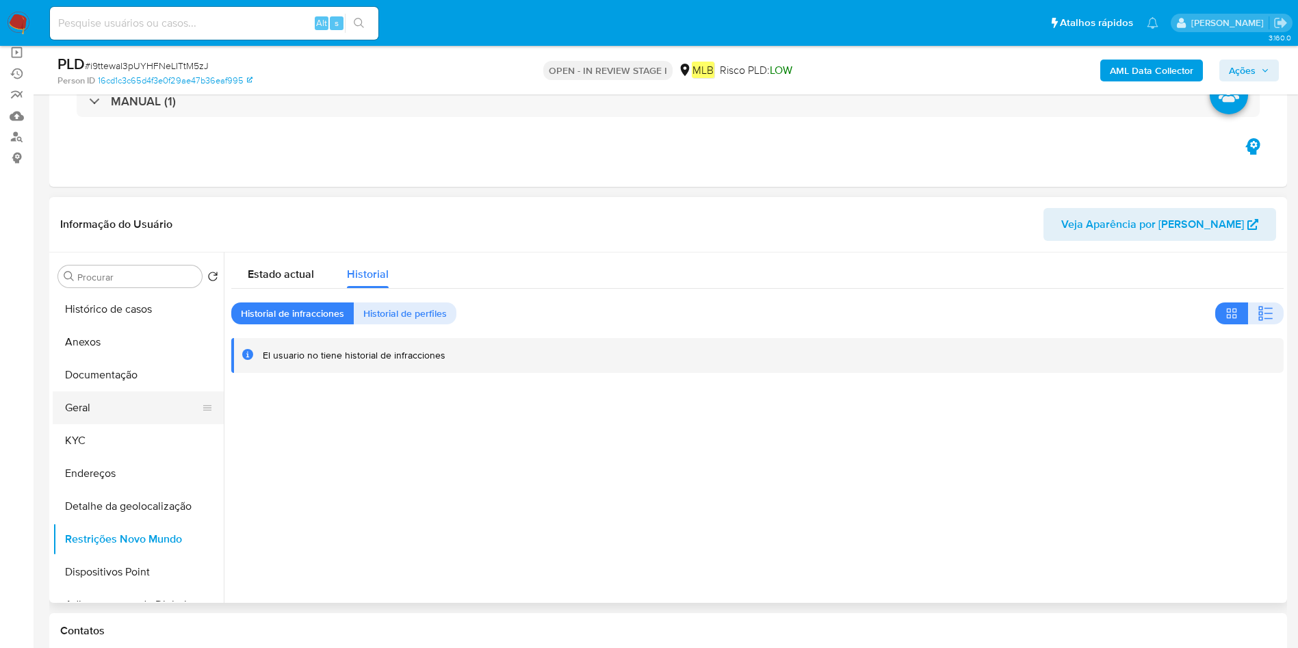
click at [136, 409] on button "Geral" at bounding box center [133, 407] width 160 height 33
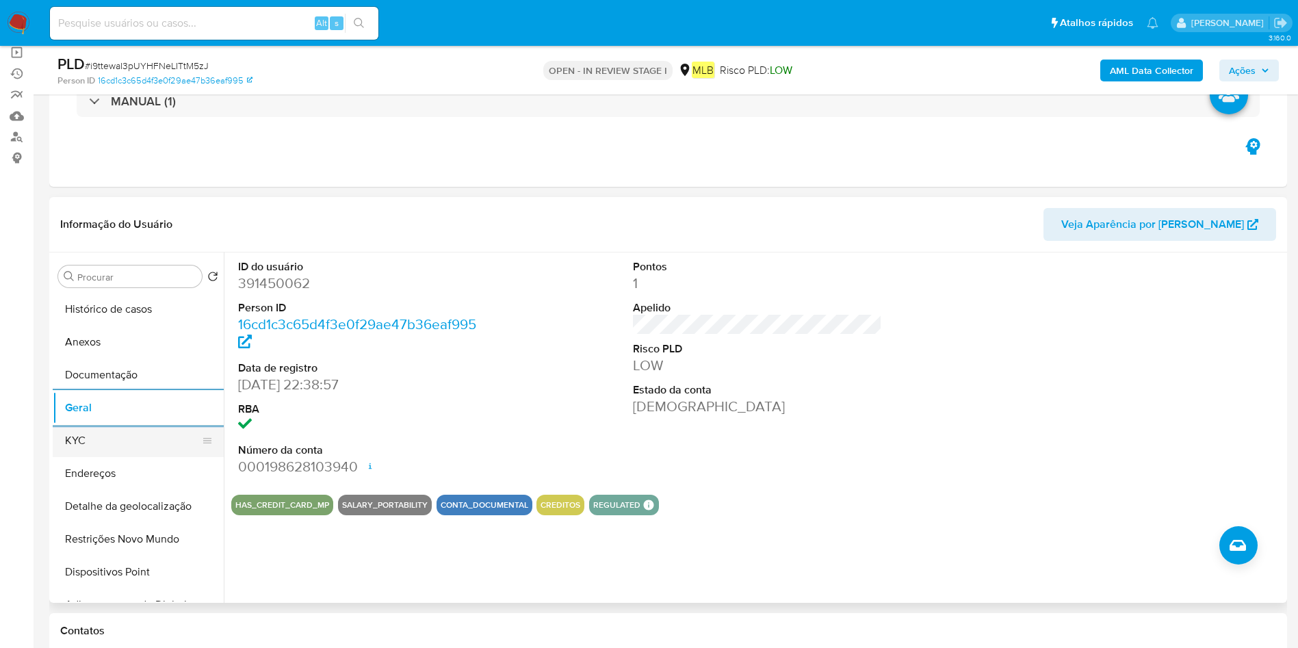
click at [117, 443] on button "KYC" at bounding box center [133, 440] width 160 height 33
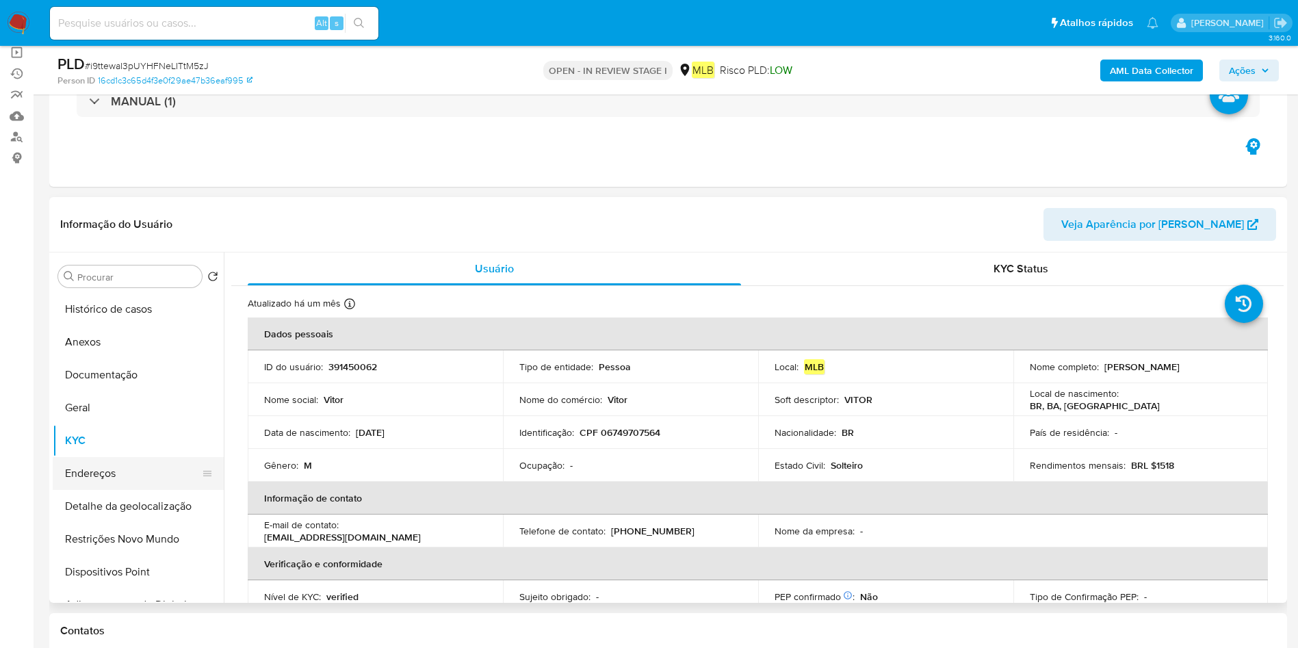
click at [78, 473] on button "Endereços" at bounding box center [133, 473] width 160 height 33
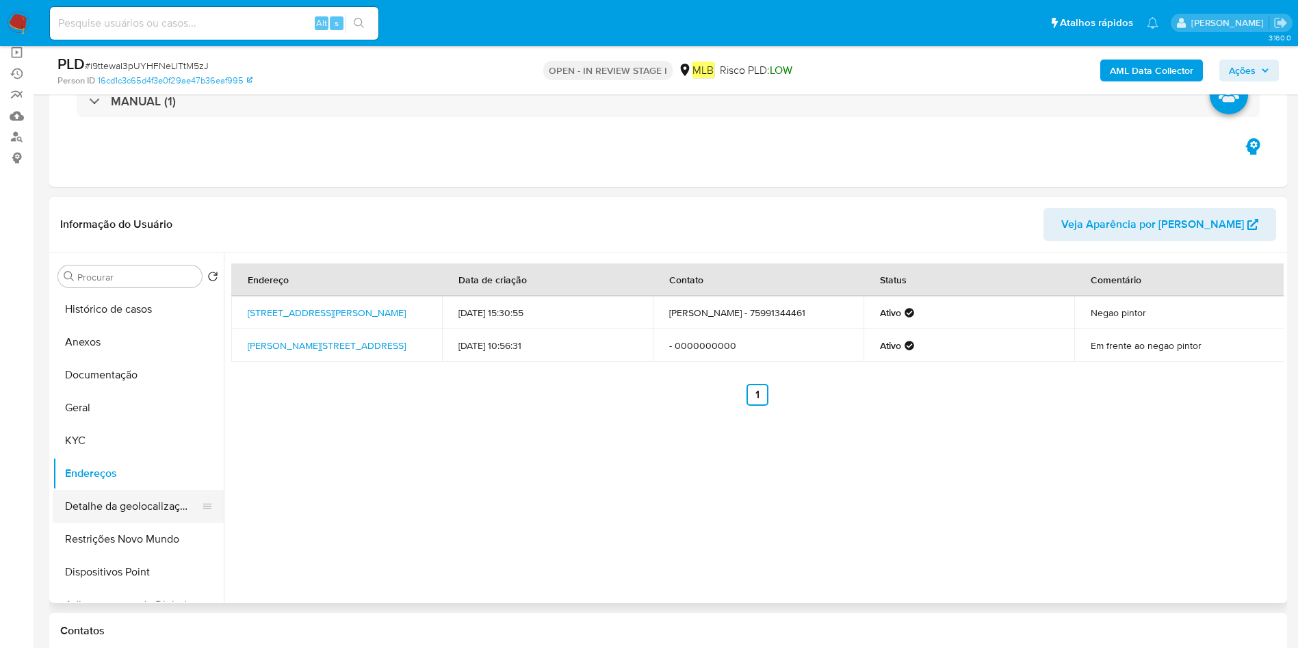
drag, startPoint x: 121, startPoint y: 493, endPoint x: 164, endPoint y: 499, distance: 43.6
click at [121, 493] on button "Detalhe da geolocalização" at bounding box center [133, 506] width 160 height 33
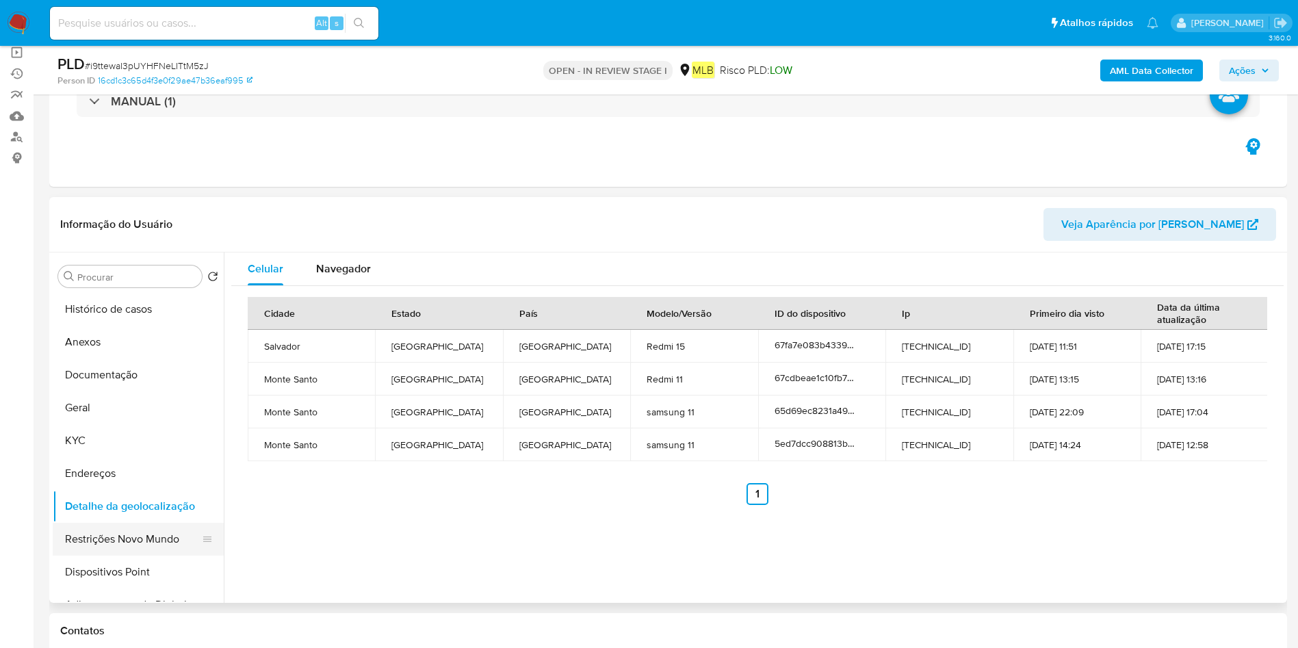
drag, startPoint x: 102, startPoint y: 535, endPoint x: 196, endPoint y: 536, distance: 93.8
click at [103, 535] on button "Restrições Novo Mundo" at bounding box center [133, 539] width 160 height 33
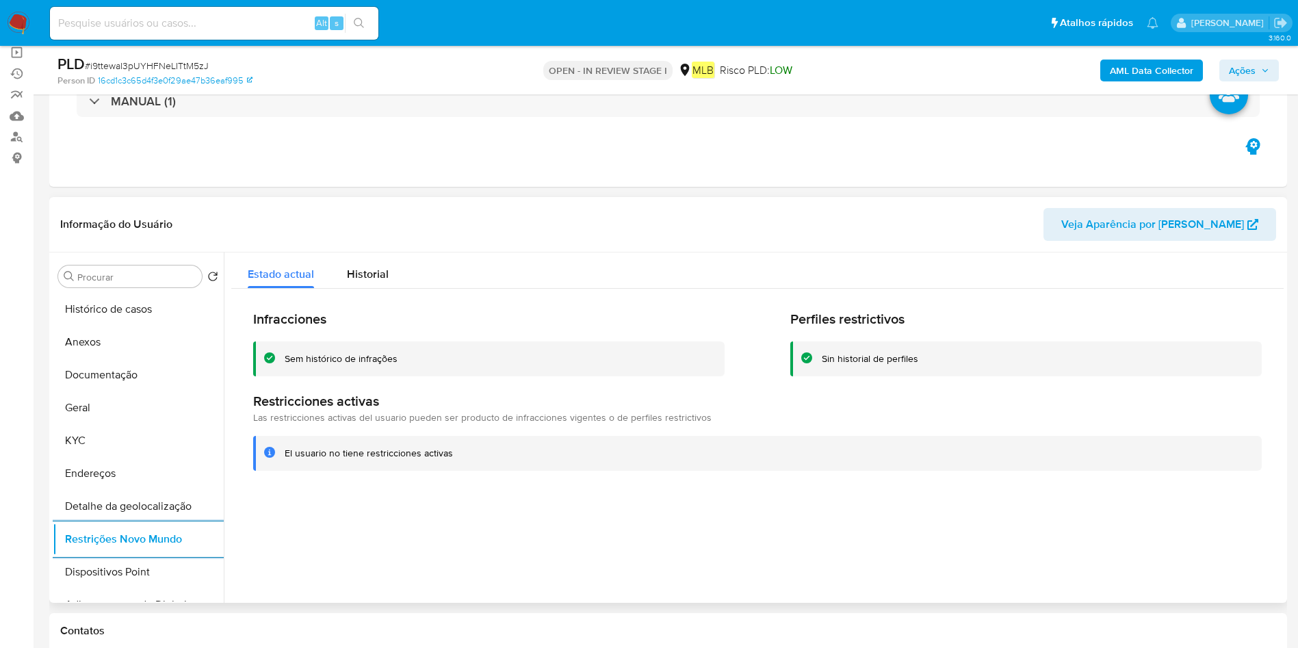
drag, startPoint x: 157, startPoint y: 570, endPoint x: 426, endPoint y: 567, distance: 269.0
click at [155, 570] on button "Dispositivos Point" at bounding box center [138, 572] width 171 height 33
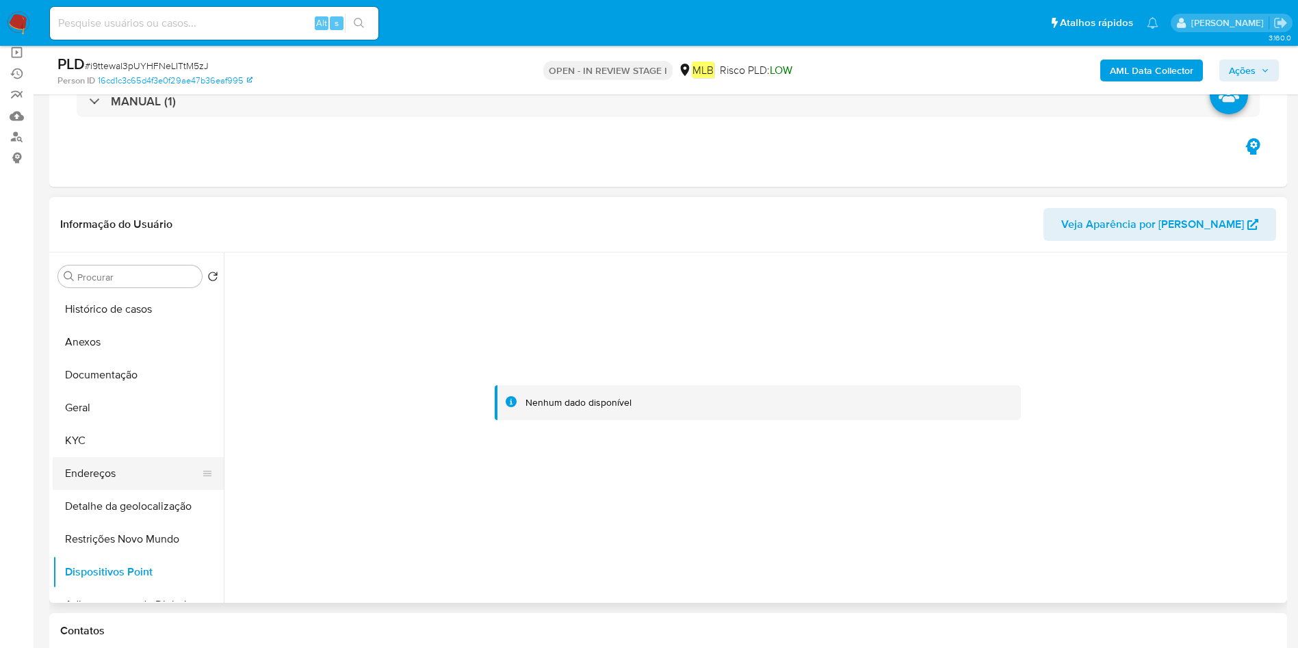
drag, startPoint x: 94, startPoint y: 461, endPoint x: 114, endPoint y: 462, distance: 20.6
click at [94, 461] on button "Endereços" at bounding box center [133, 473] width 160 height 33
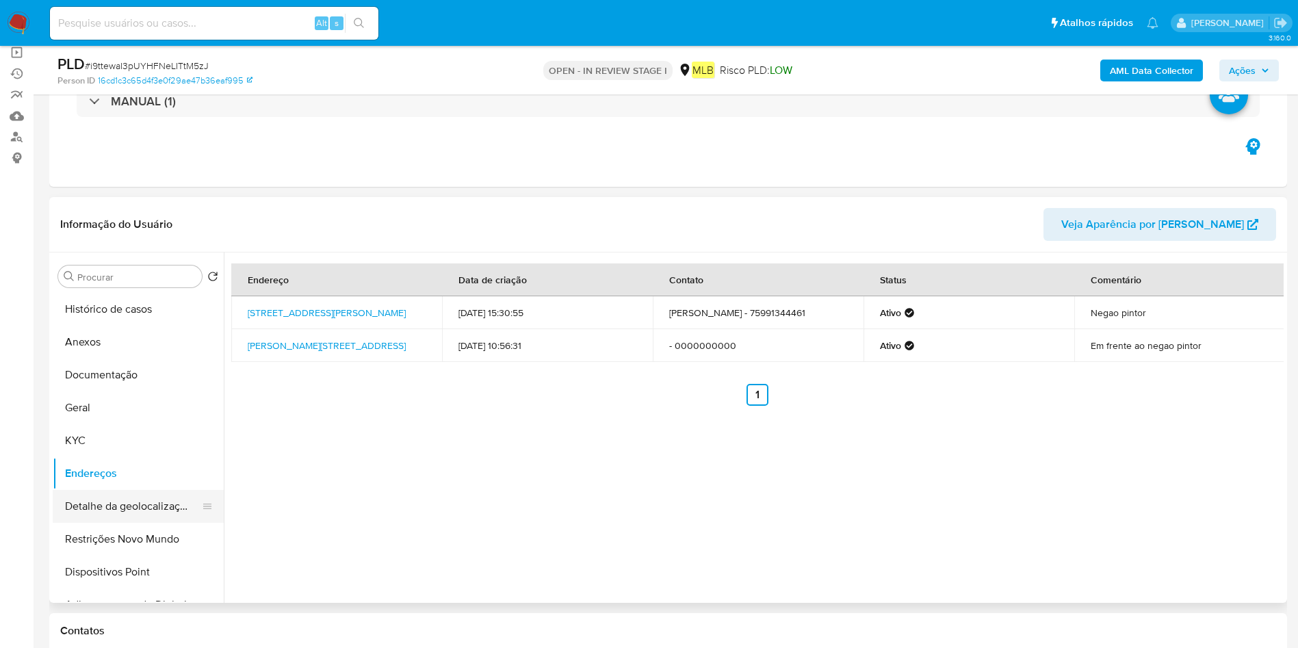
click at [101, 501] on button "Detalhe da geolocalização" at bounding box center [133, 506] width 160 height 33
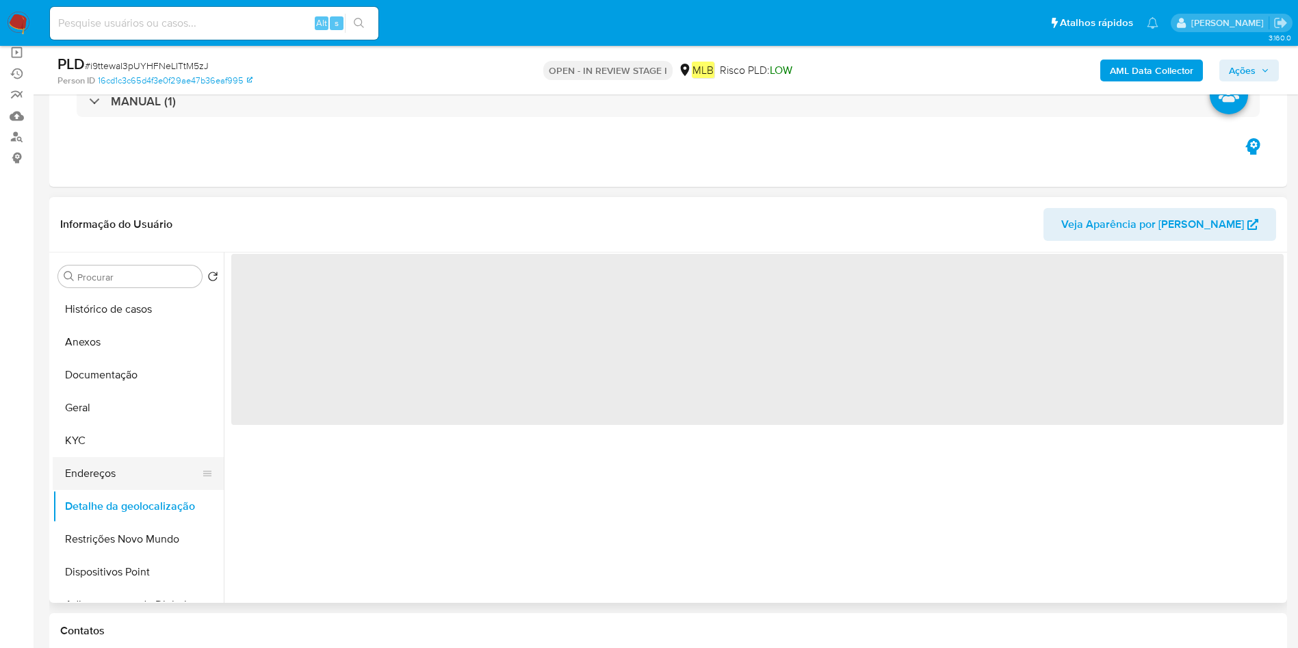
click at [108, 474] on button "Endereços" at bounding box center [133, 473] width 160 height 33
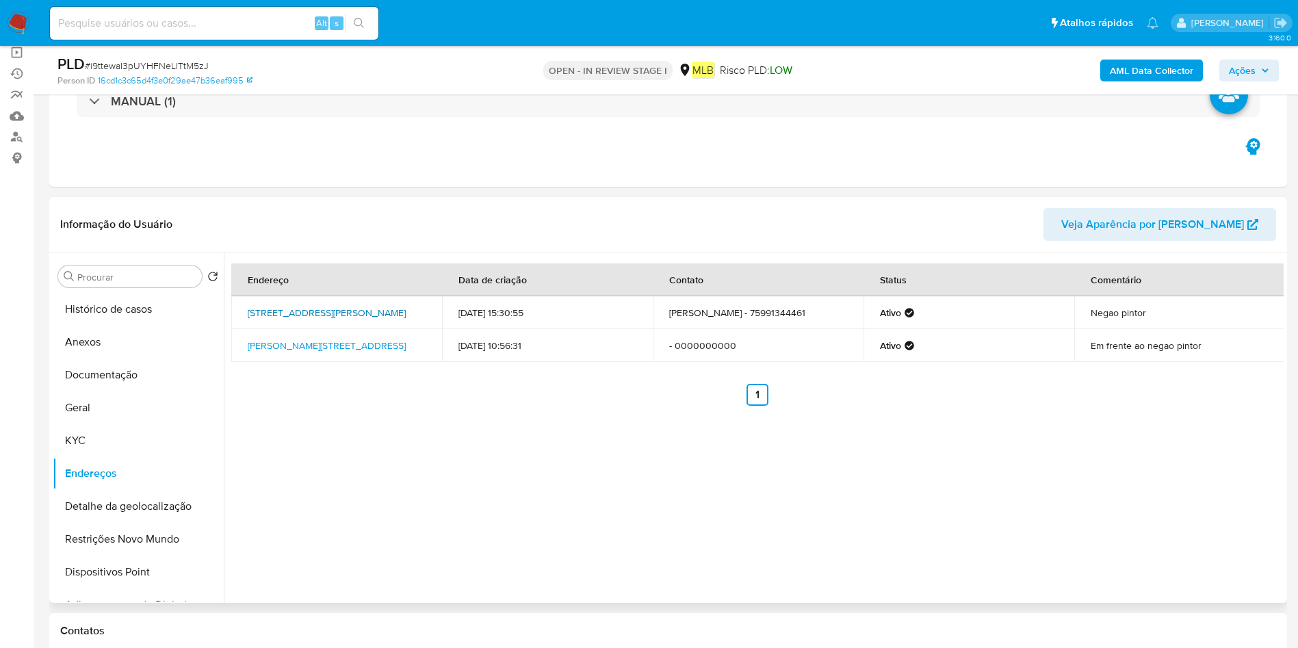
drag, startPoint x: 242, startPoint y: 305, endPoint x: 409, endPoint y: 309, distance: 167.0
click at [409, 309] on td "Rua Laurentino Silva 381, Monte Santo, Bahia, 48800000, Brasil 381" at bounding box center [336, 312] width 211 height 33
copy link "Rua Laurentino Silva 381, Monte Santo"
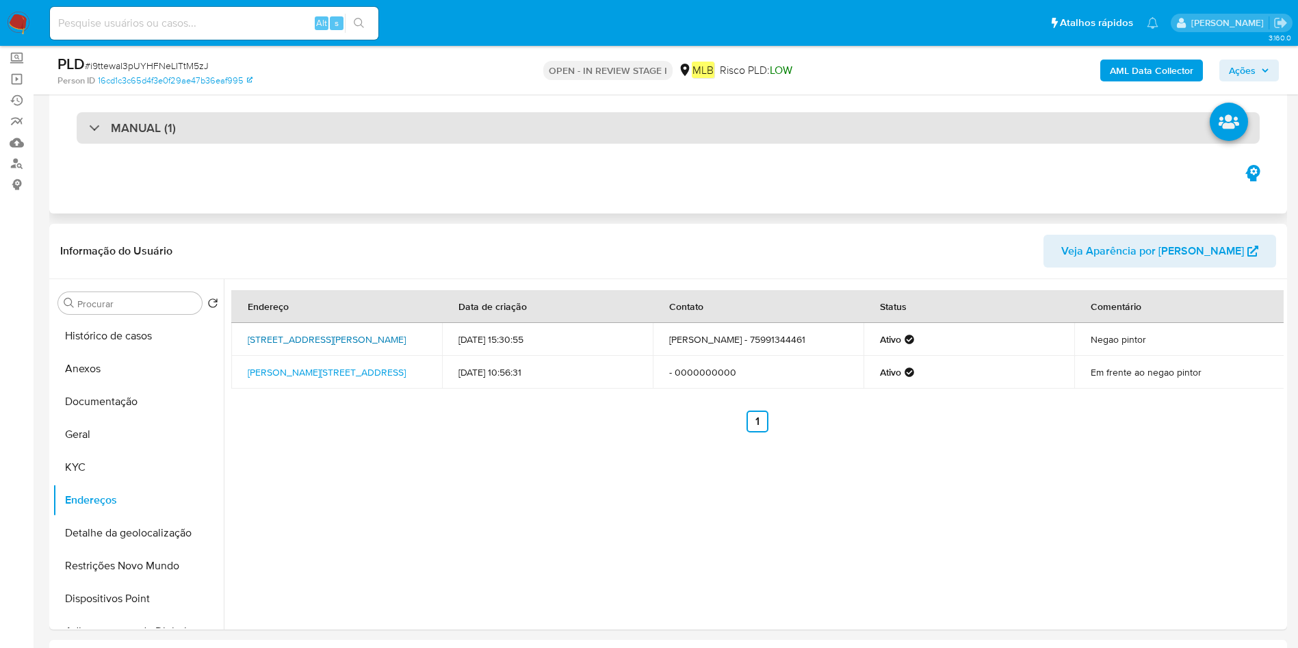
scroll to position [0, 0]
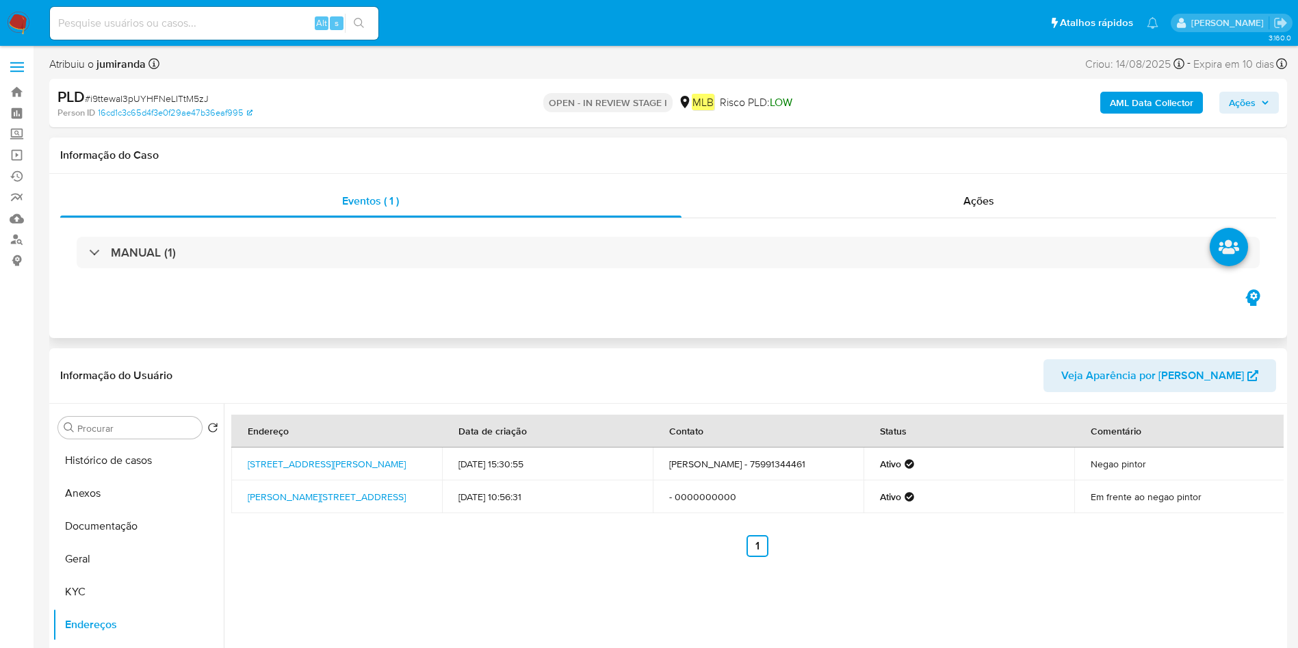
click at [385, 227] on div "MANUAL (1)" at bounding box center [668, 252] width 1216 height 68
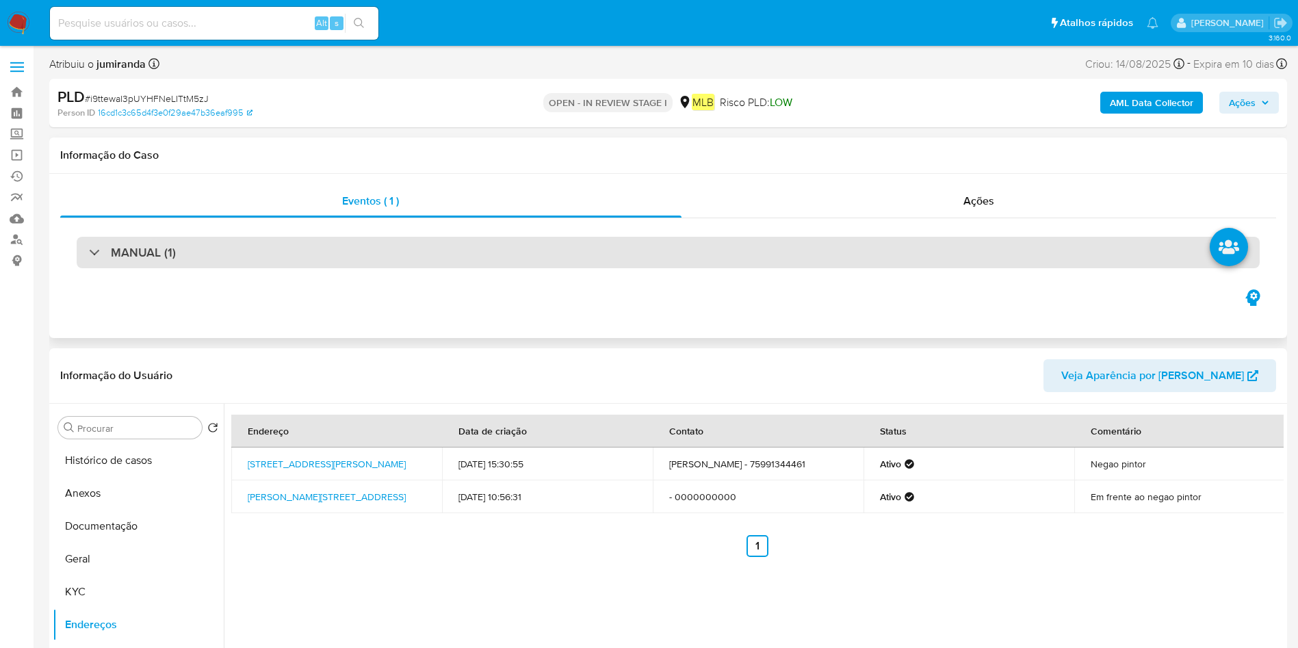
drag, startPoint x: 383, startPoint y: 241, endPoint x: 400, endPoint y: 248, distance: 19.3
click at [382, 242] on div "MANUAL (1)" at bounding box center [668, 252] width 1183 height 31
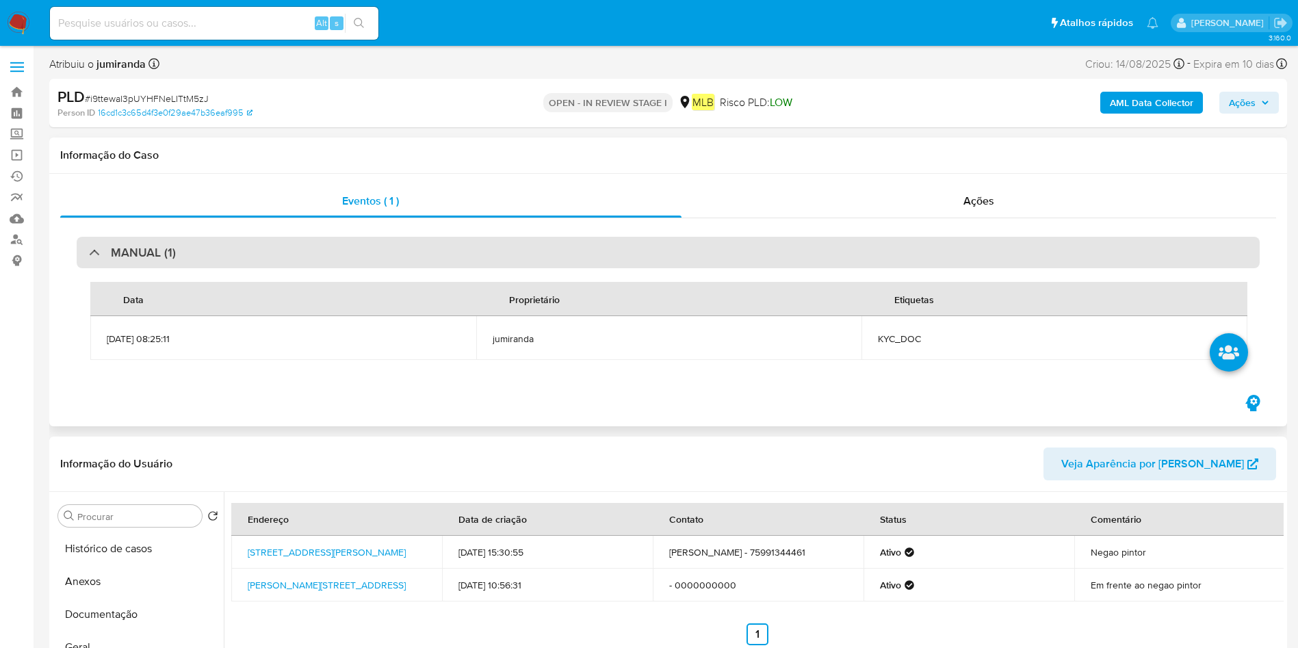
click at [611, 261] on div "MANUAL (1)" at bounding box center [668, 252] width 1183 height 31
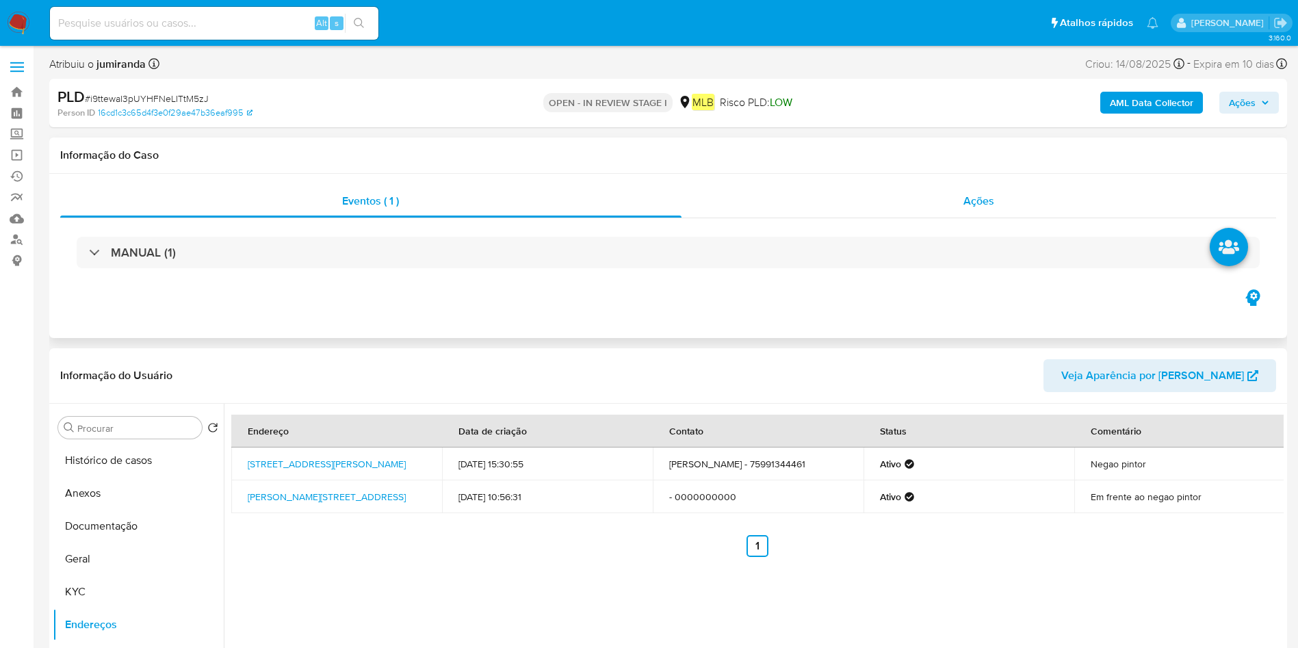
click at [944, 196] on div "Ações" at bounding box center [979, 201] width 595 height 33
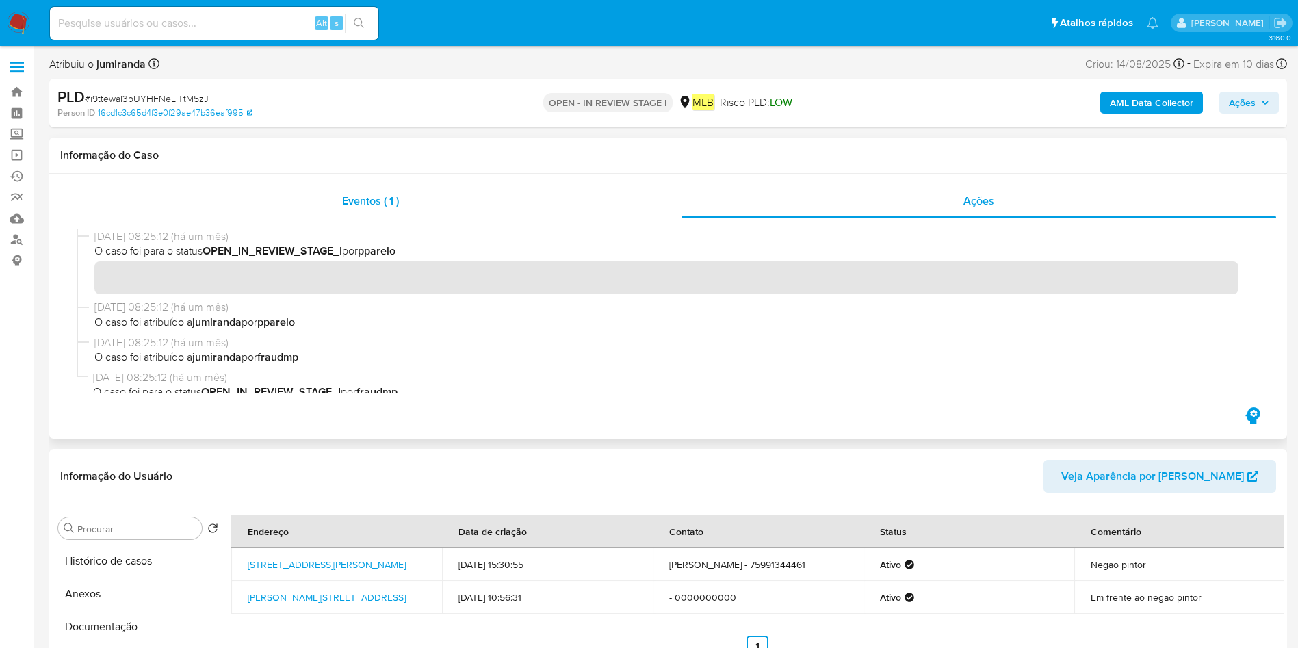
click at [402, 214] on div "Eventos ( 1 )" at bounding box center [370, 201] width 621 height 33
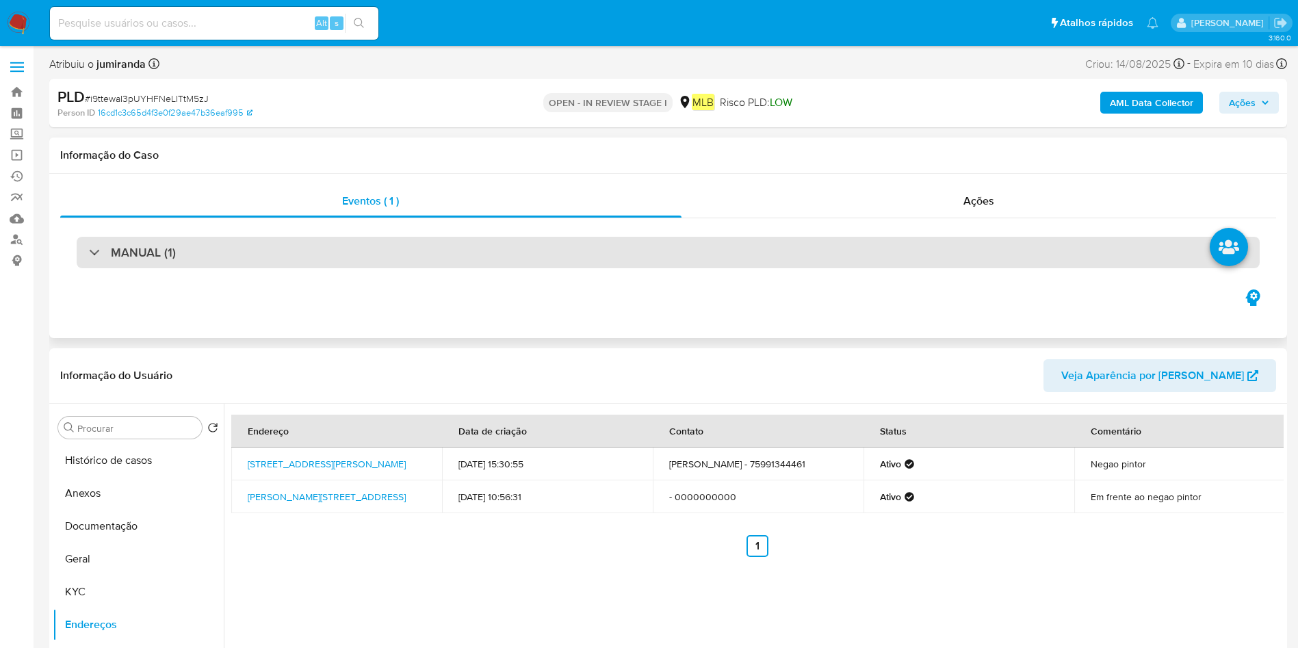
click at [108, 255] on div "MANUAL (1)" at bounding box center [132, 252] width 87 height 15
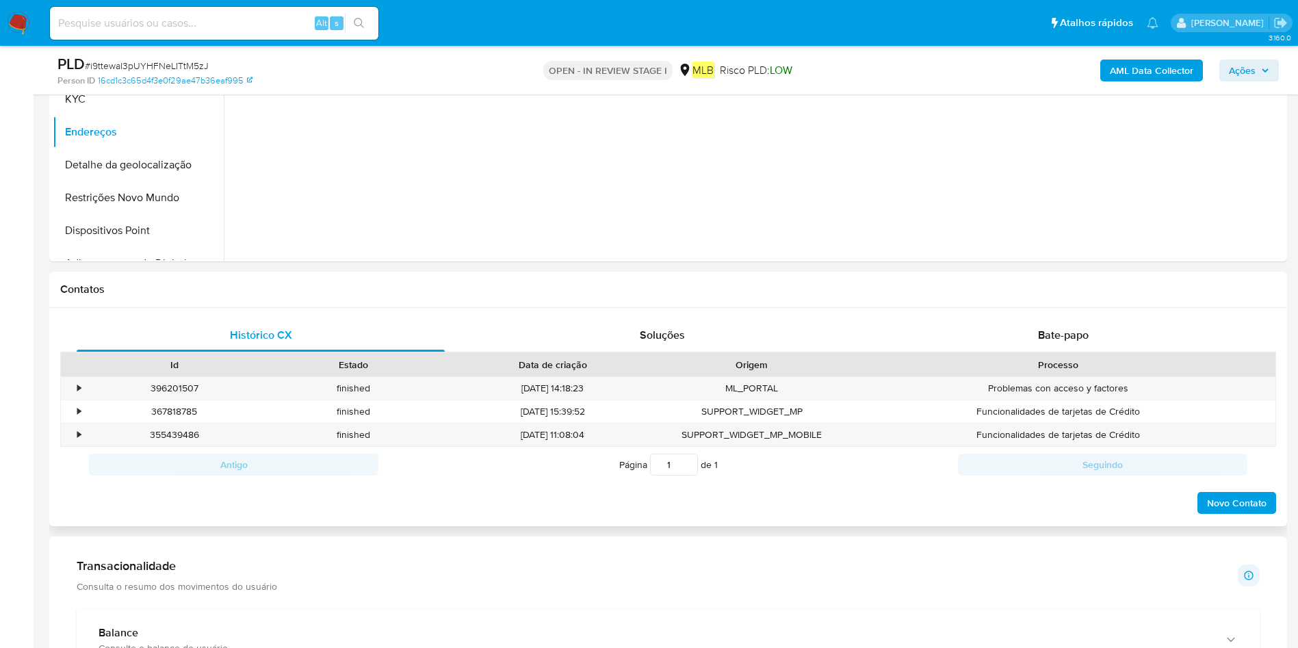
scroll to position [513, 0]
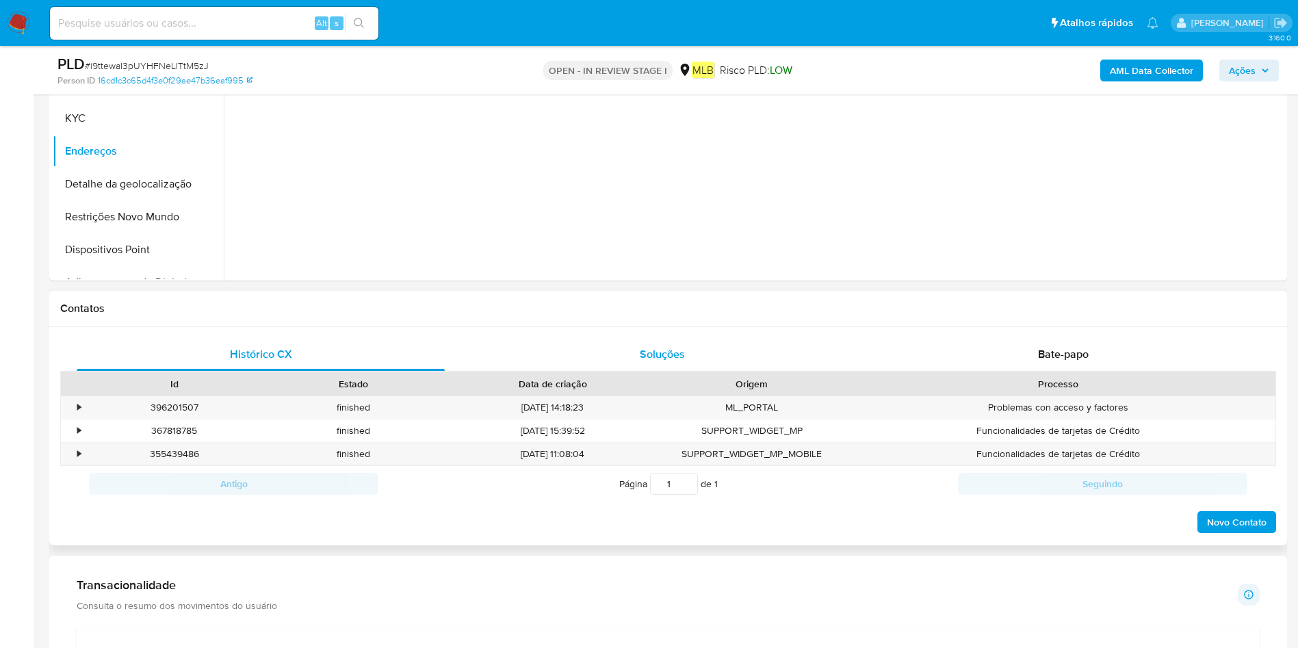
drag, startPoint x: 684, startPoint y: 353, endPoint x: 695, endPoint y: 355, distance: 11.0
click at [684, 352] on span "Soluções" at bounding box center [662, 354] width 45 height 16
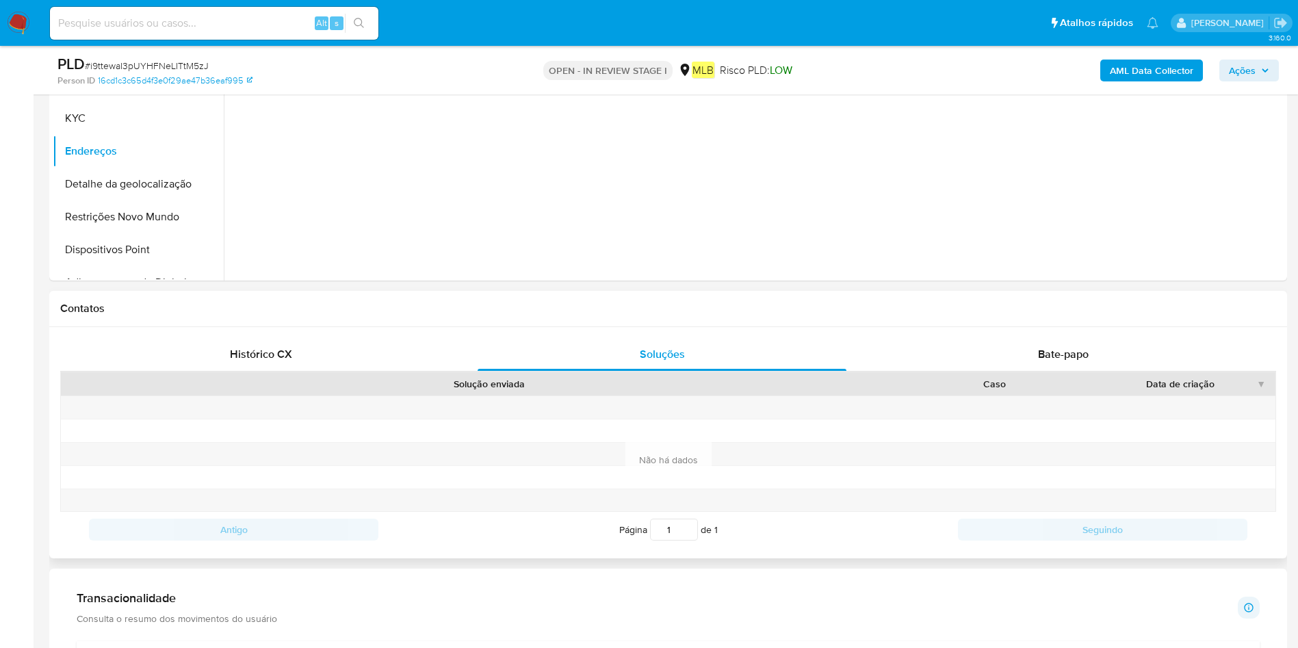
click at [1050, 333] on div "Histórico CX Soluções Bate-papo Id Estado Data de criação Origem Processo • 396…" at bounding box center [668, 442] width 1238 height 231
click at [1048, 348] on span "Bate-papo" at bounding box center [1063, 354] width 51 height 16
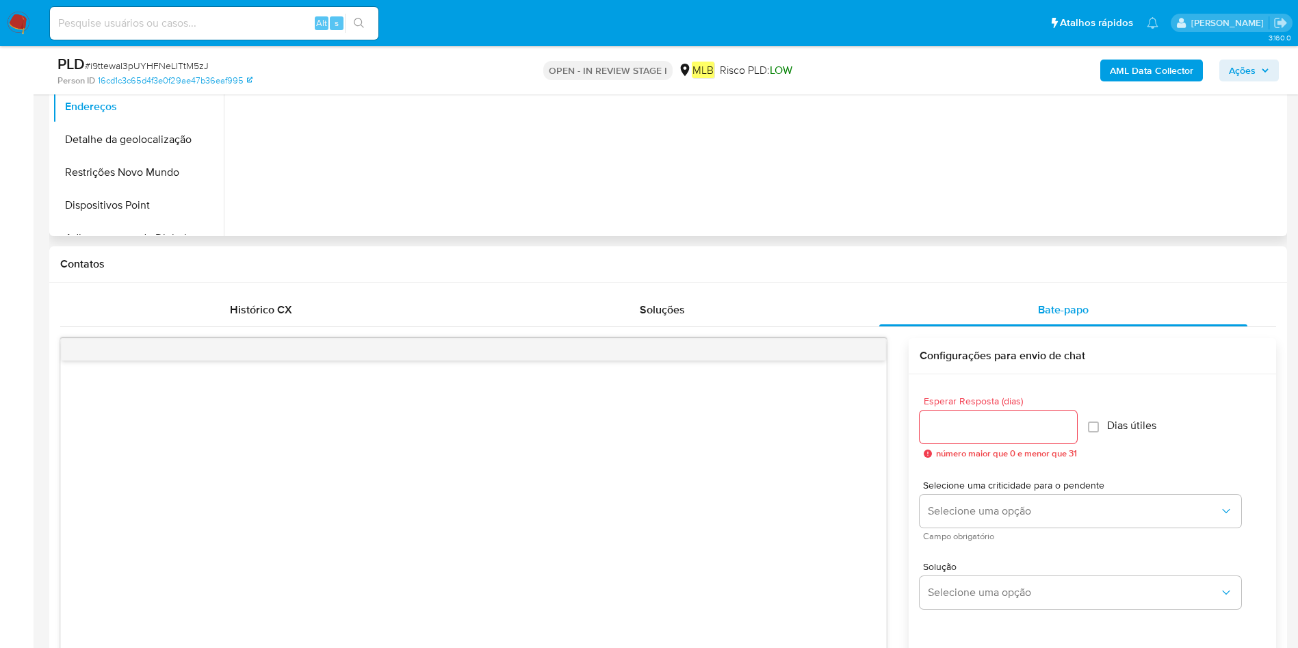
scroll to position [205, 0]
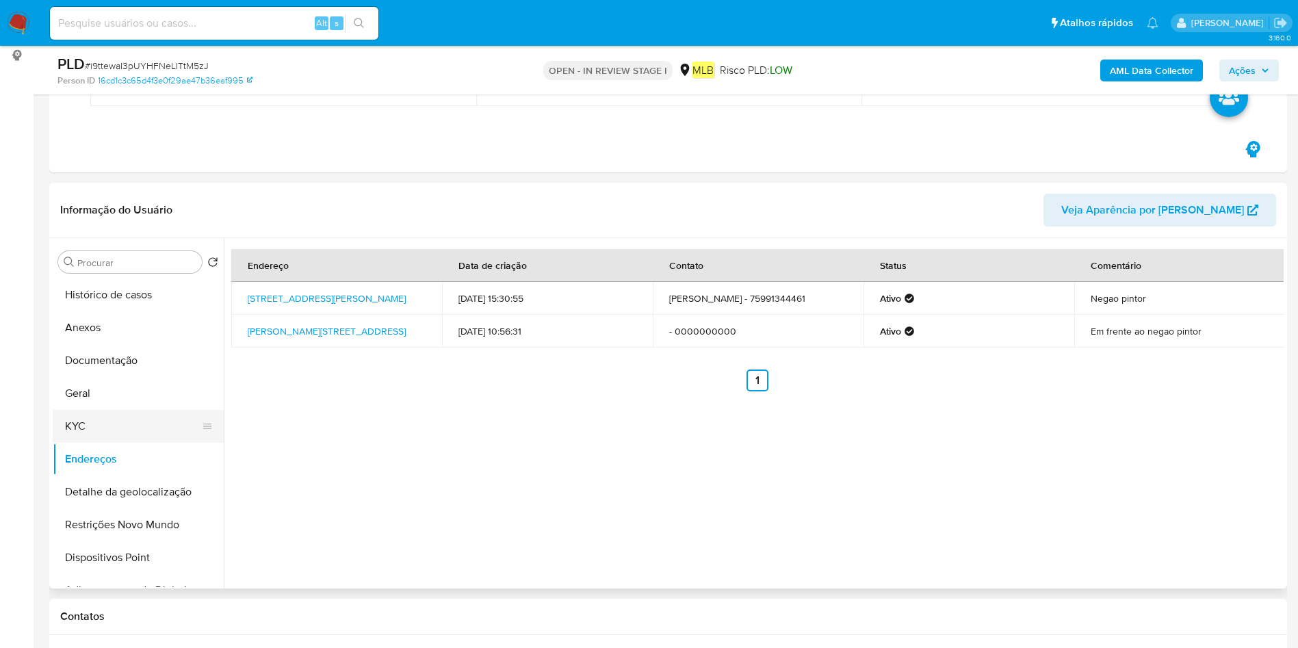
click at [118, 411] on button "KYC" at bounding box center [133, 426] width 160 height 33
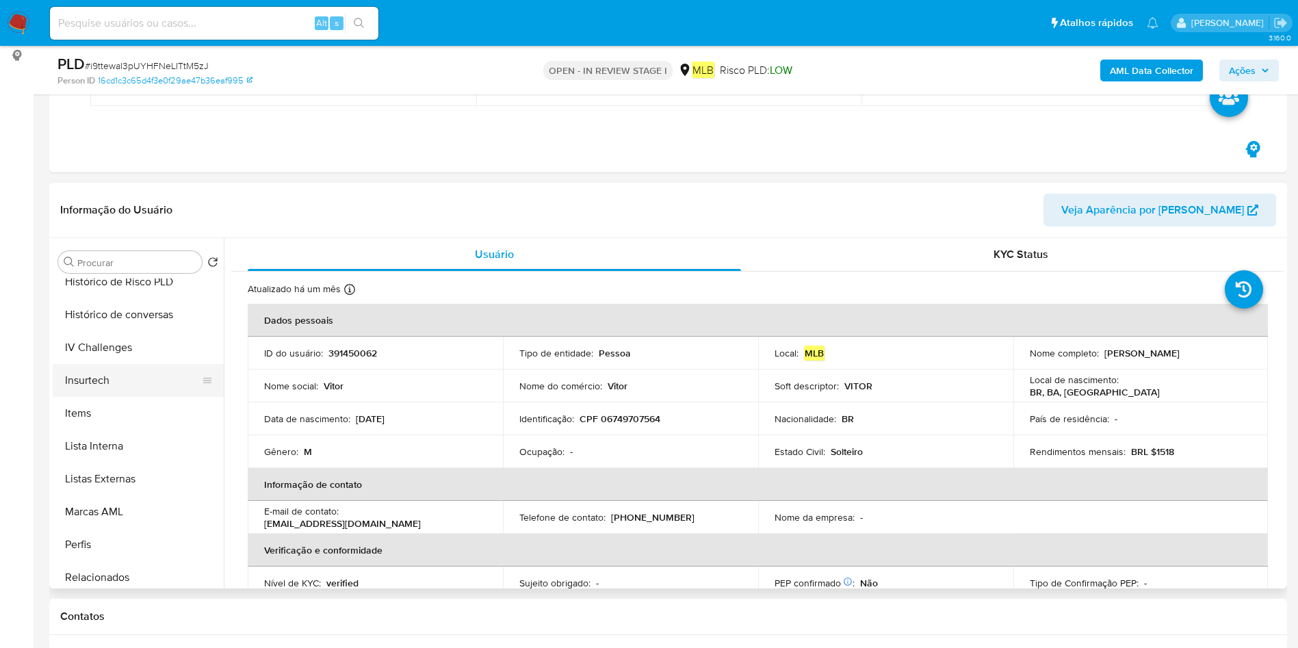
scroll to position [541, 0]
click at [136, 389] on button "IV Challenges" at bounding box center [133, 377] width 160 height 33
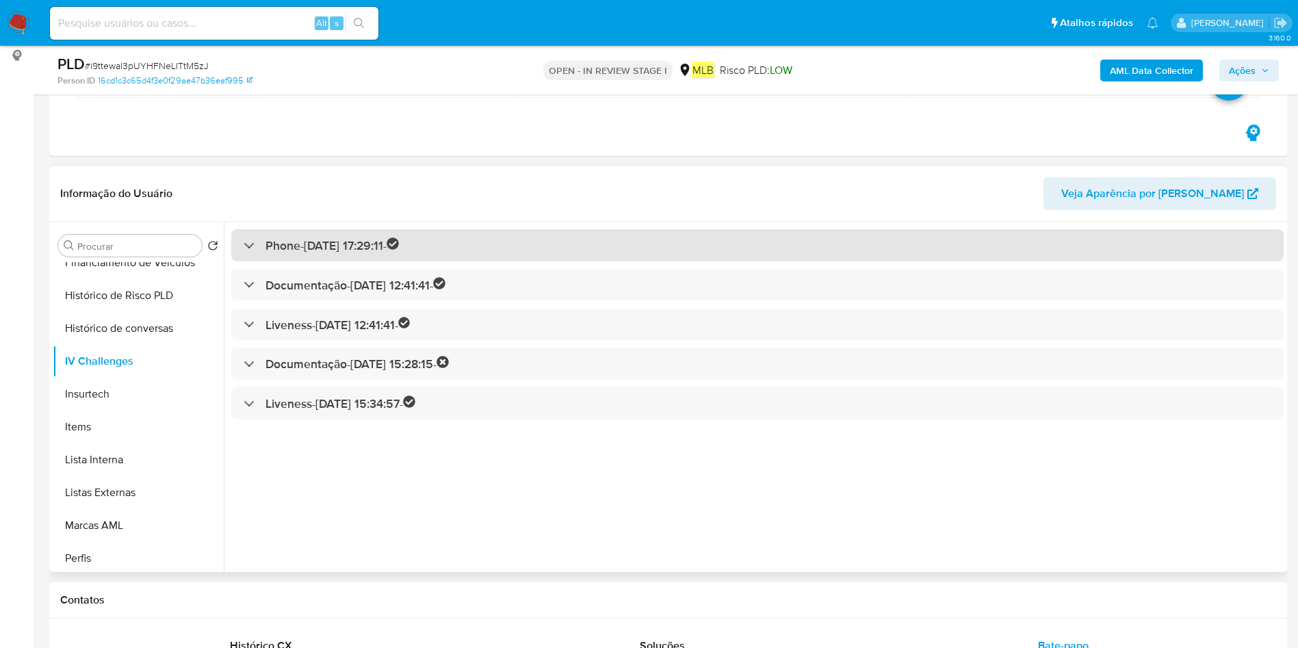
click at [359, 240] on h3 "Phone - 09/11/2020 17:29:11 -" at bounding box center [332, 245] width 133 height 16
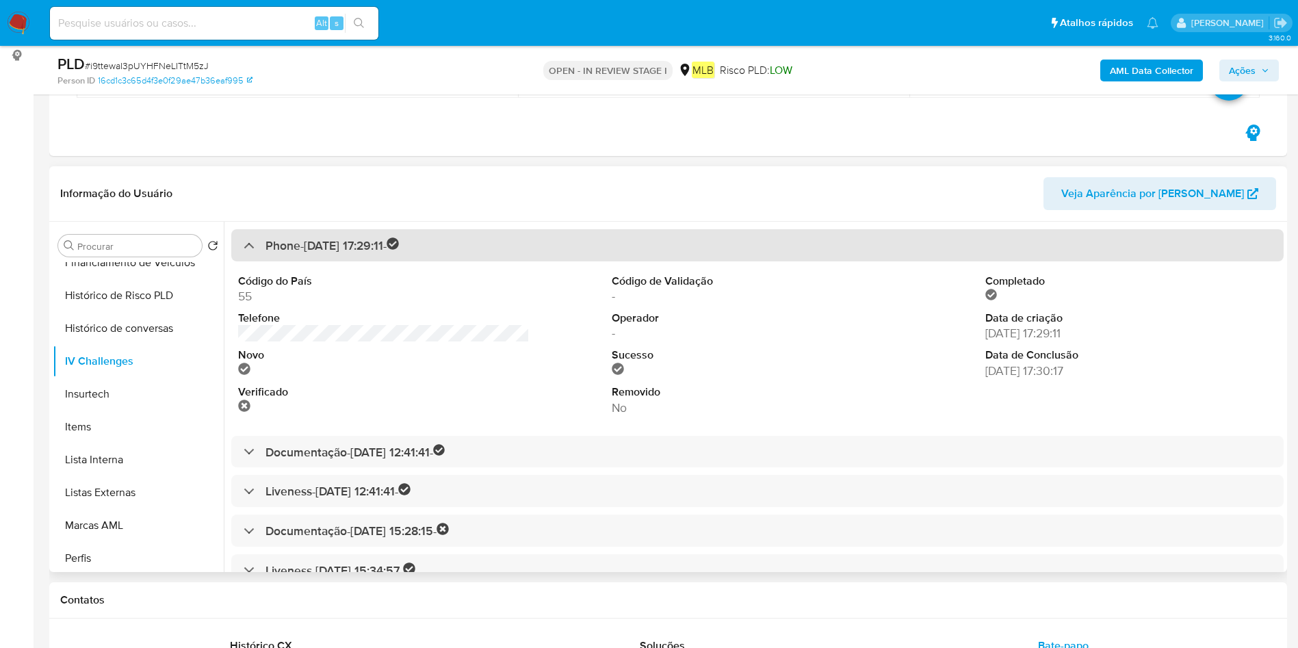
click at [360, 242] on h3 "Phone - 09/11/2020 17:29:11 -" at bounding box center [332, 245] width 133 height 16
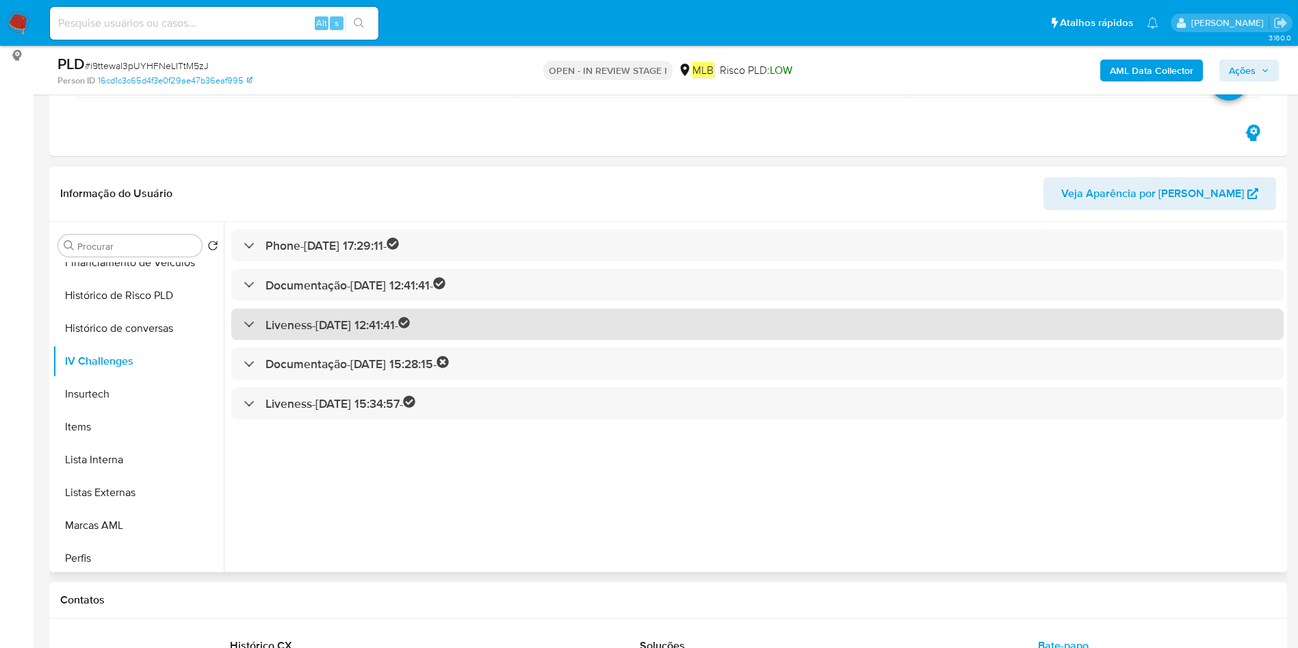
click at [342, 327] on h3 "Liveness - 16/11/2023 12:41:41 -" at bounding box center [338, 325] width 145 height 16
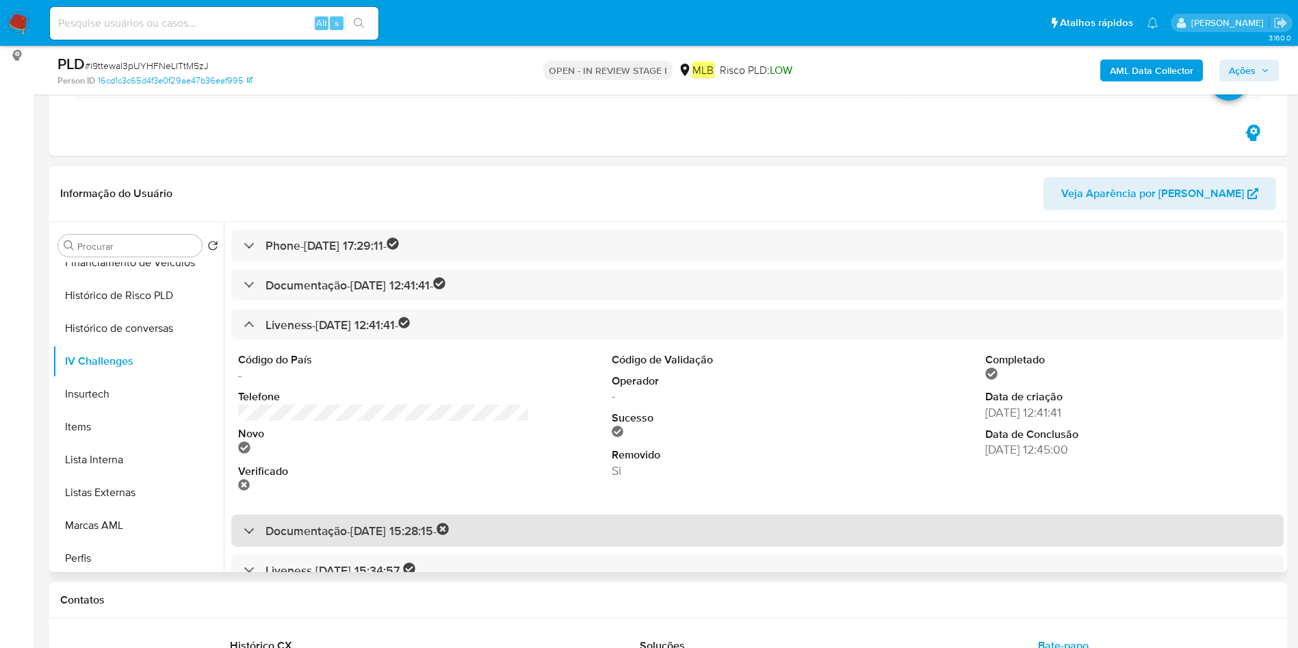
click at [432, 526] on h3 "Documentação - 26/01/2024 15:28:15 -" at bounding box center [357, 531] width 183 height 16
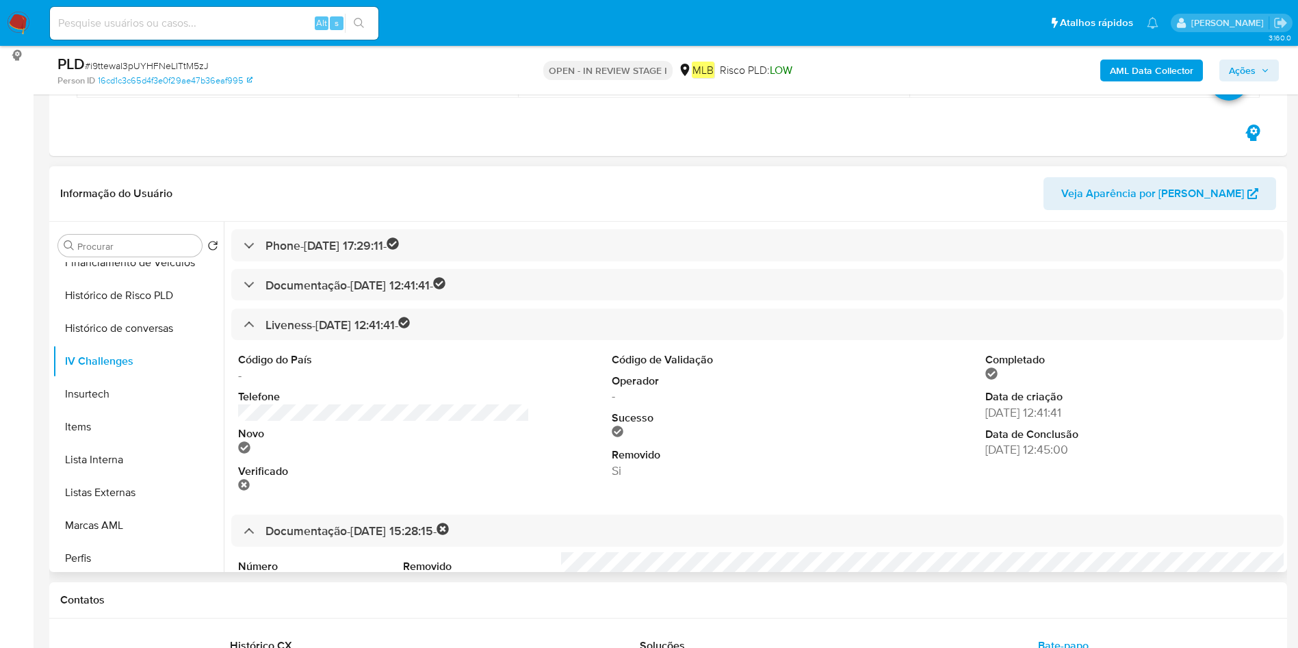
scroll to position [196, 0]
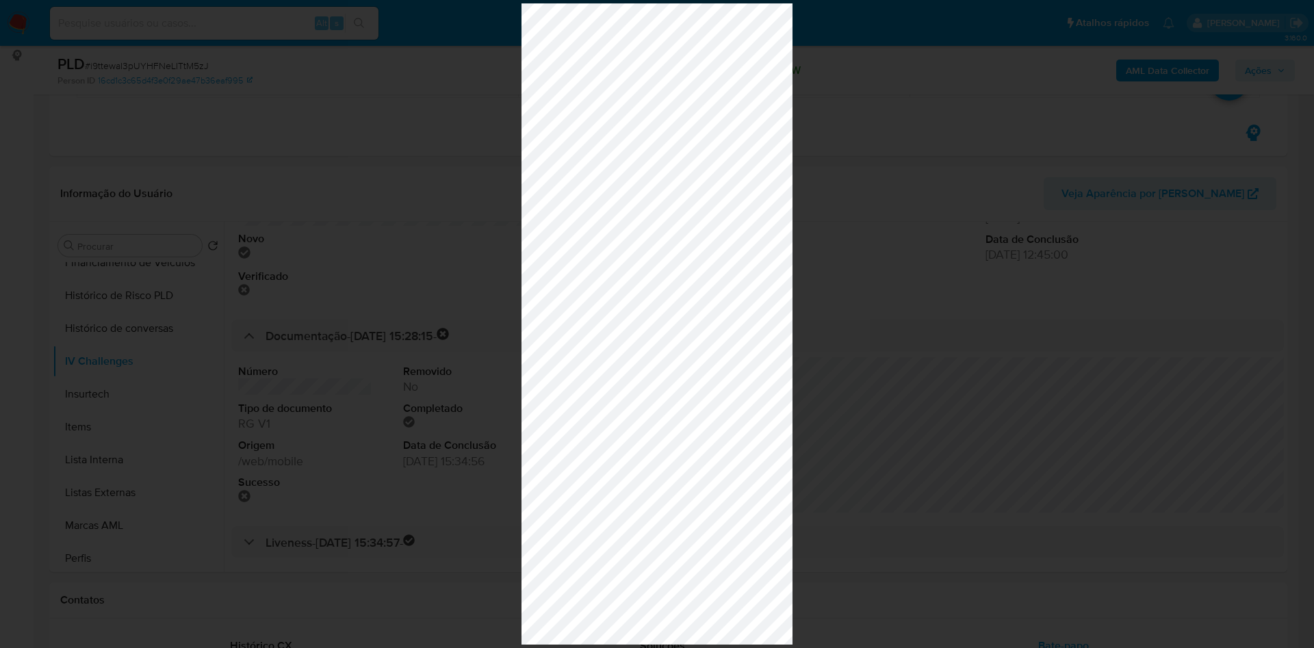
click at [180, 388] on div at bounding box center [657, 324] width 1314 height 648
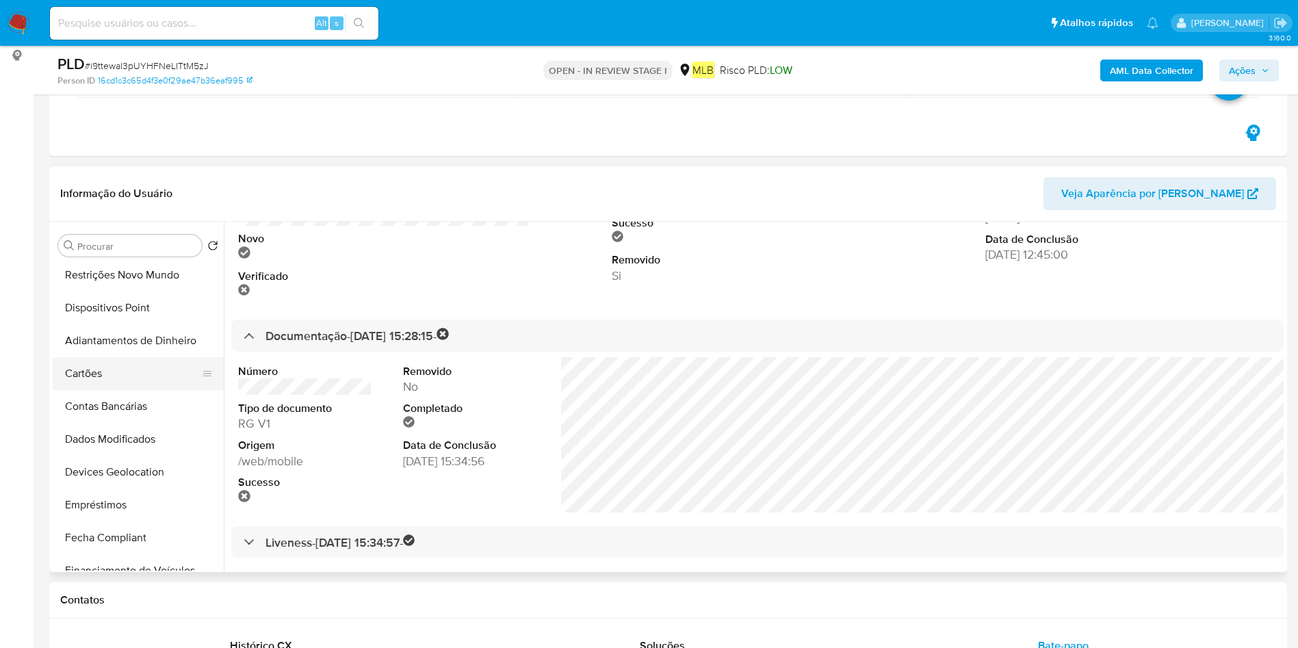
scroll to position [0, 0]
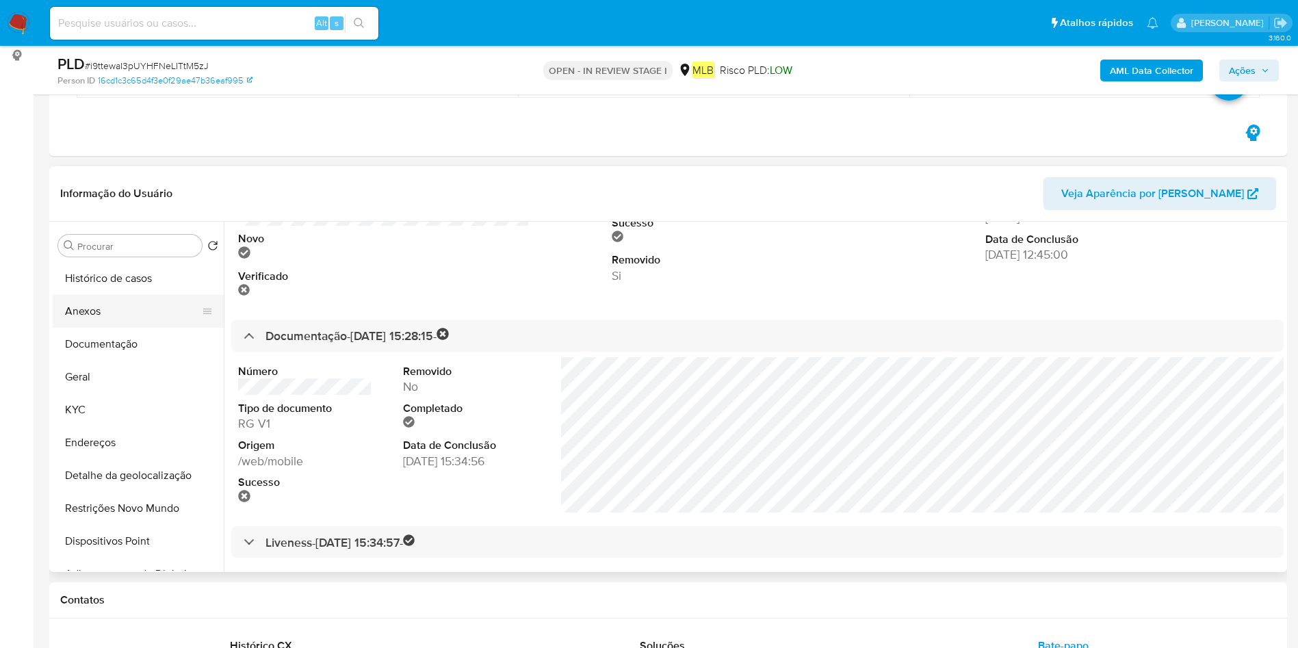
click at [132, 318] on button "Anexos" at bounding box center [133, 311] width 160 height 33
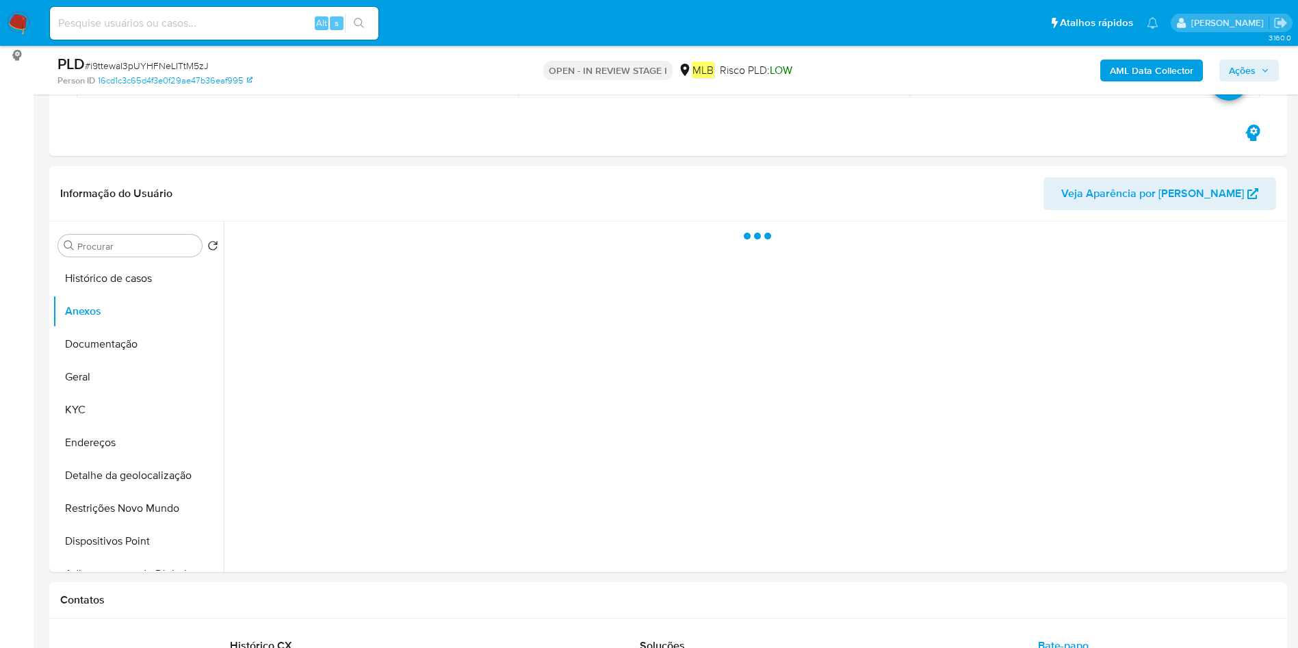
click at [1169, 73] on b "AML Data Collector" at bounding box center [1151, 71] width 83 height 22
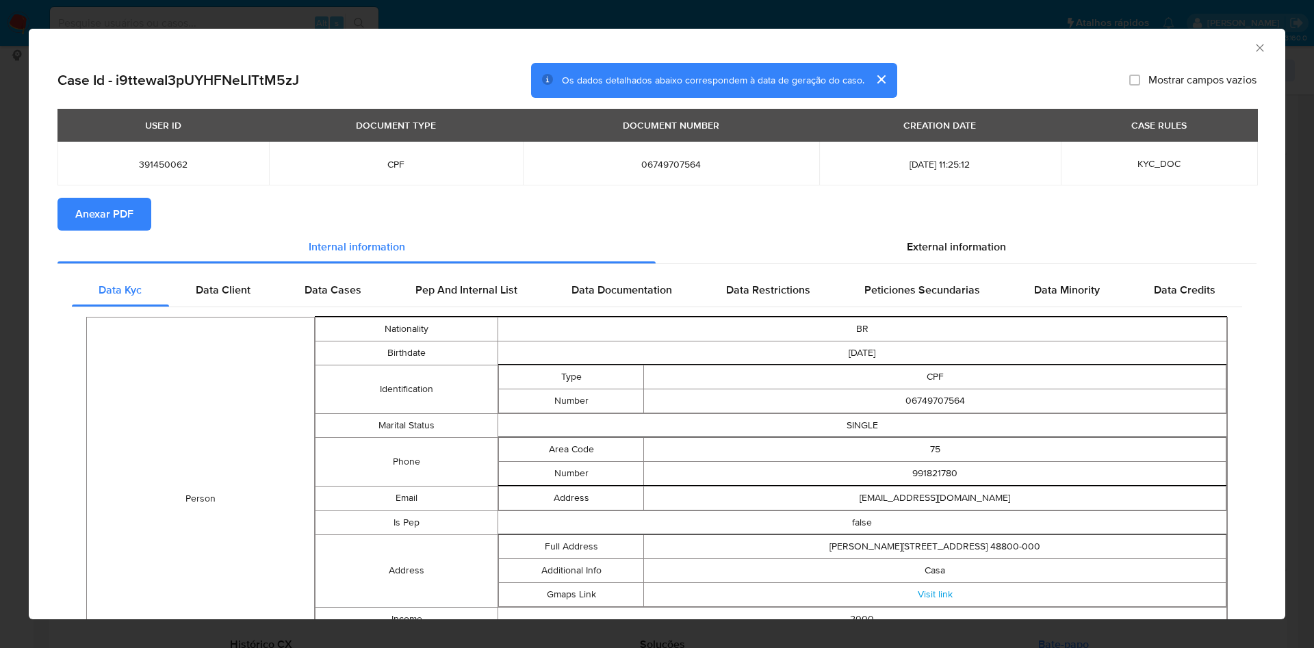
click at [111, 211] on span "Anexar PDF" at bounding box center [104, 214] width 58 height 30
click at [1251, 44] on div "AML Data Collector" at bounding box center [657, 46] width 1257 height 34
click at [1253, 49] on icon "Fechar a janela" at bounding box center [1260, 48] width 14 height 14
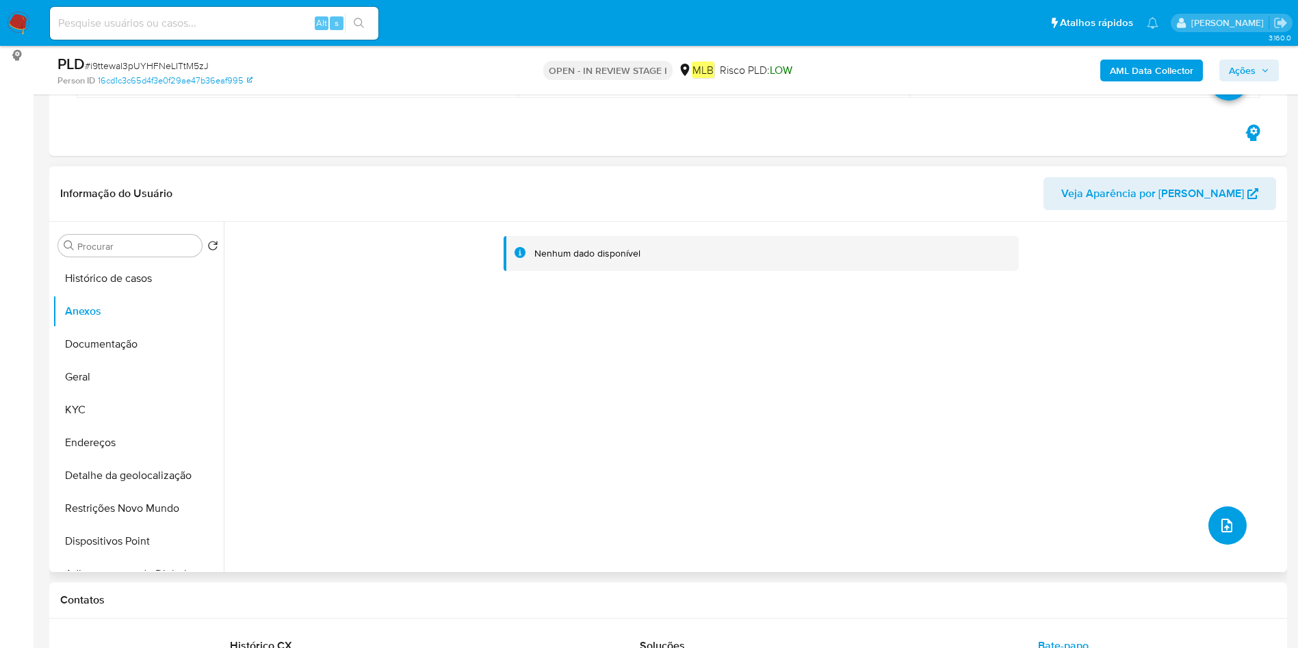
click at [1212, 532] on button "upload-file" at bounding box center [1228, 525] width 38 height 38
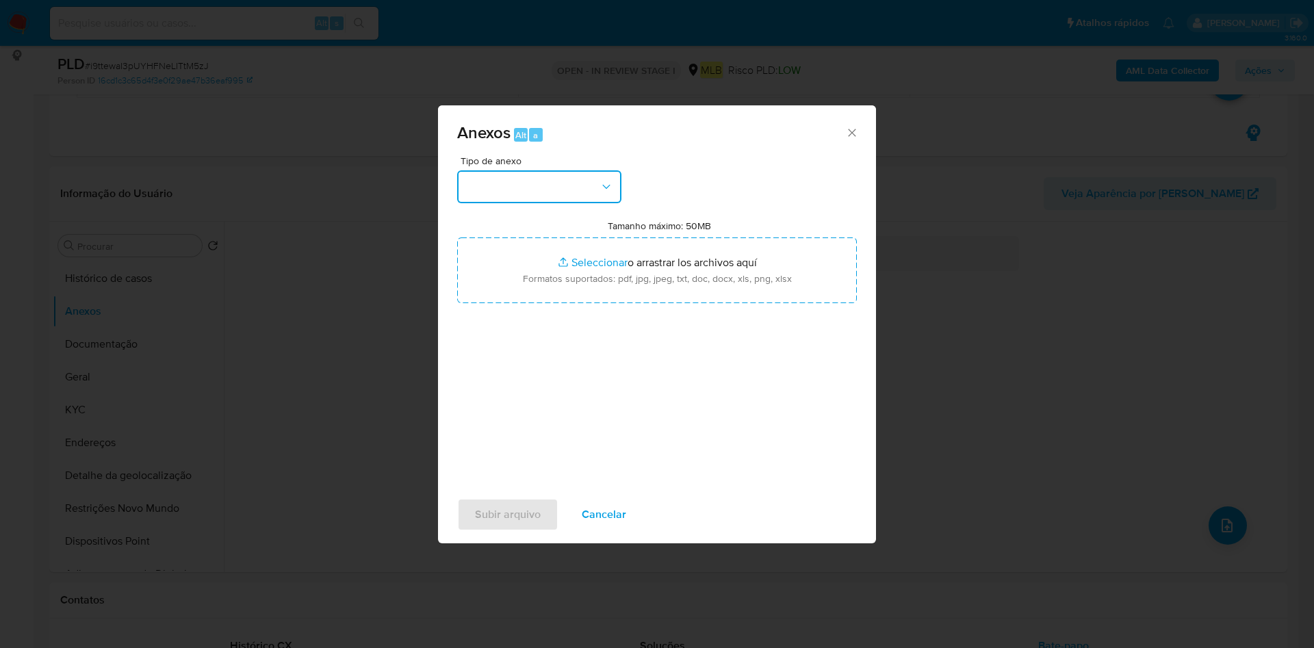
drag, startPoint x: 539, startPoint y: 185, endPoint x: 561, endPoint y: 199, distance: 26.2
click at [541, 187] on button "button" at bounding box center [539, 186] width 164 height 33
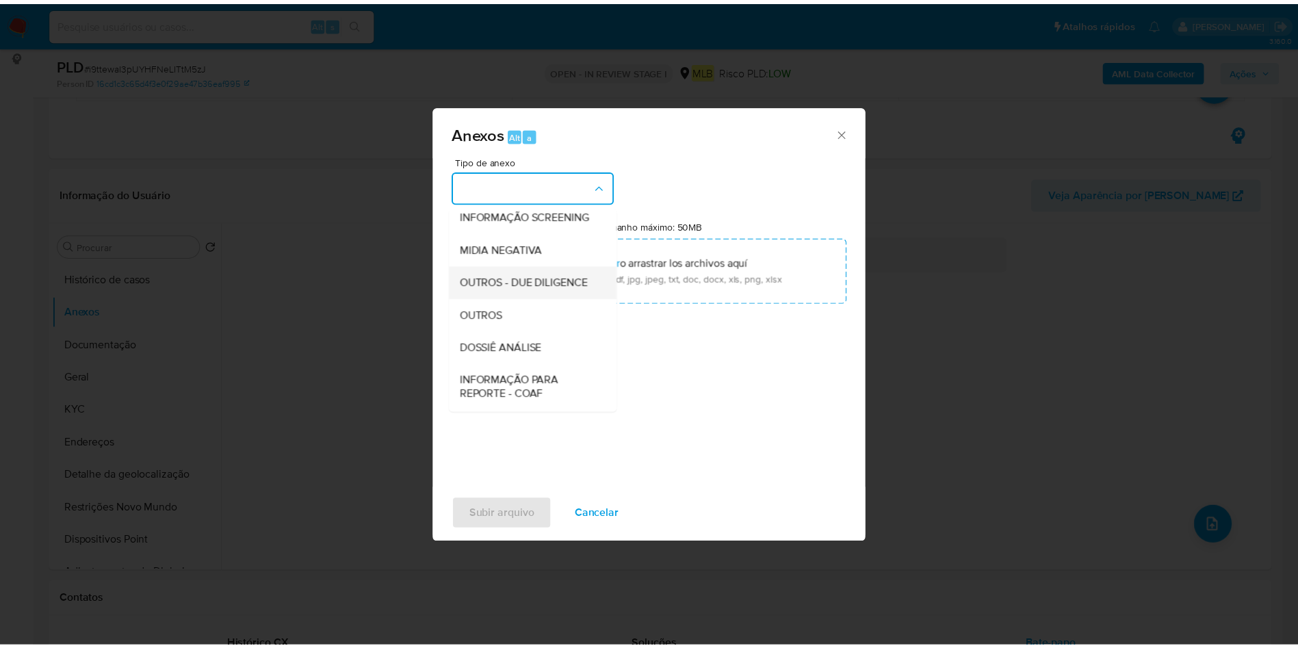
scroll to position [211, 0]
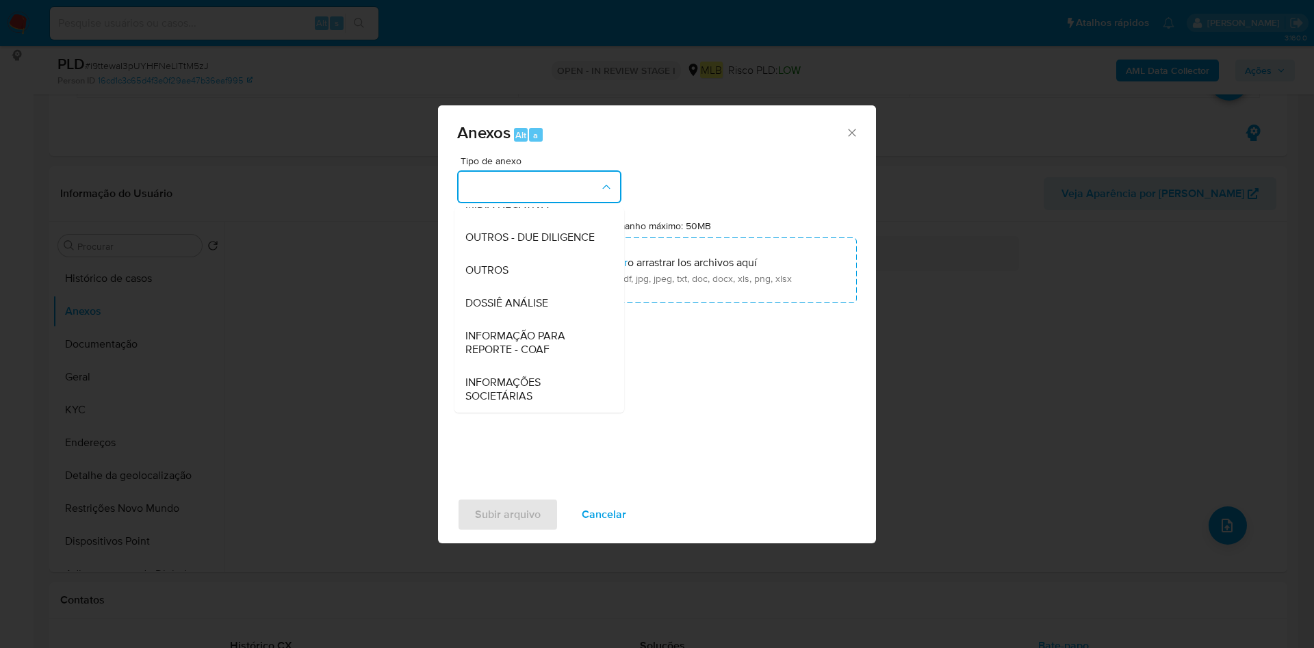
click at [501, 268] on span "OUTROS" at bounding box center [486, 270] width 43 height 14
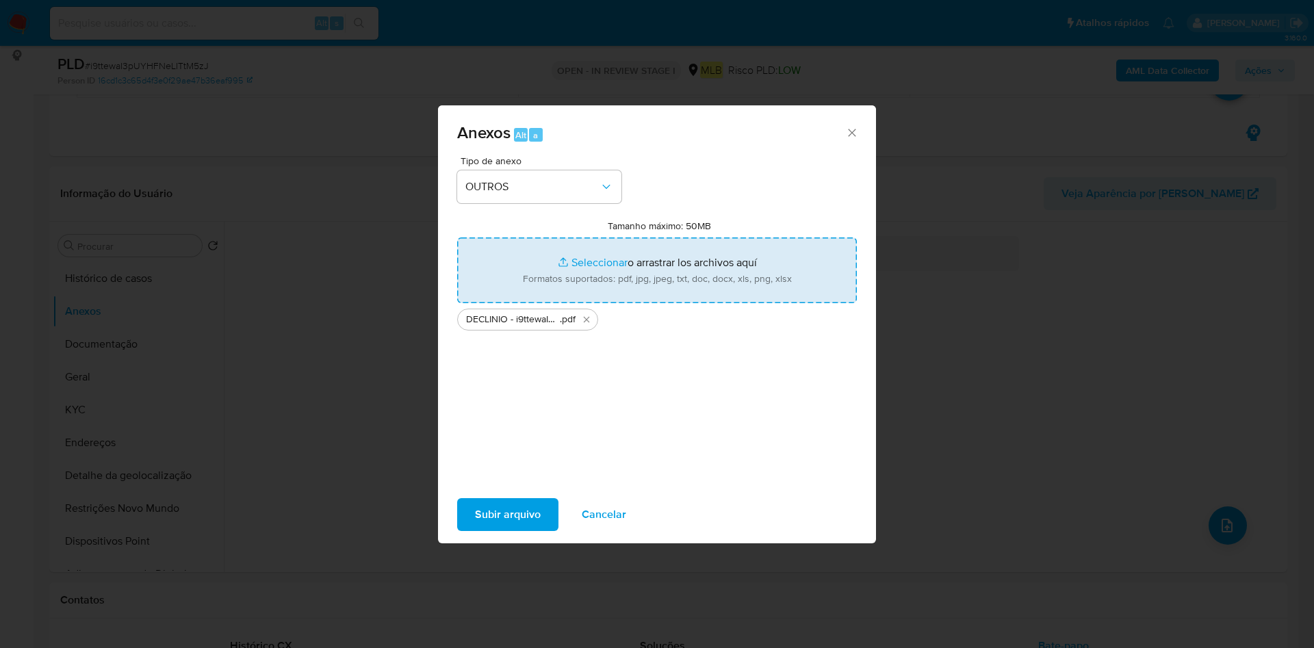
type input "C:\fakepath\Mulan 391450062_2025_09_16_10_10_16.xlsx"
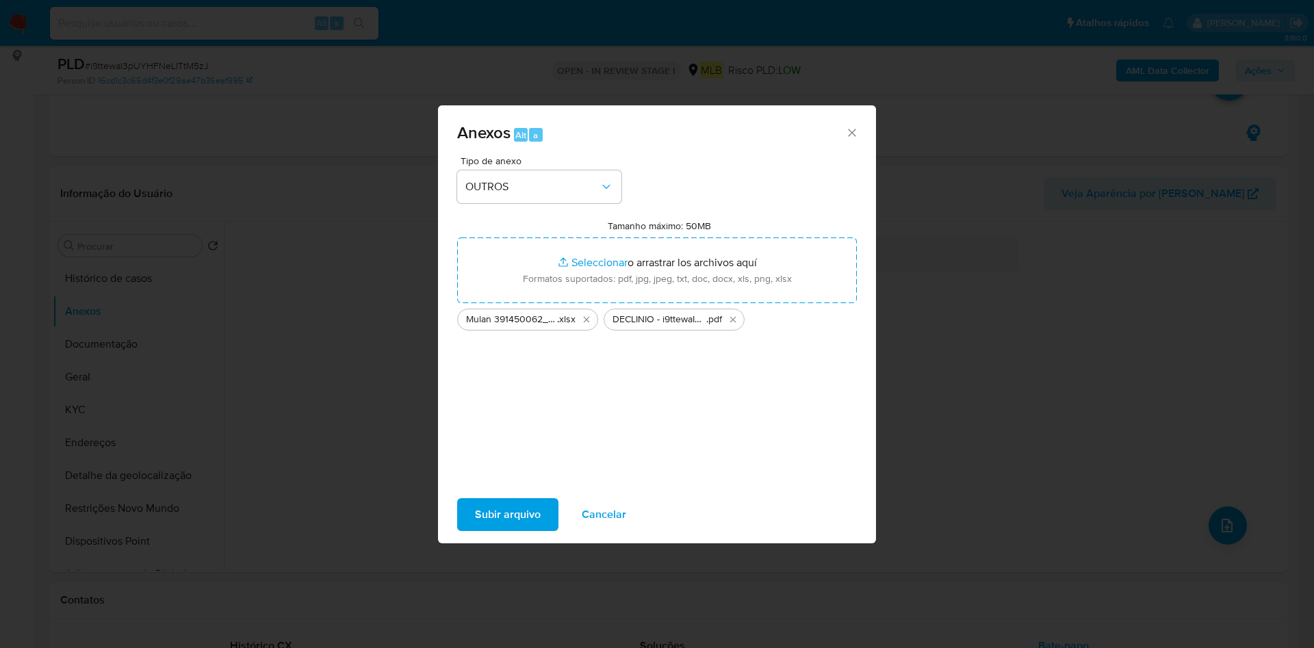
click at [526, 506] on span "Subir arquivo" at bounding box center [508, 515] width 66 height 30
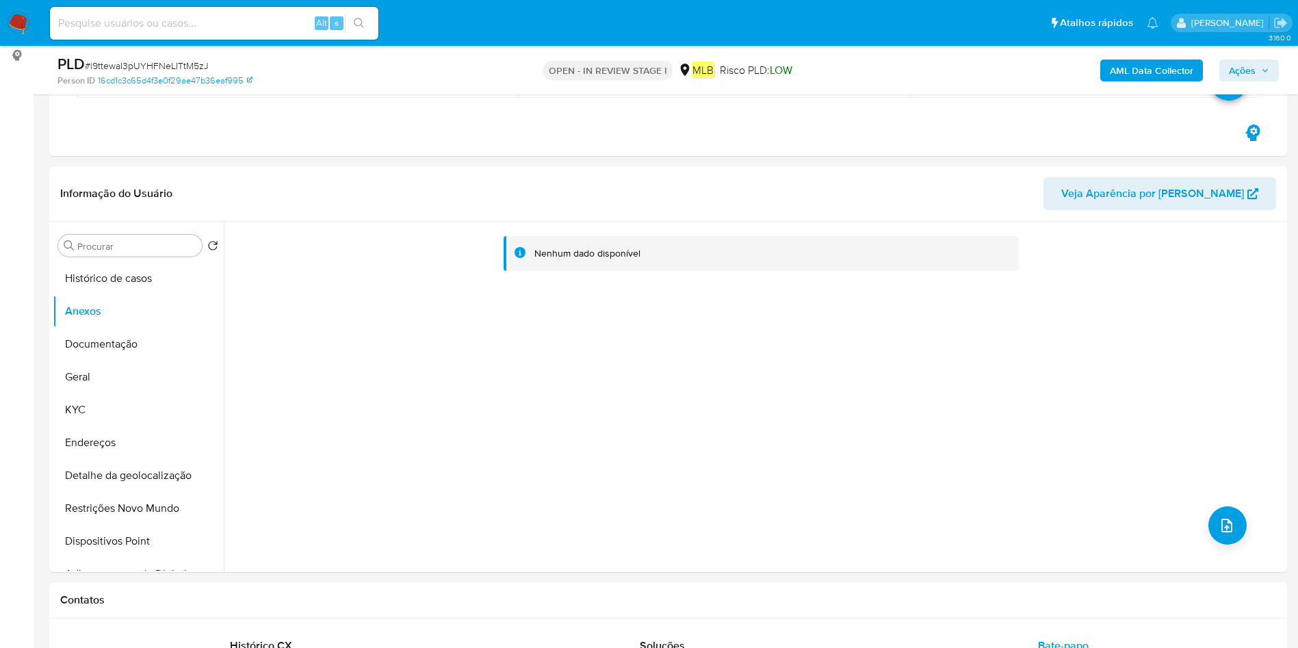
click at [1229, 77] on span "Ações" at bounding box center [1242, 71] width 27 height 22
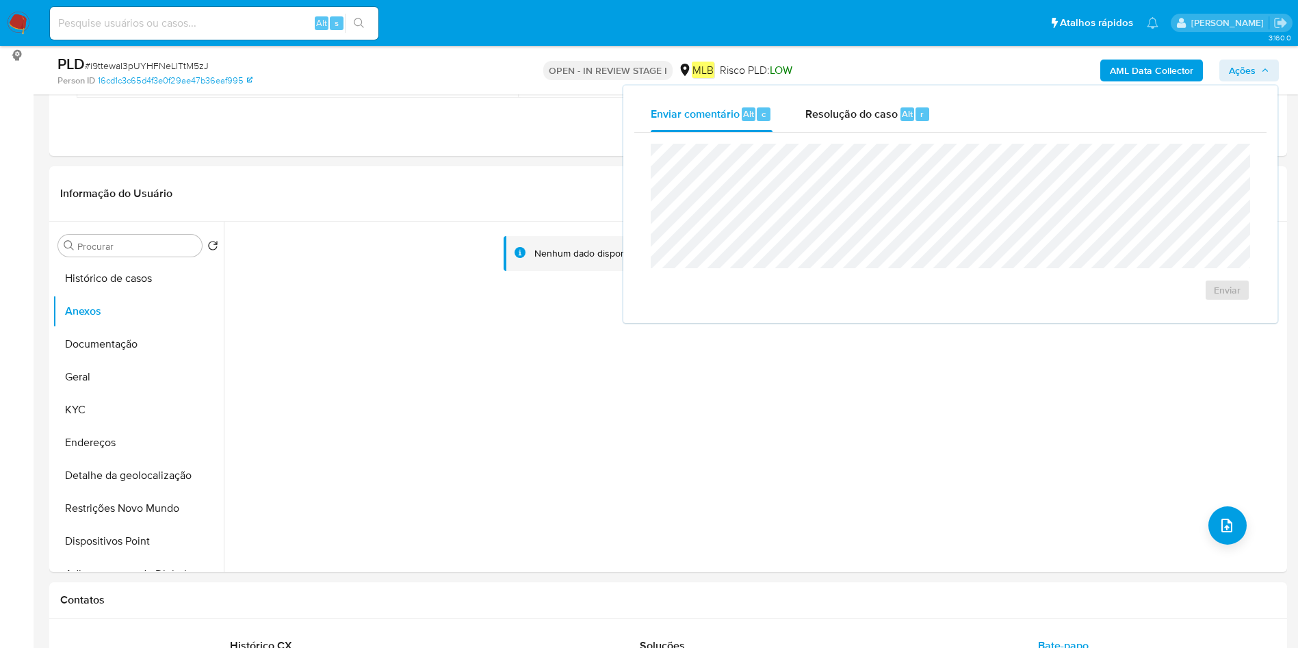
click at [879, 125] on div "Resolução do caso Alt r" at bounding box center [868, 114] width 125 height 36
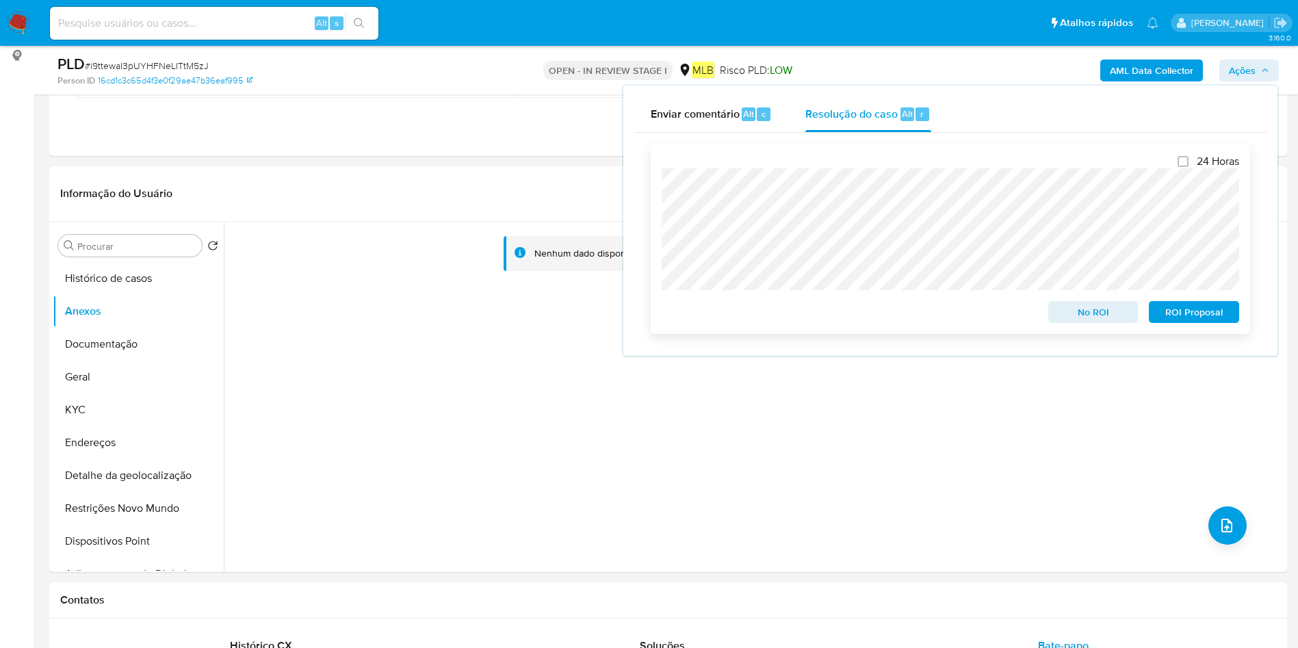
click at [1085, 314] on span "No ROI" at bounding box center [1093, 311] width 71 height 19
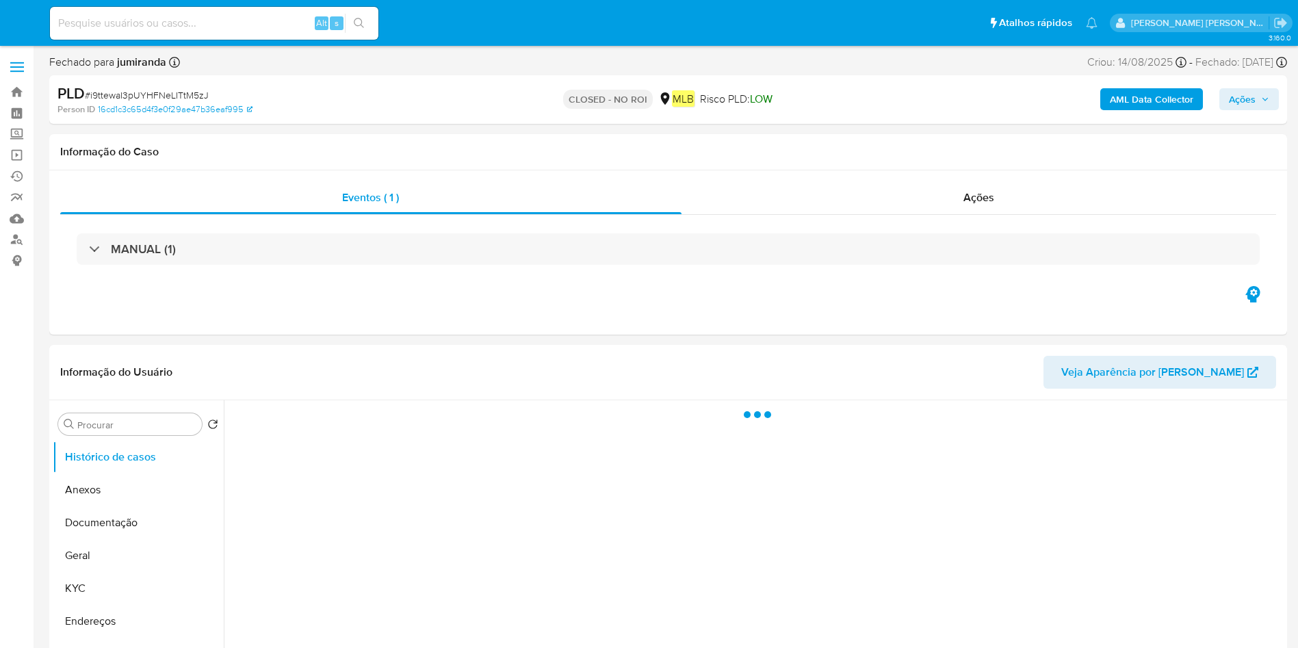
select select "10"
